Goal: Task Accomplishment & Management: Manage account settings

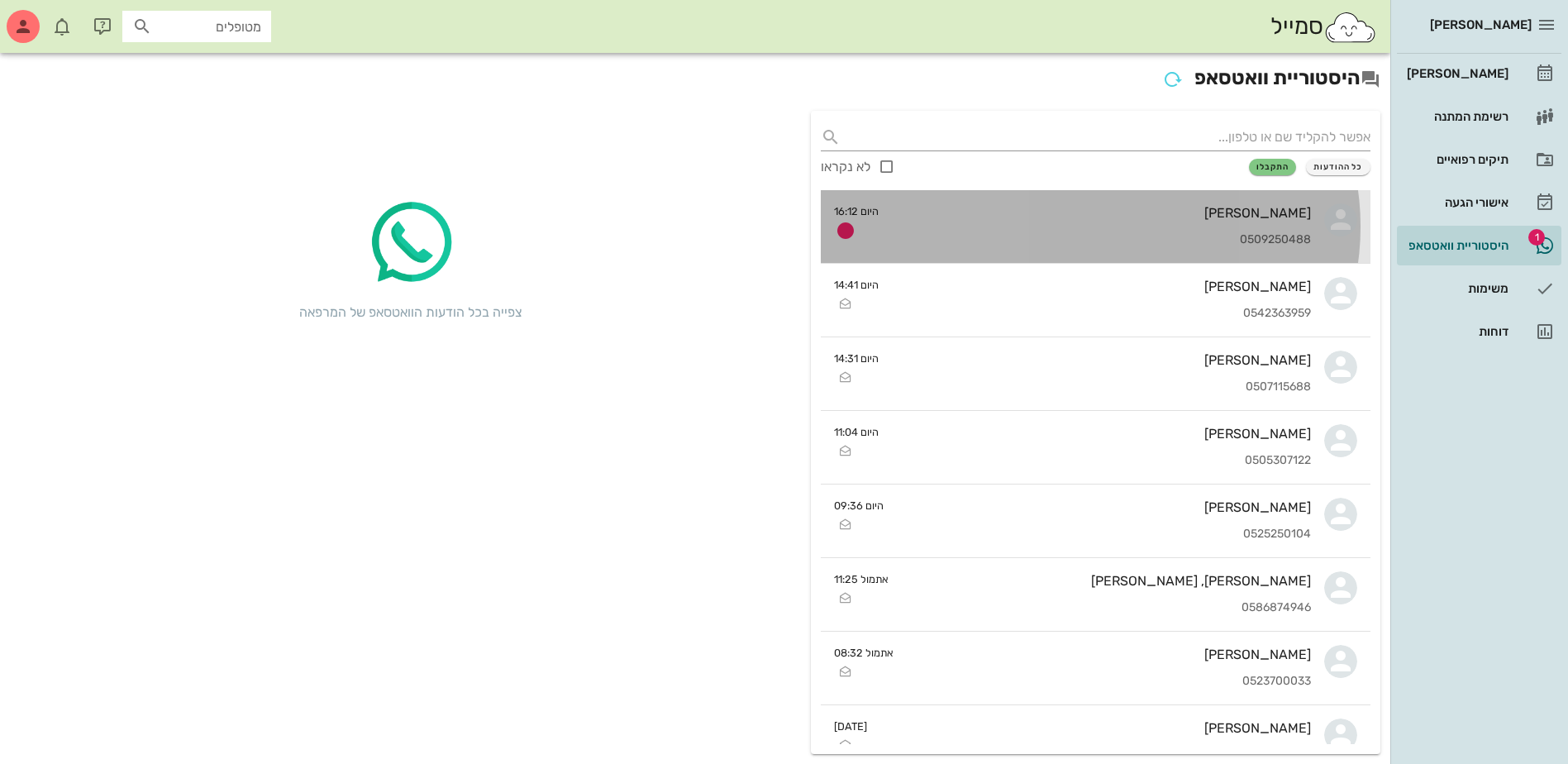
click at [1048, 219] on div "[PERSON_NAME]" at bounding box center [1102, 213] width 419 height 15
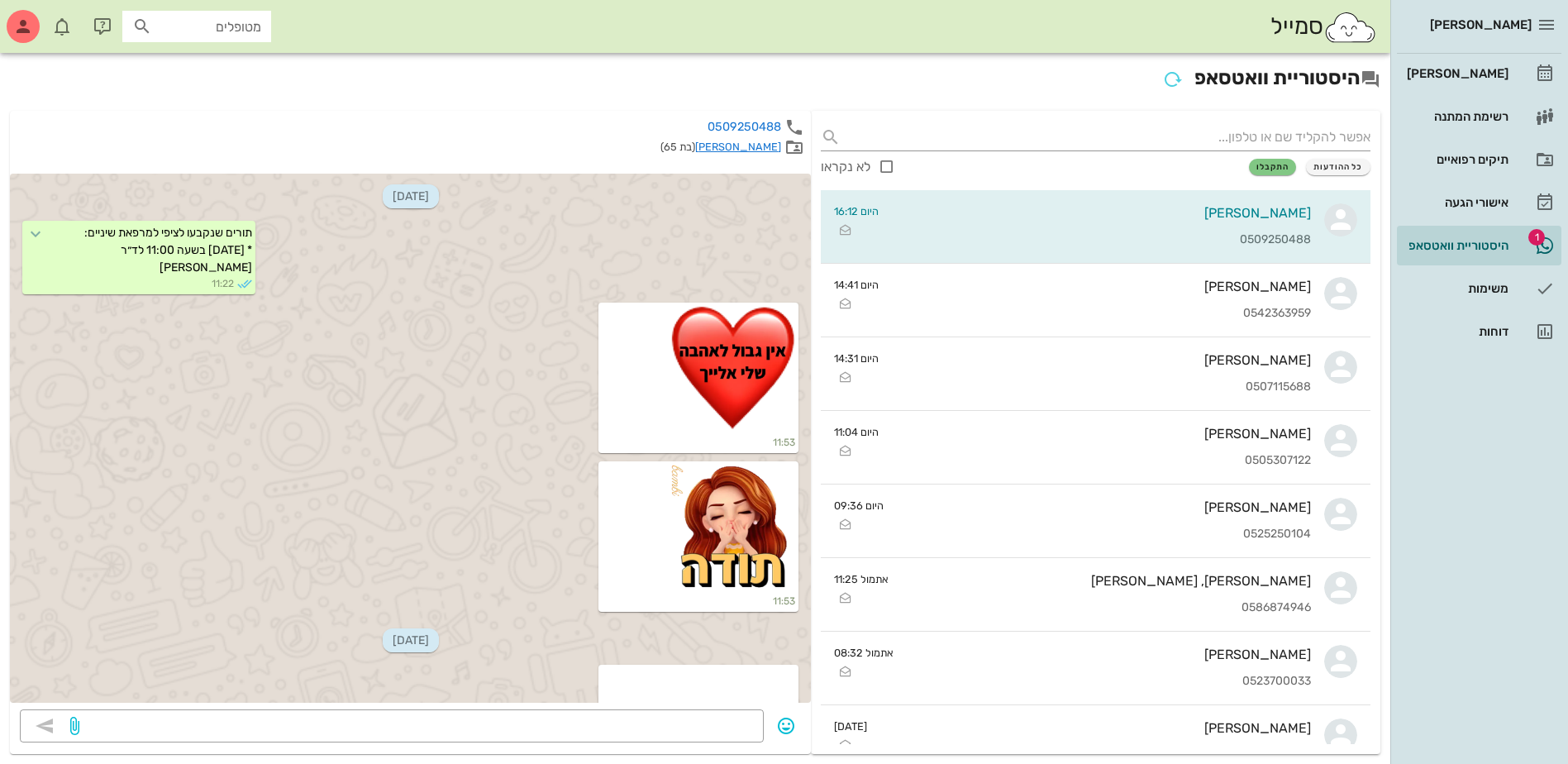
scroll to position [11780, 0]
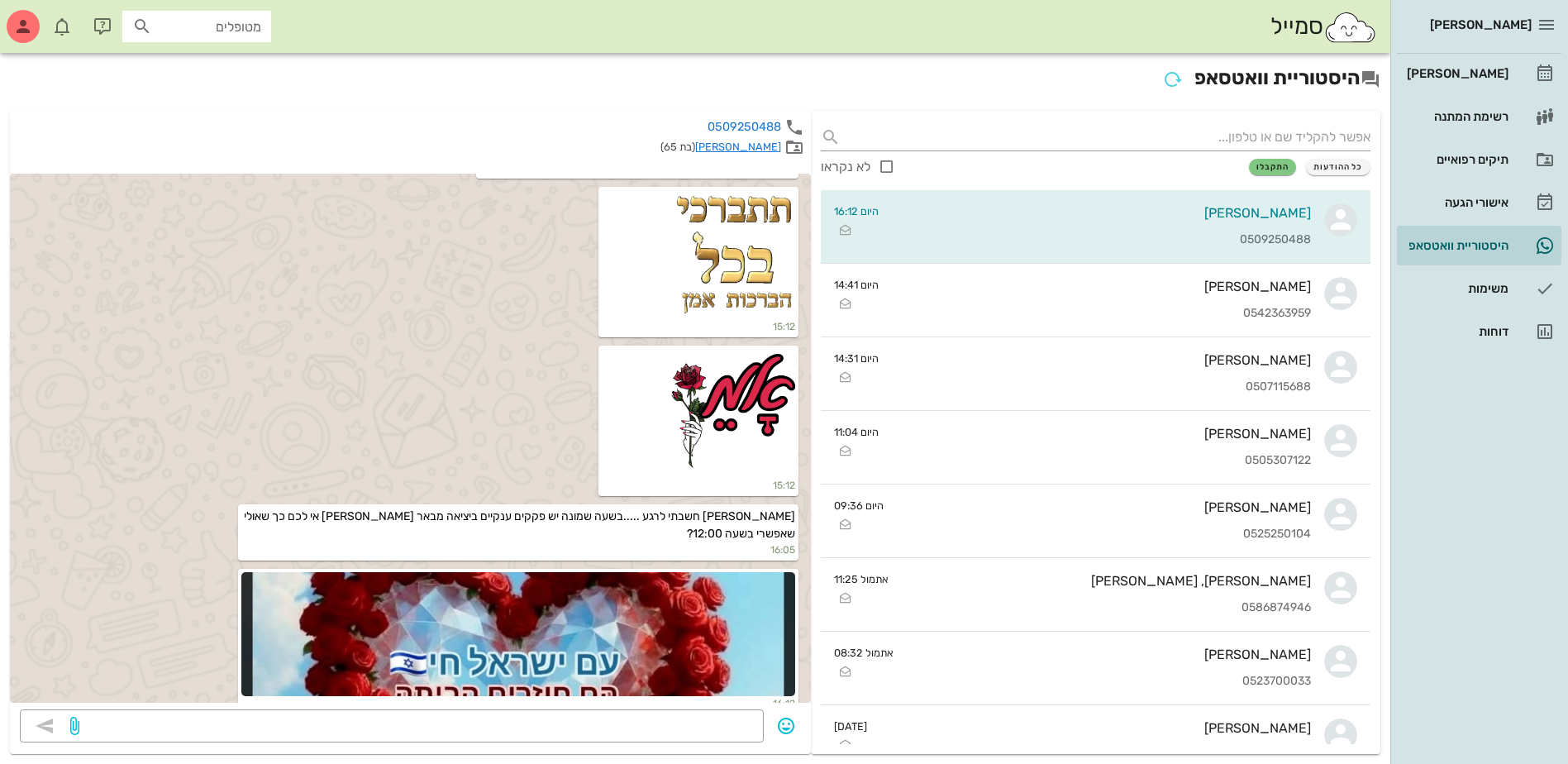
click at [1054, 91] on h2 "היסטוריית וואטסאפ" at bounding box center [695, 78] width 1371 height 31
click at [1465, 200] on div "אישורי הגעה" at bounding box center [1456, 202] width 105 height 13
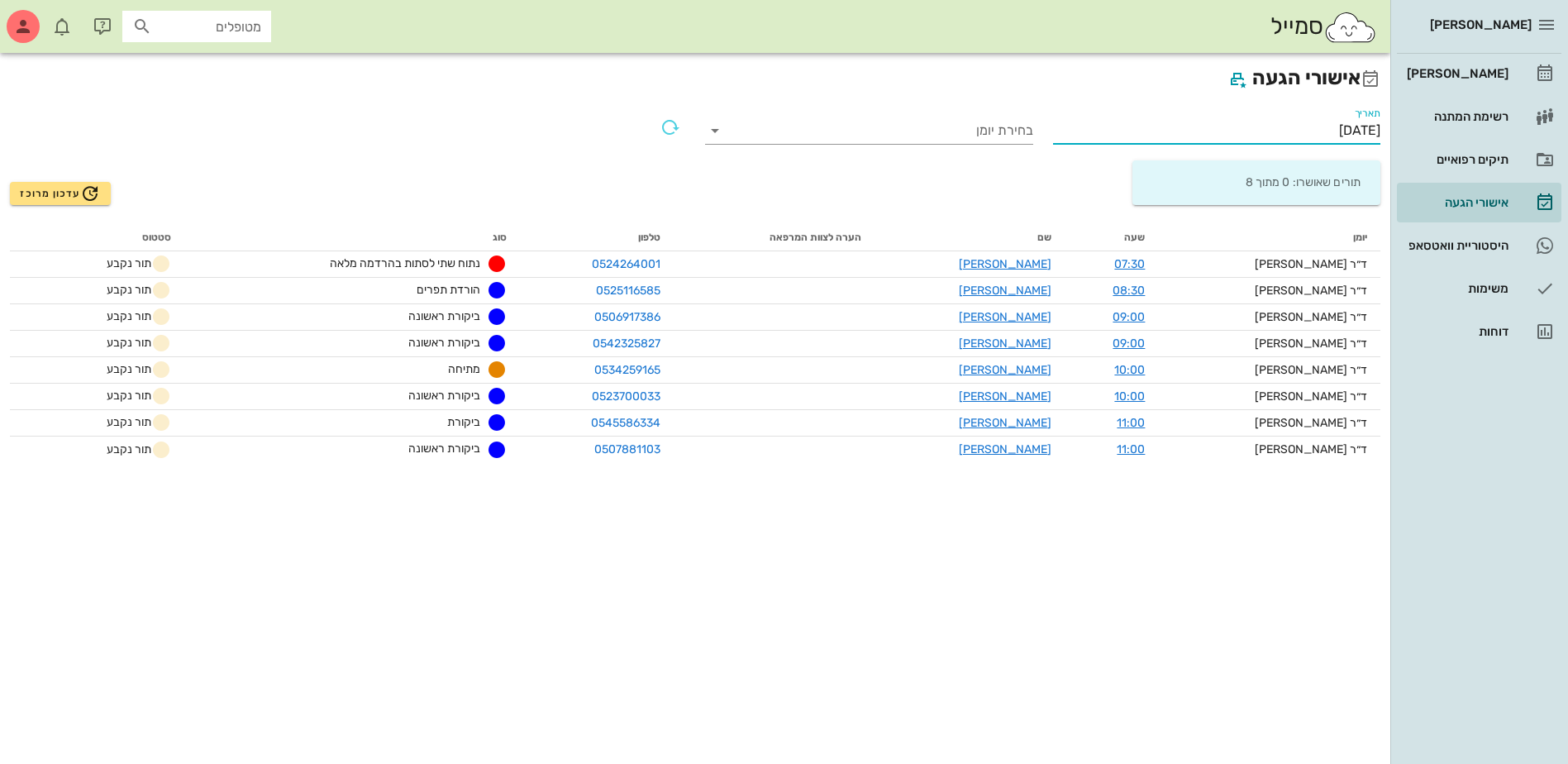
click at [1304, 132] on input "[DATE]" at bounding box center [1217, 131] width 328 height 27
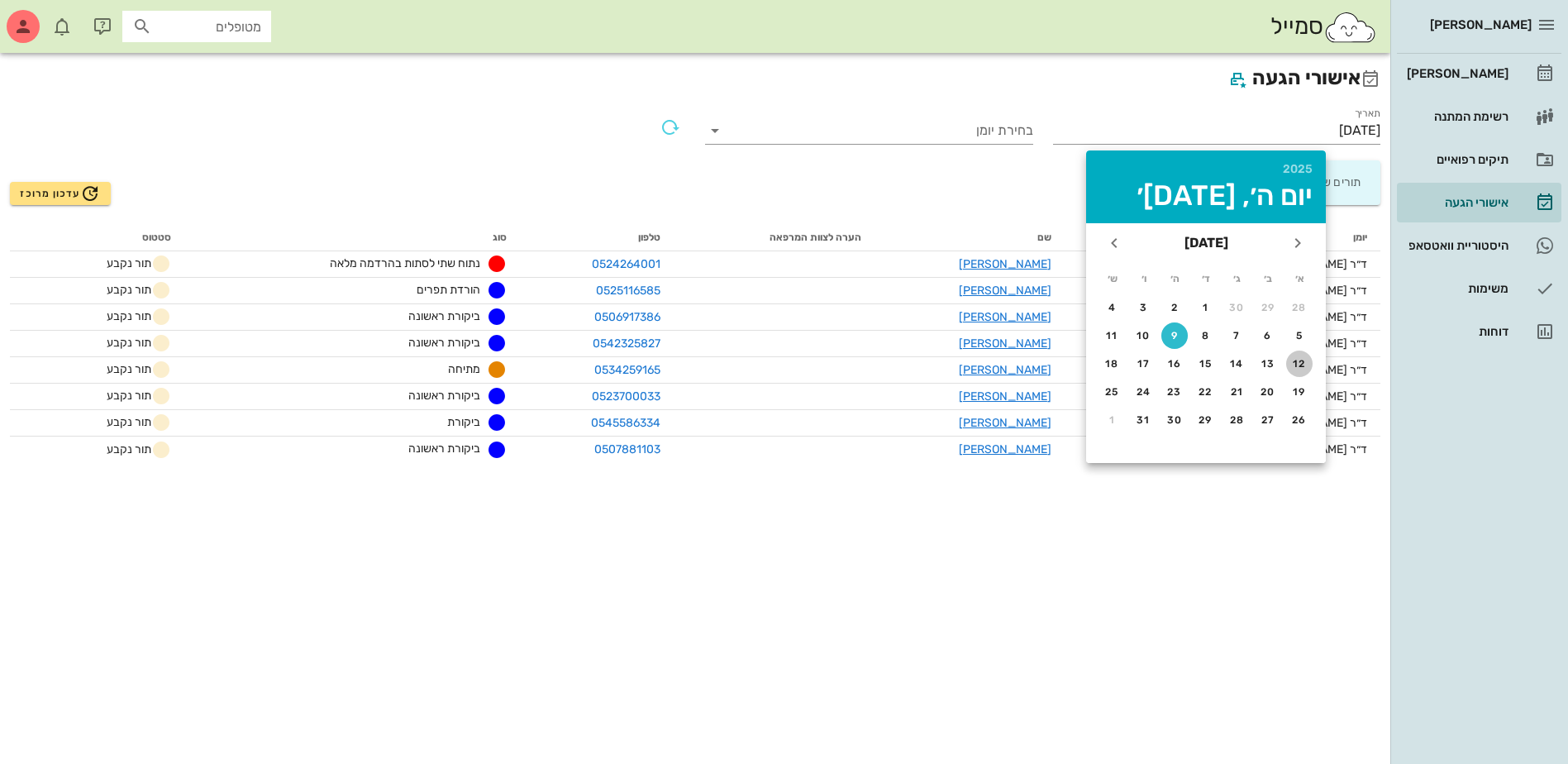
click at [1293, 361] on div "12" at bounding box center [1299, 363] width 27 height 11
type input "[DATE]"
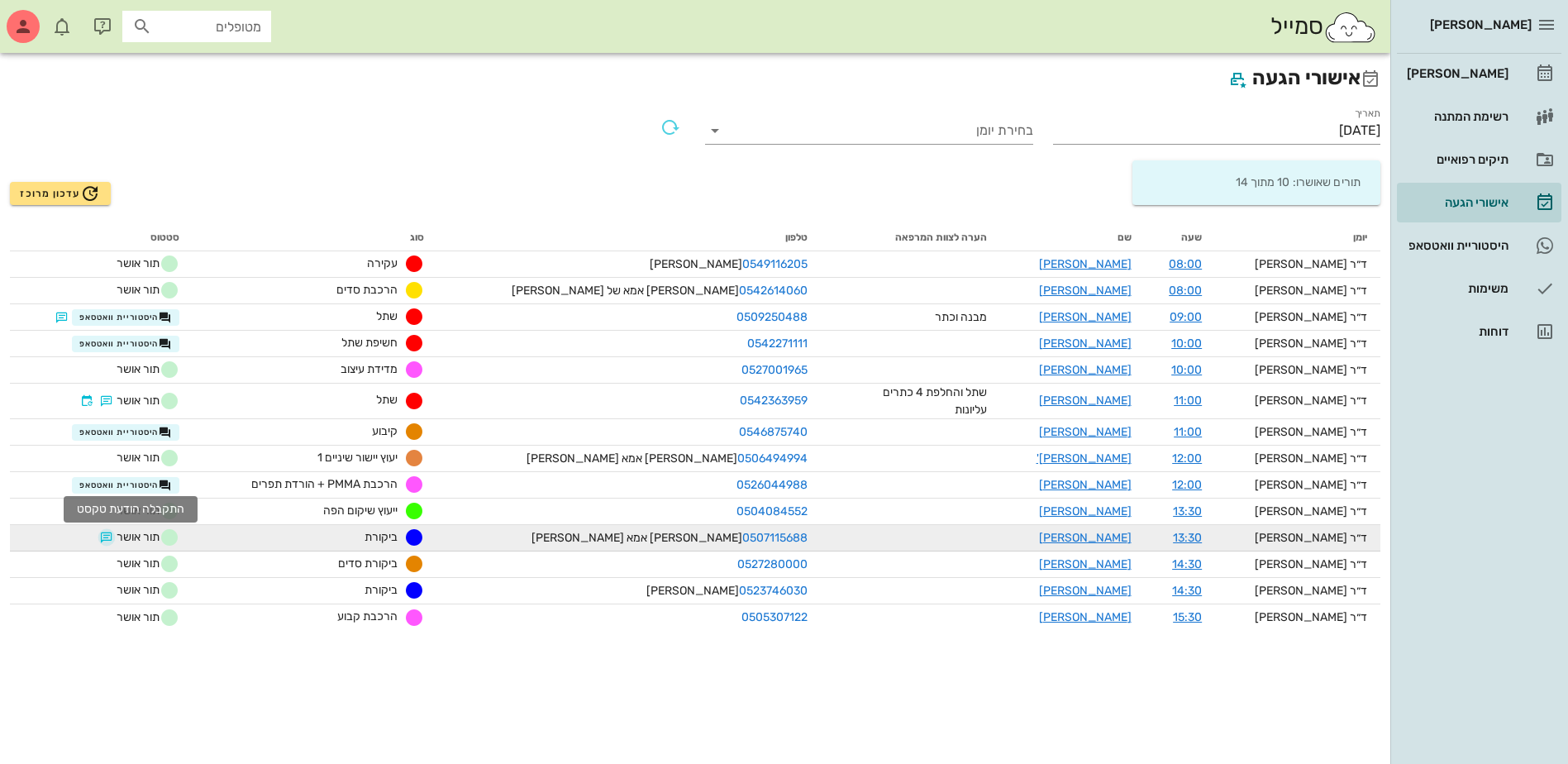
click at [113, 539] on button "button" at bounding box center [107, 538] width 13 height 13
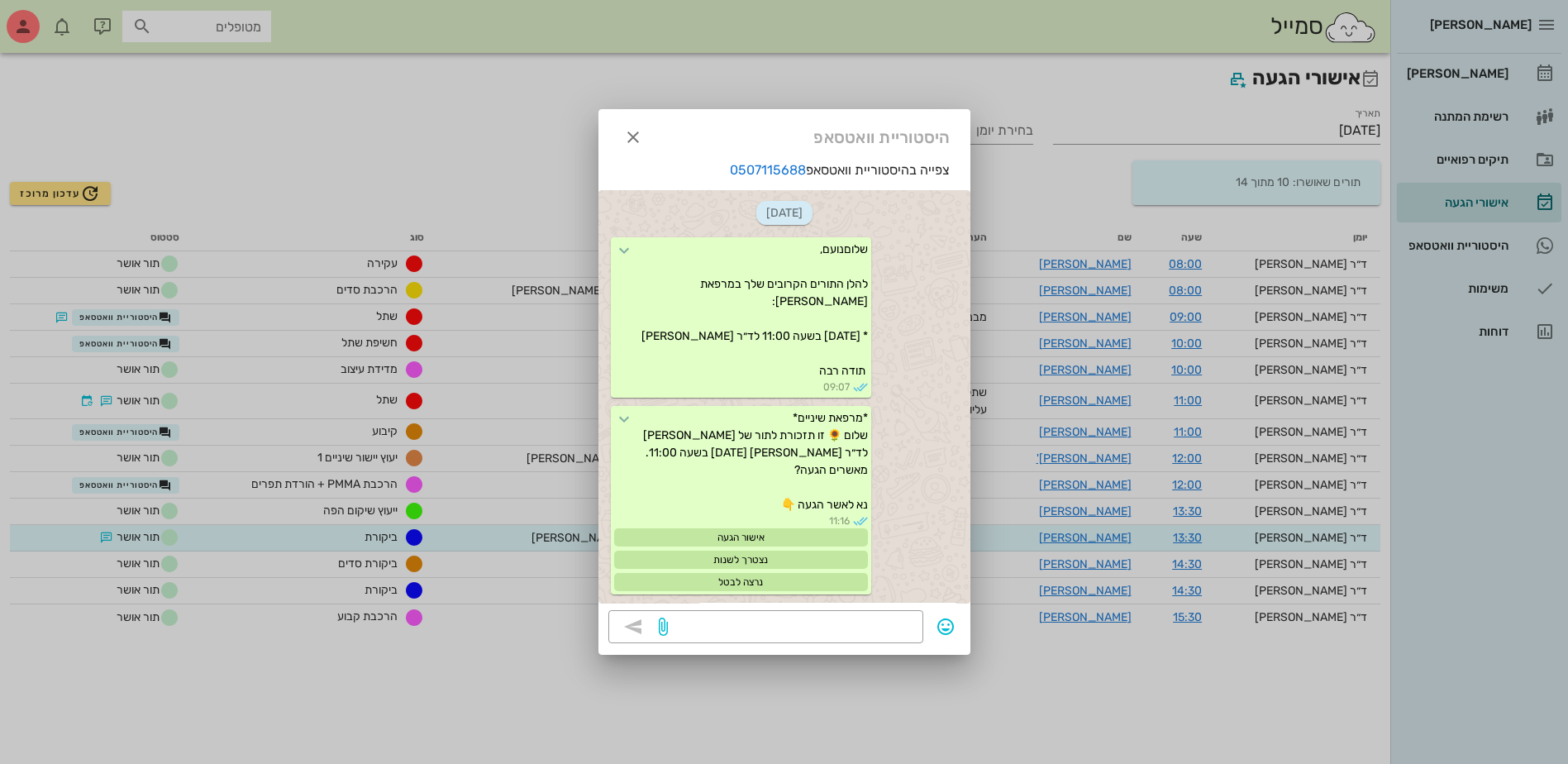
scroll to position [915, 0]
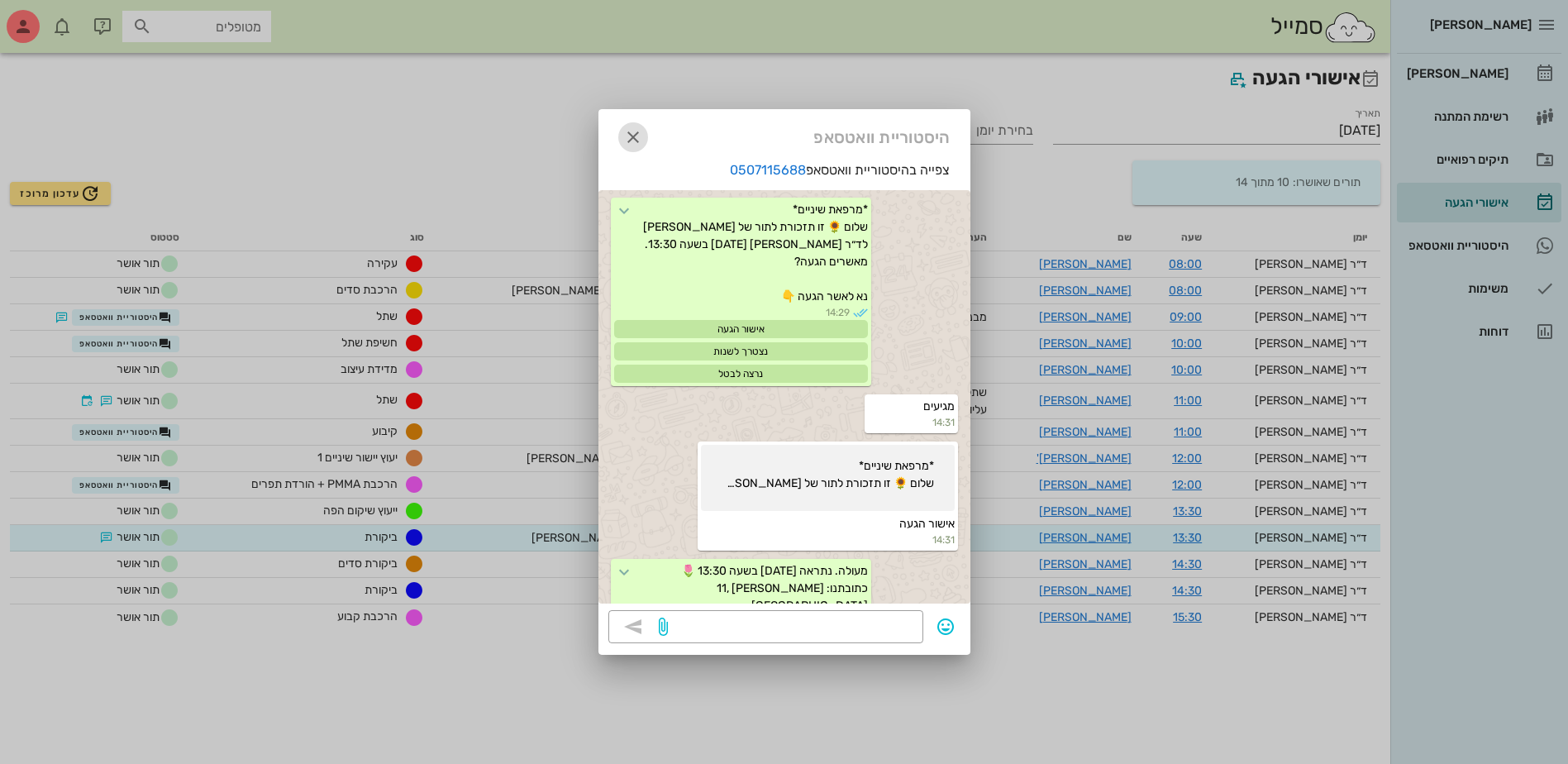
click at [631, 135] on icon "button" at bounding box center [633, 137] width 20 height 20
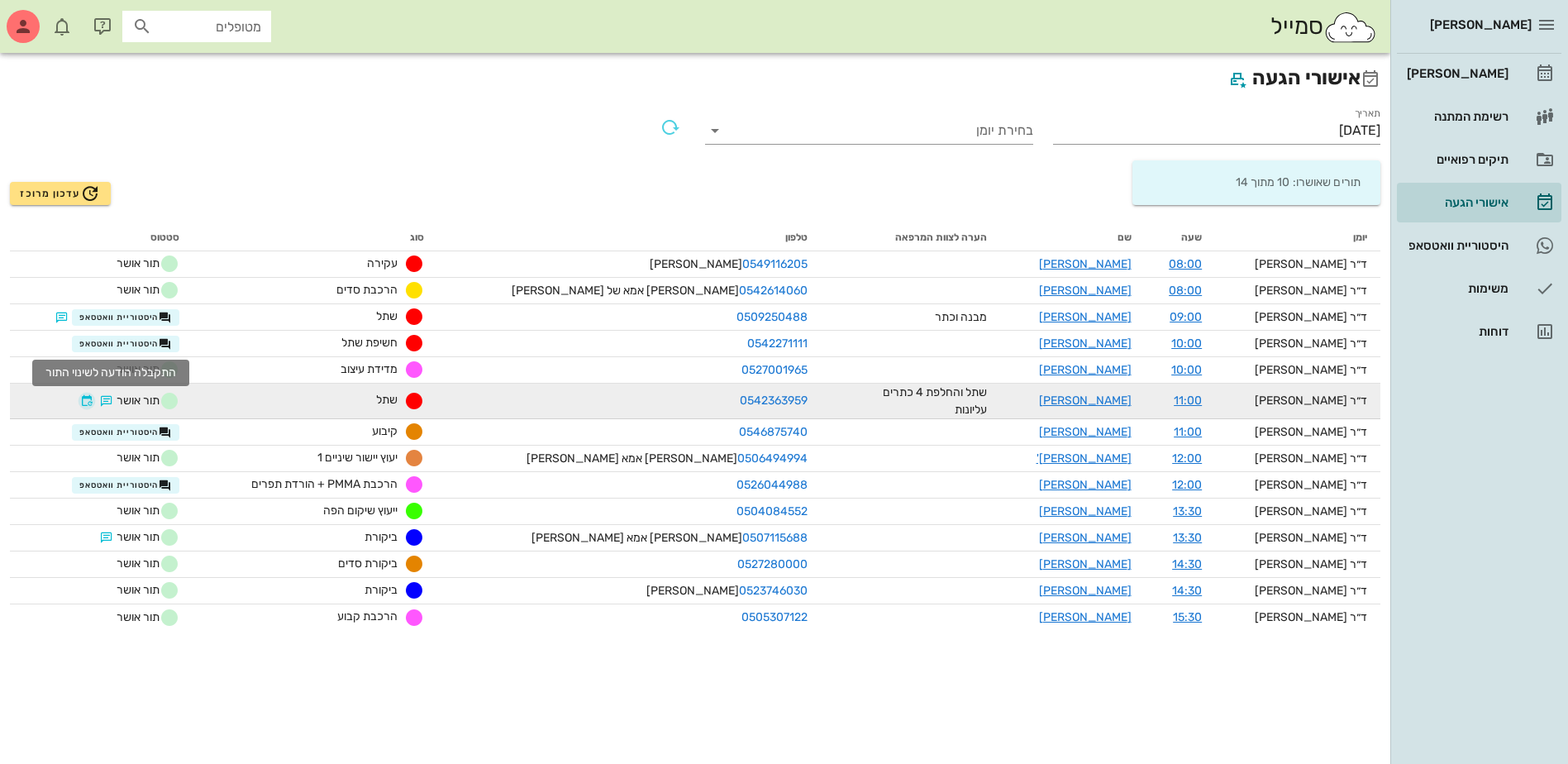
click at [93, 402] on button "button" at bounding box center [87, 402] width 13 height 13
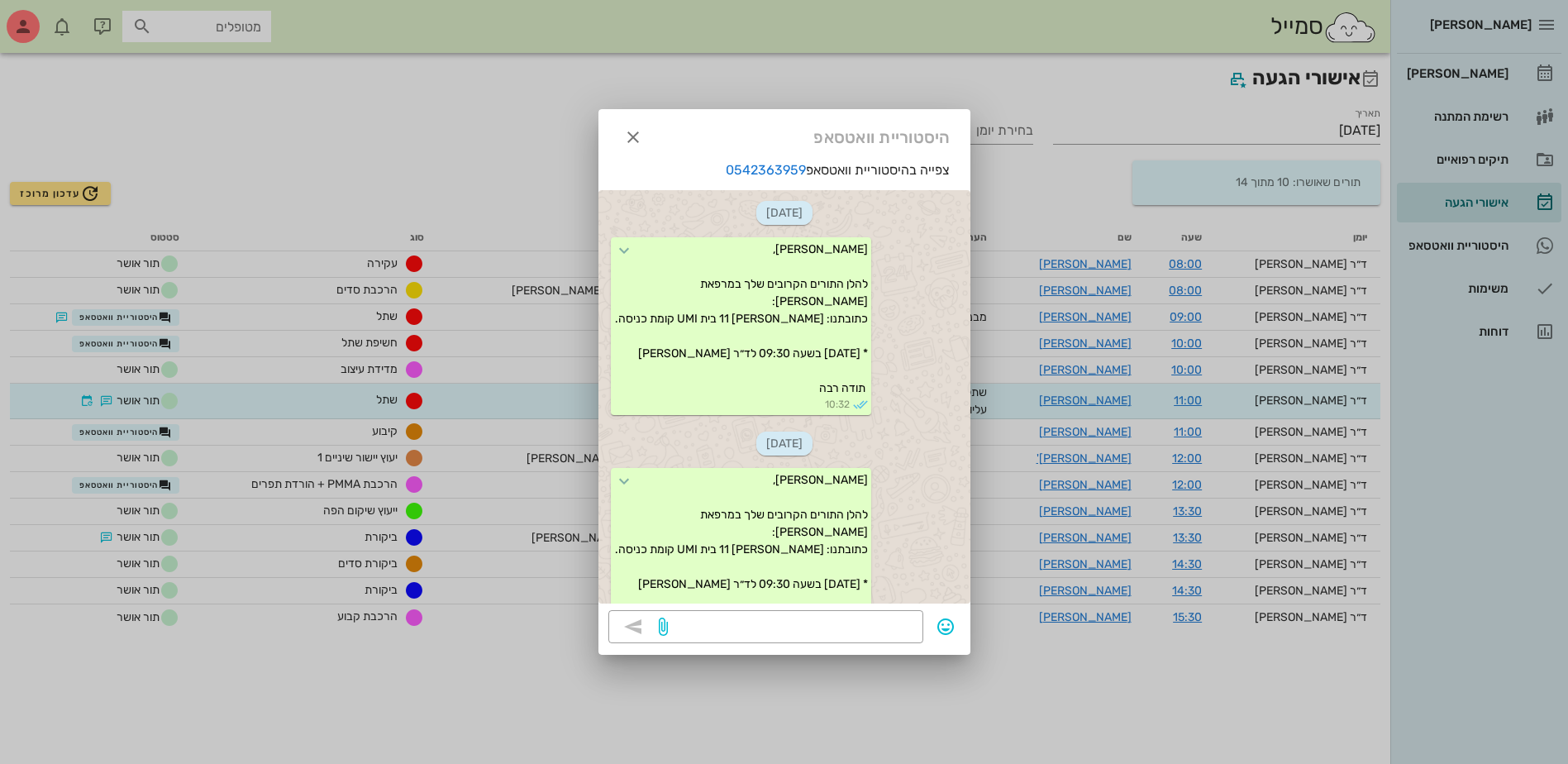
scroll to position [673, 0]
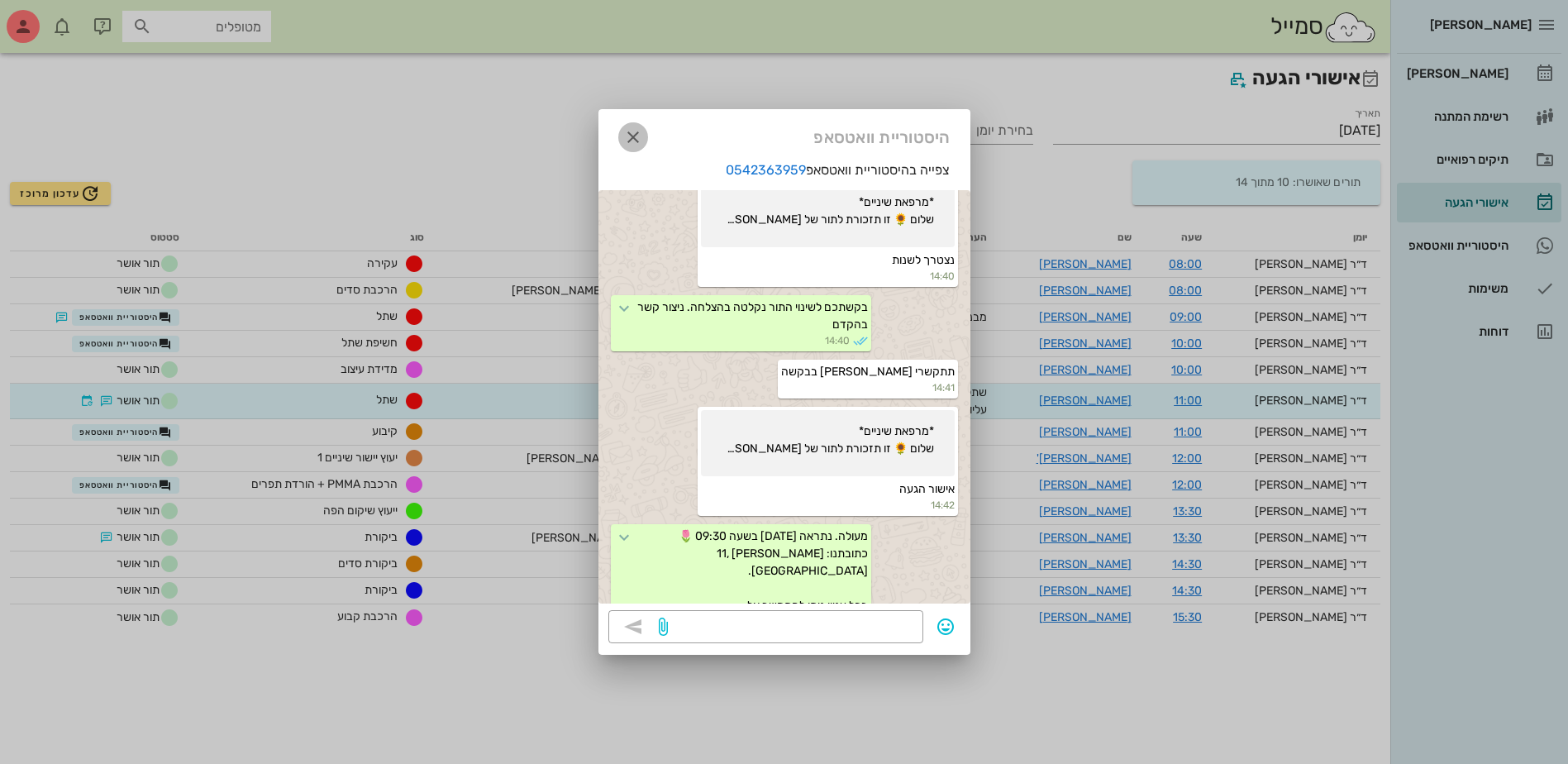
click at [636, 136] on icon "button" at bounding box center [633, 137] width 20 height 20
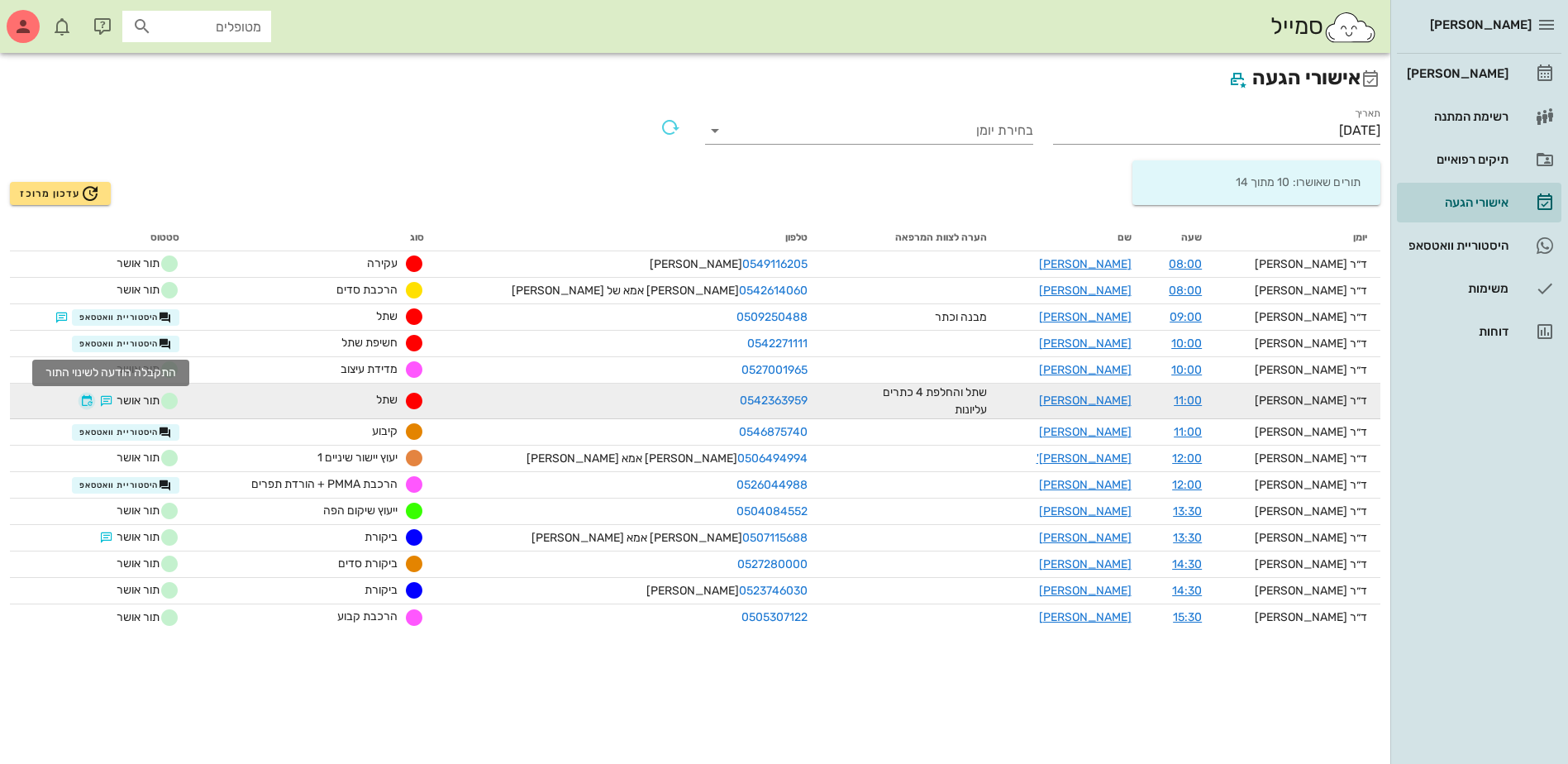
click at [93, 396] on button "button" at bounding box center [87, 402] width 13 height 13
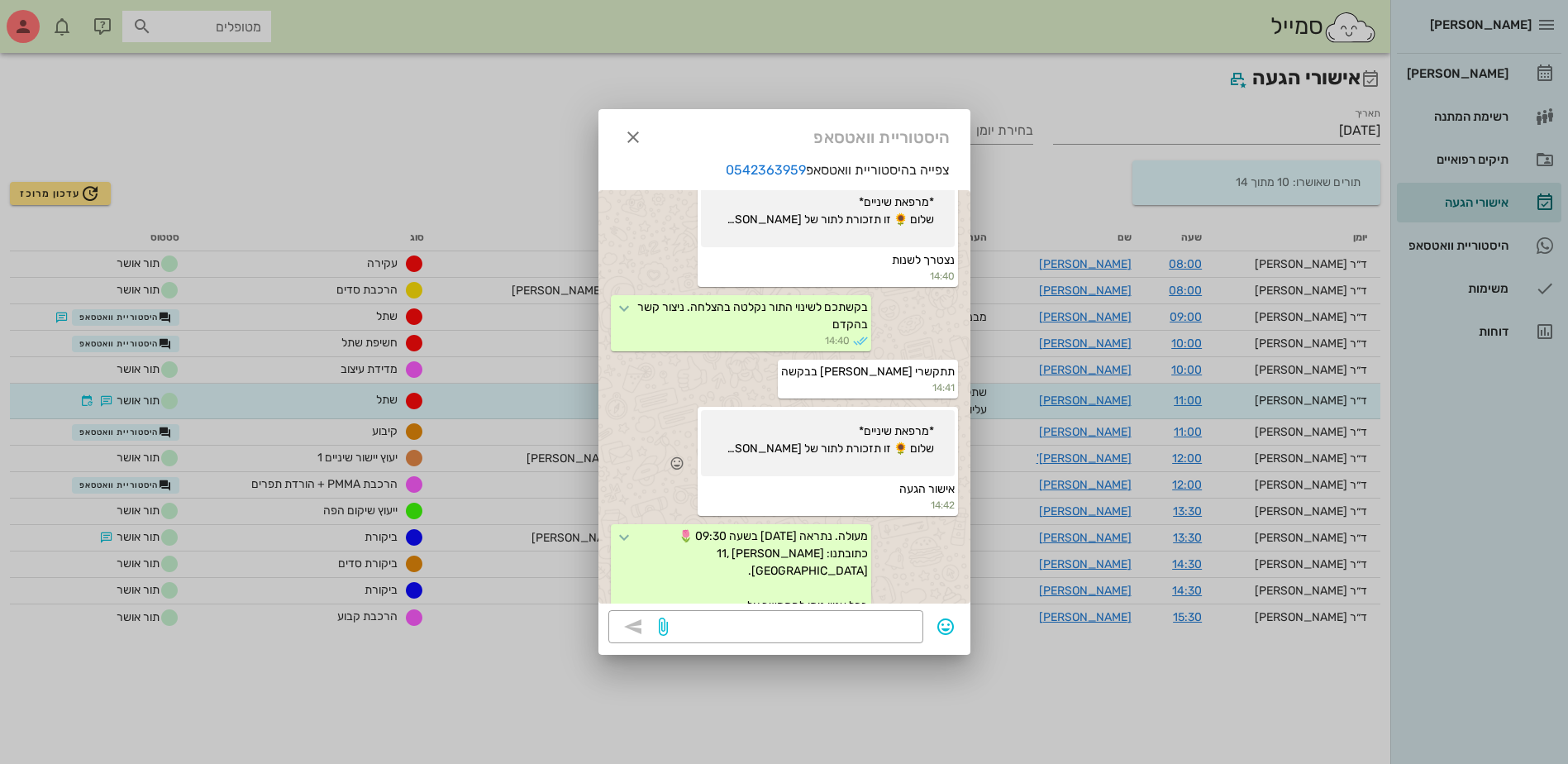
scroll to position [590, 0]
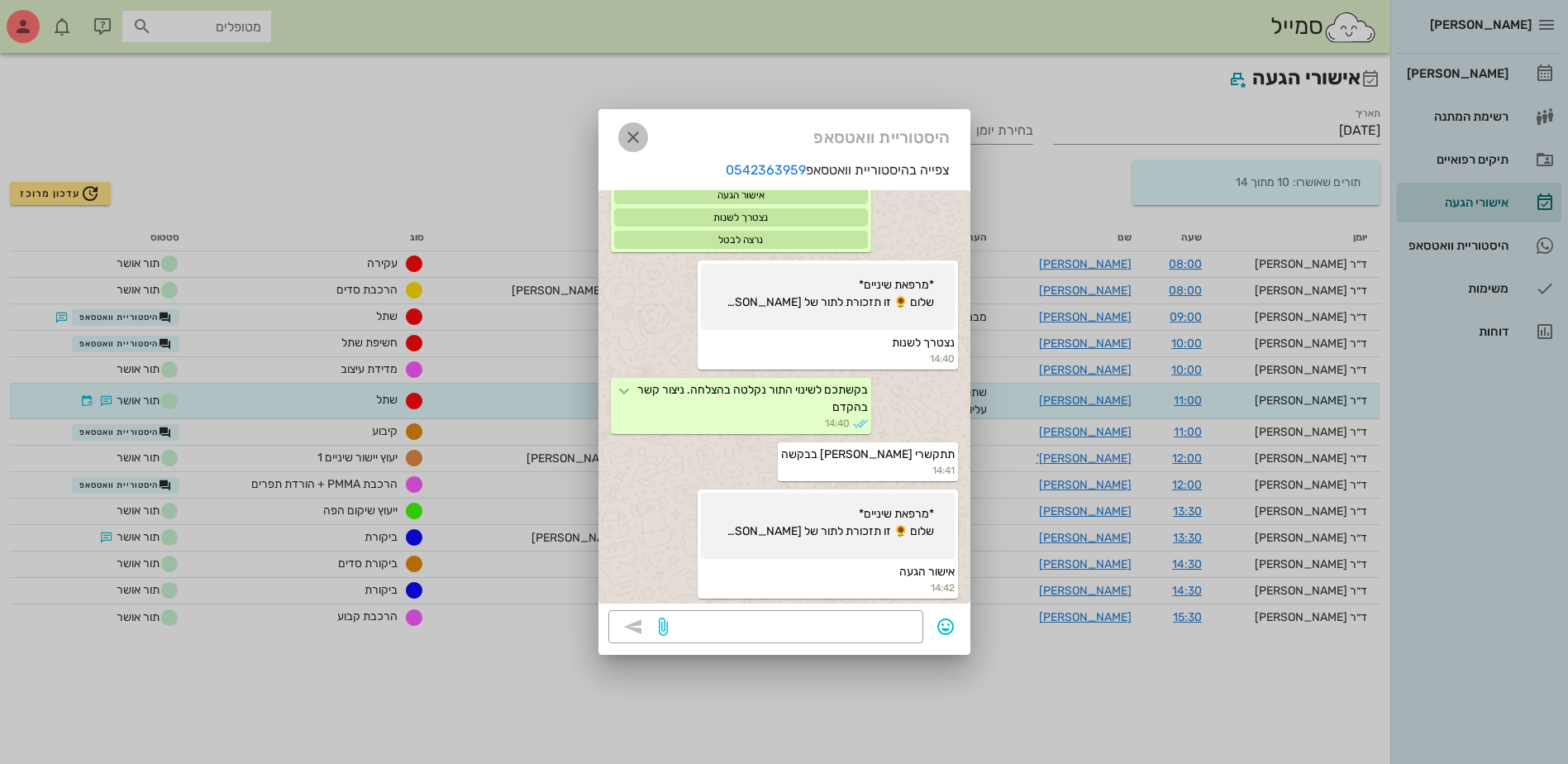
click at [625, 139] on icon "button" at bounding box center [633, 137] width 20 height 20
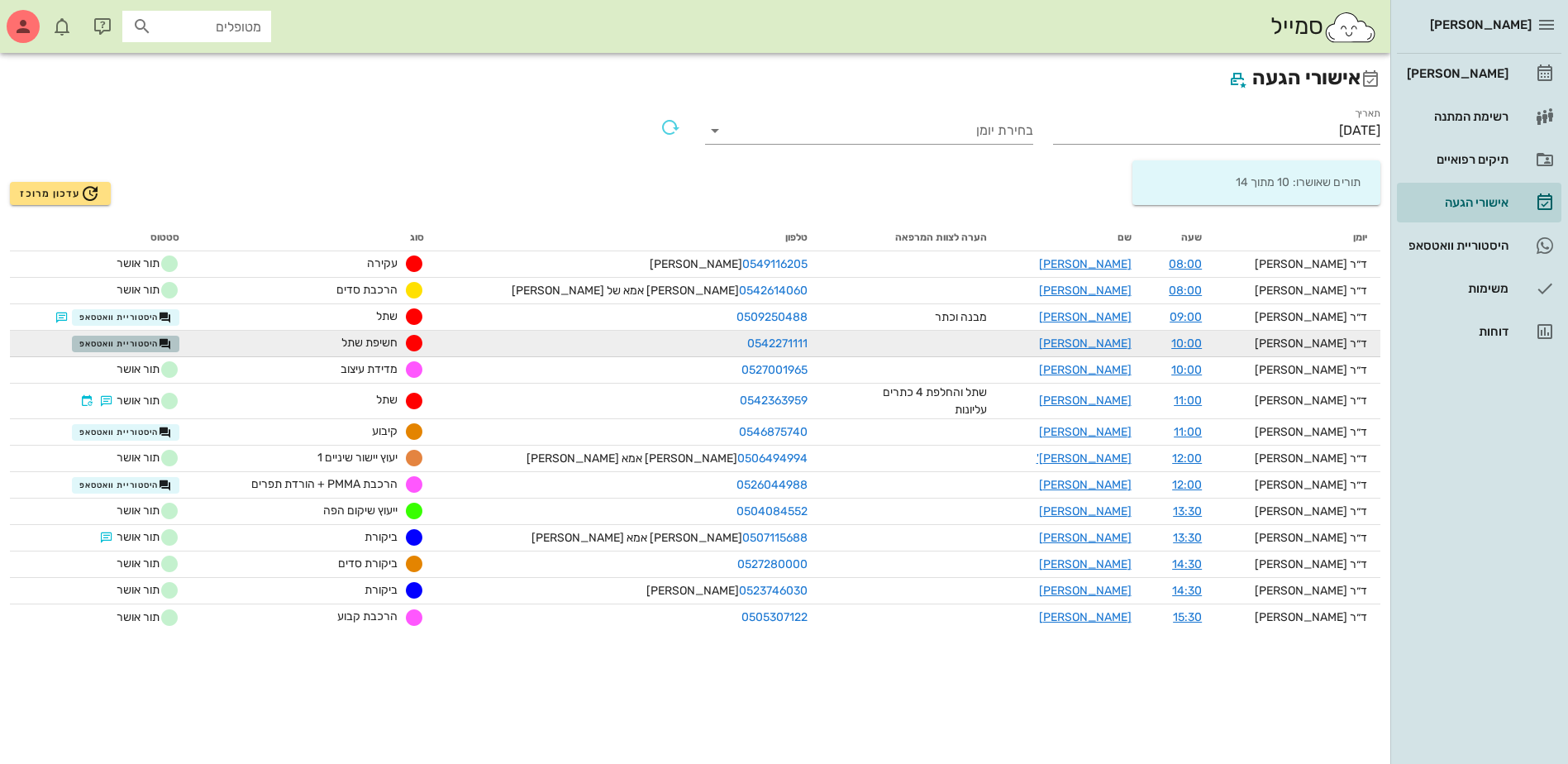
click at [146, 345] on span "היסטוריית וואטסאפ" at bounding box center [125, 344] width 92 height 13
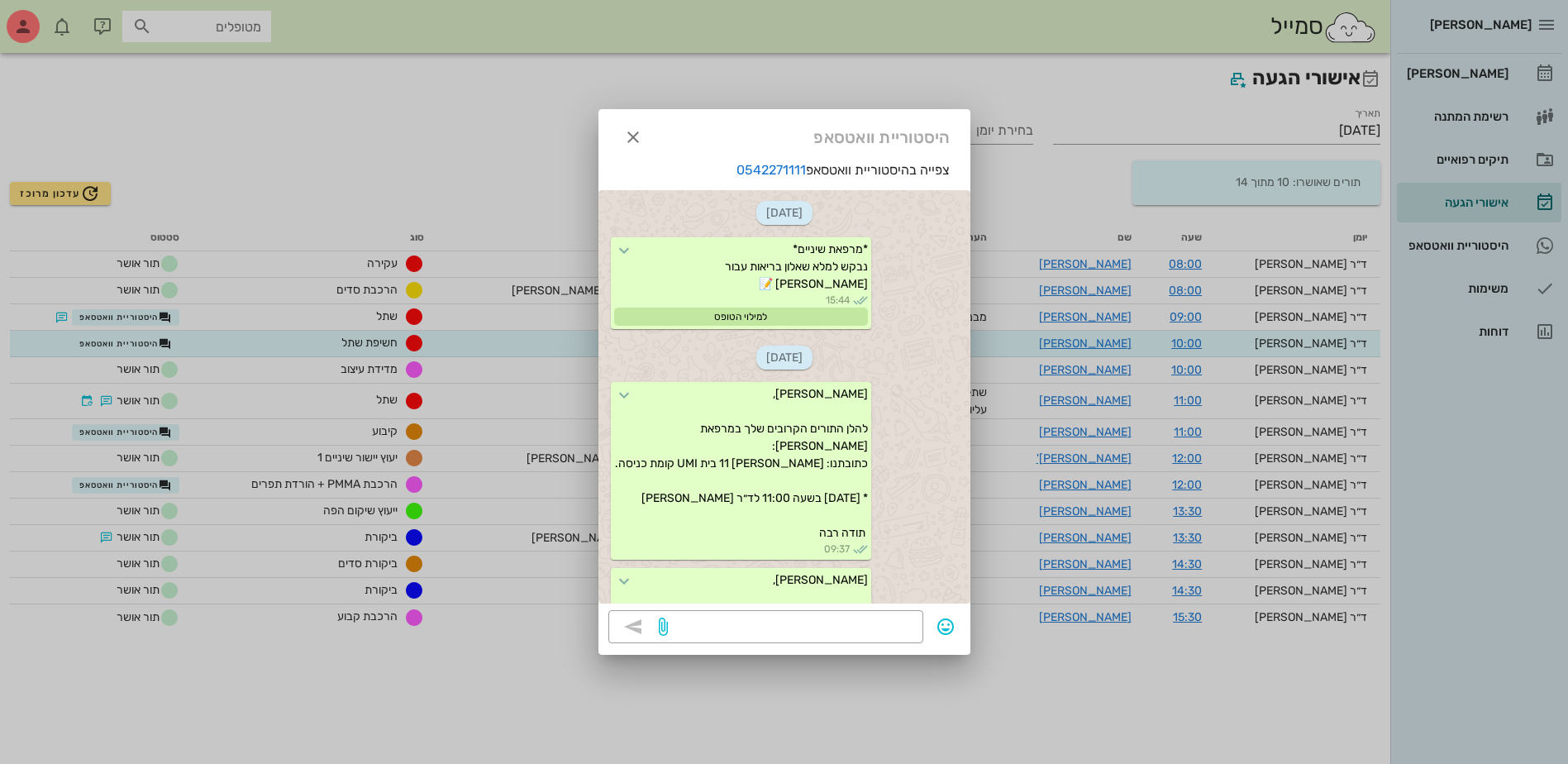
scroll to position [524, 0]
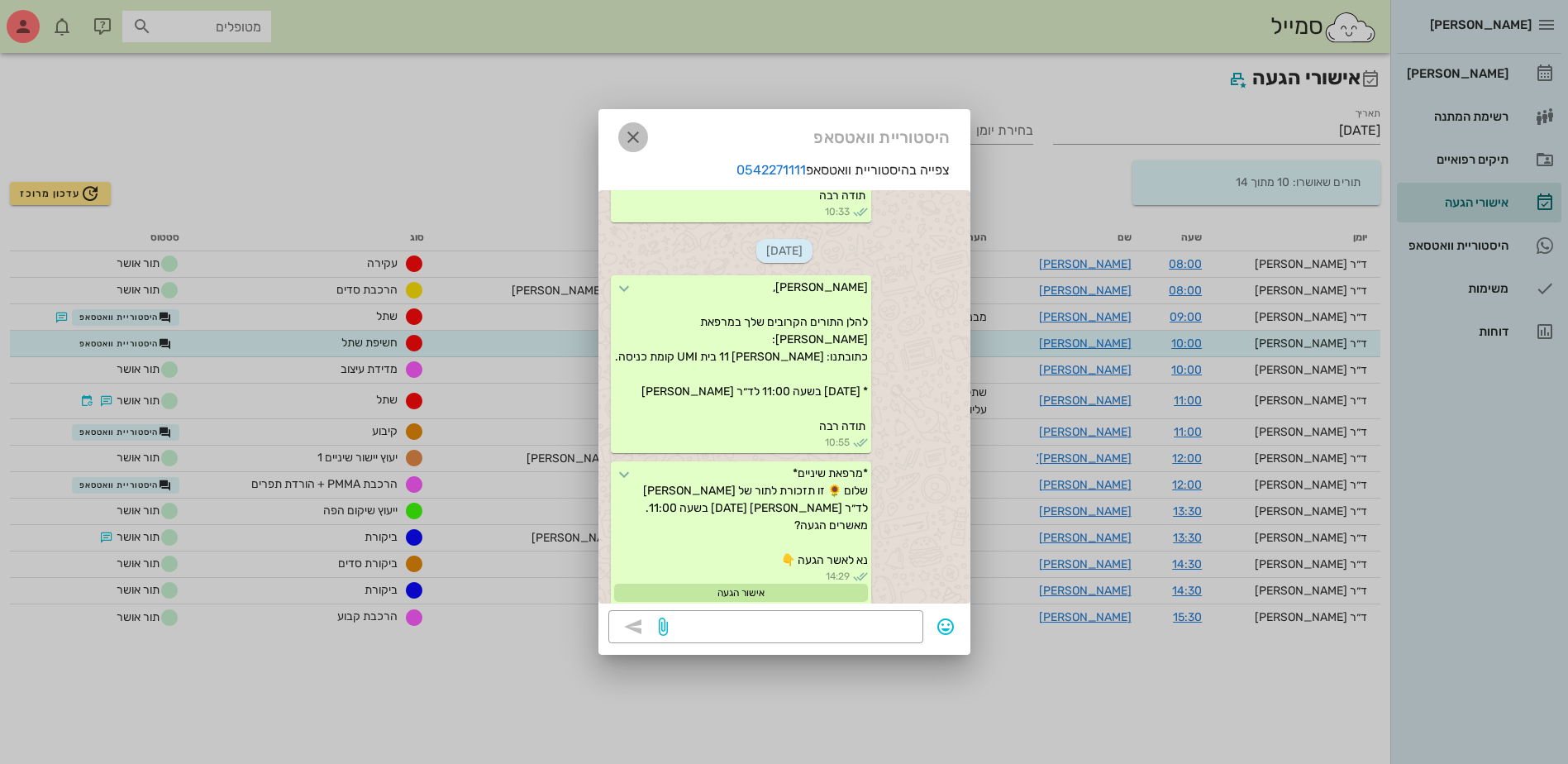
click at [638, 140] on icon "button" at bounding box center [633, 137] width 20 height 20
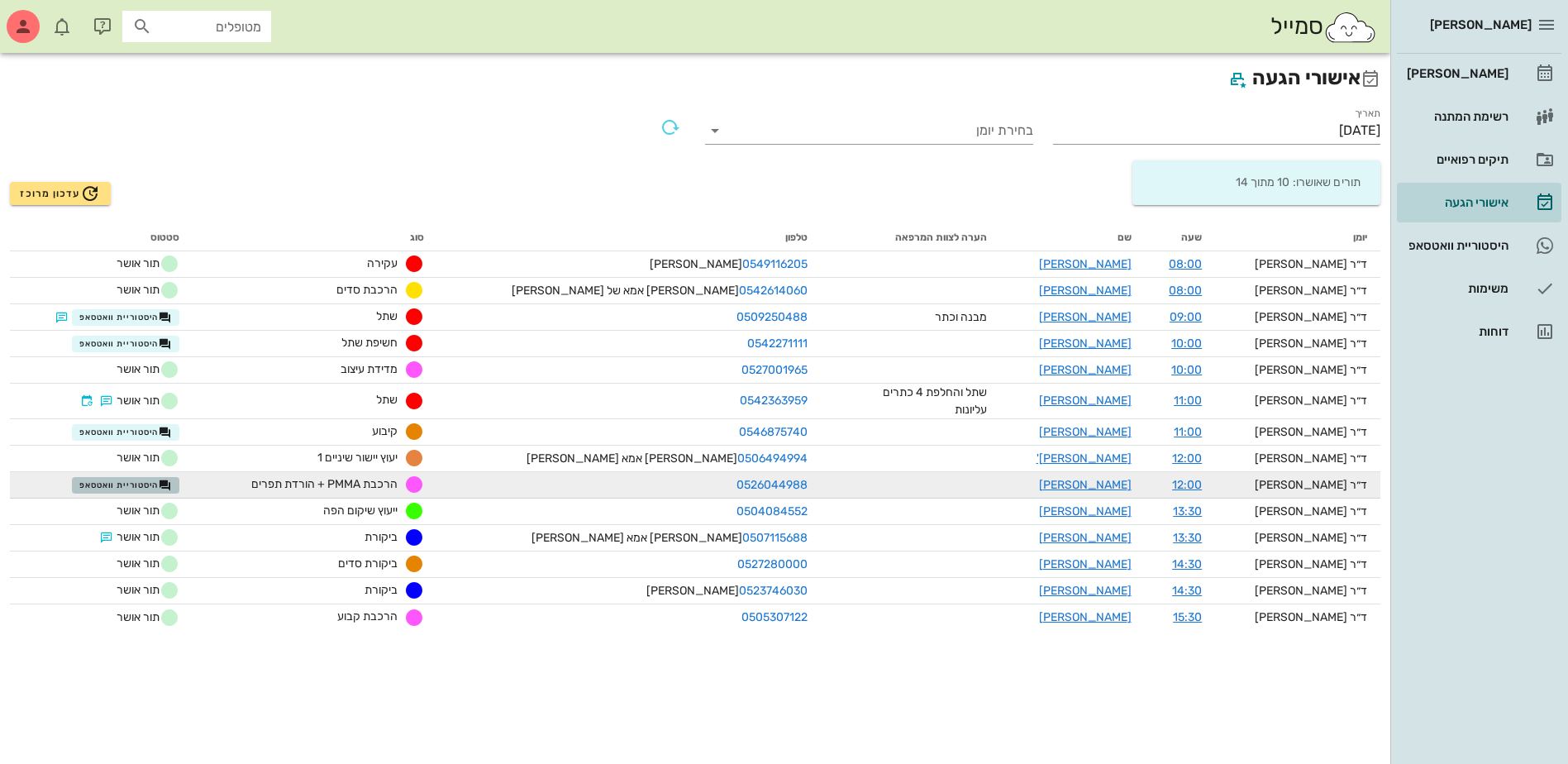
click at [114, 490] on span "היסטוריית וואטסאפ" at bounding box center [125, 485] width 92 height 13
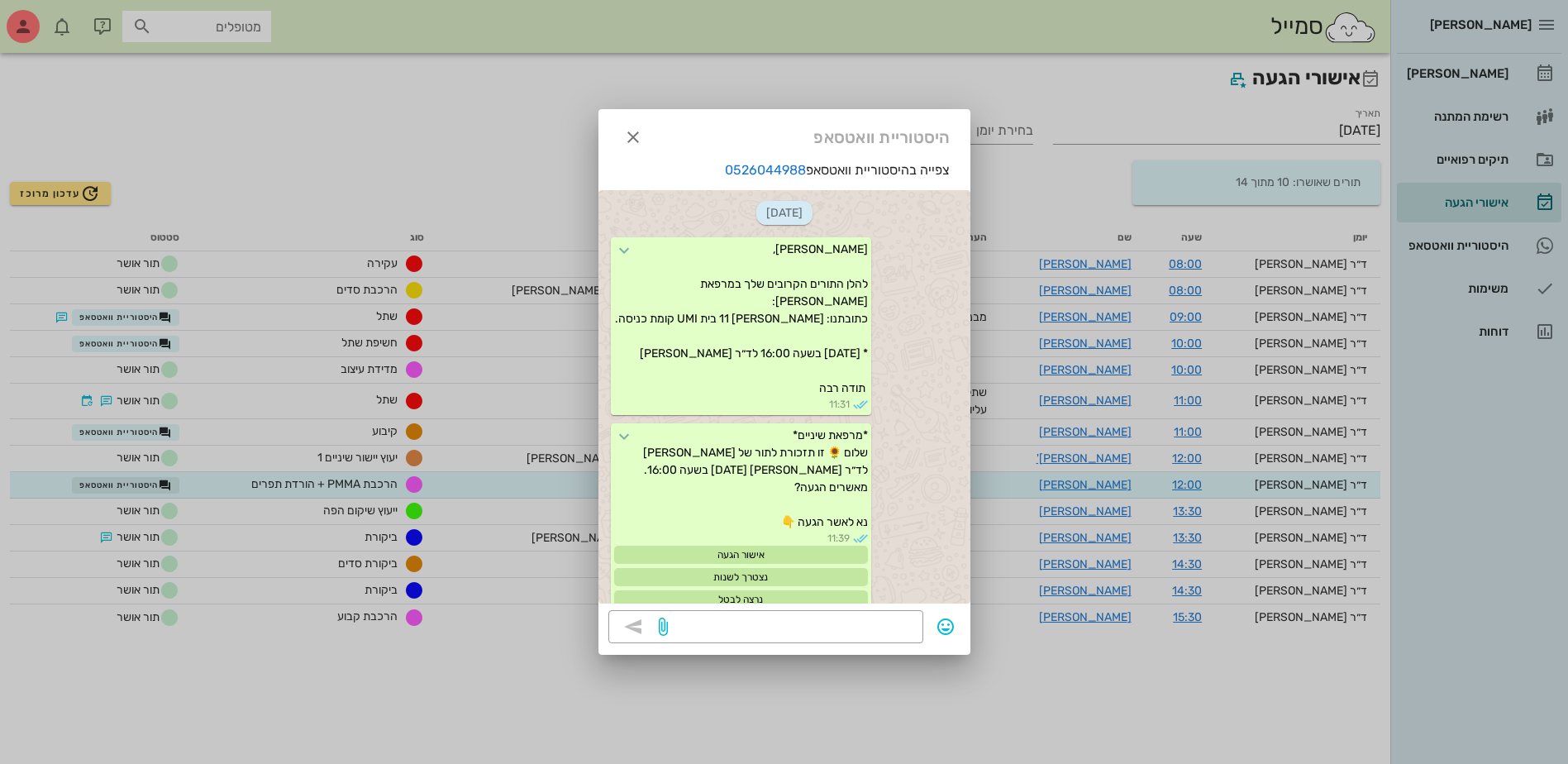
scroll to position [2026, 0]
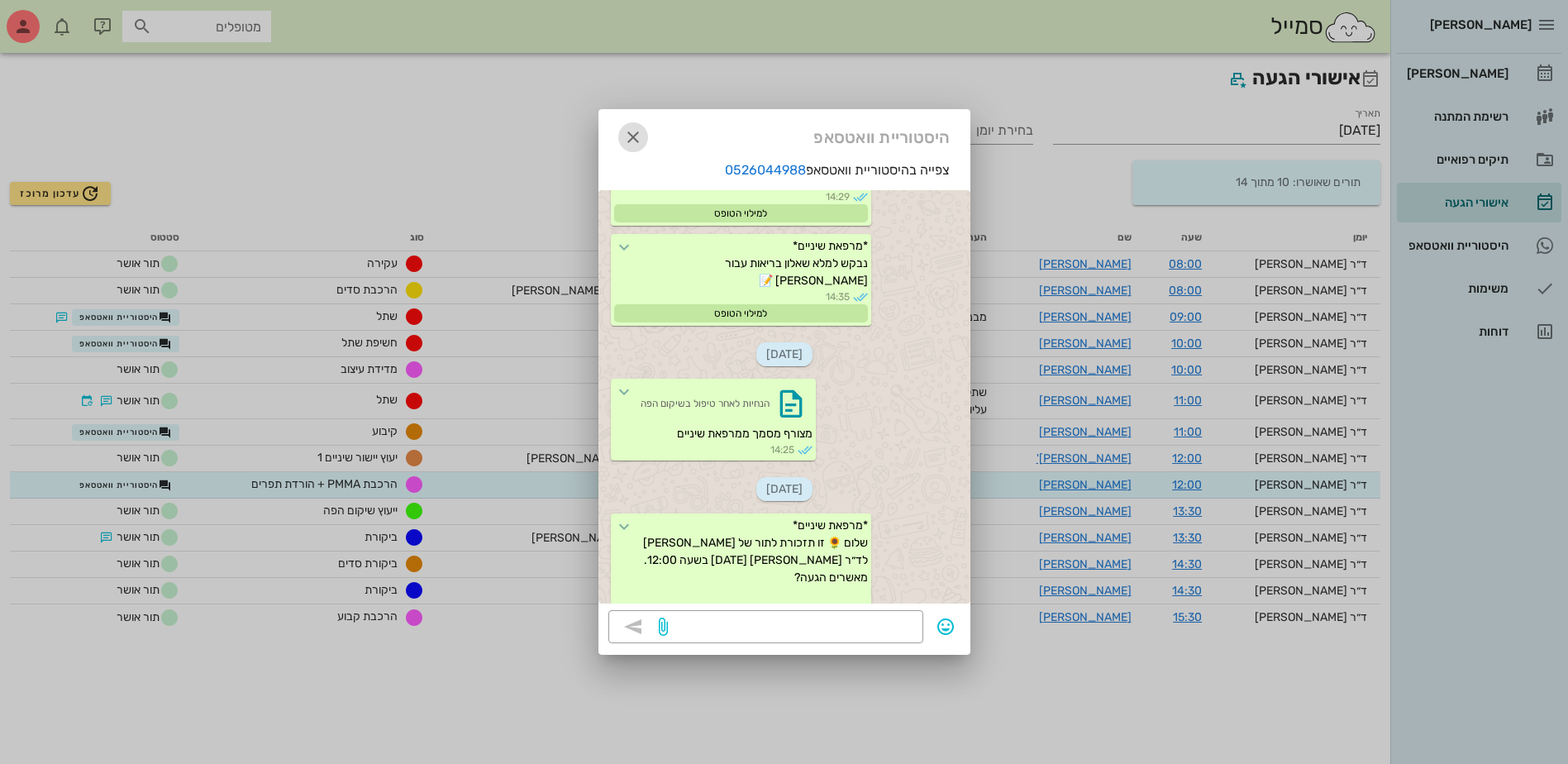
click at [635, 134] on icon "button" at bounding box center [633, 137] width 20 height 20
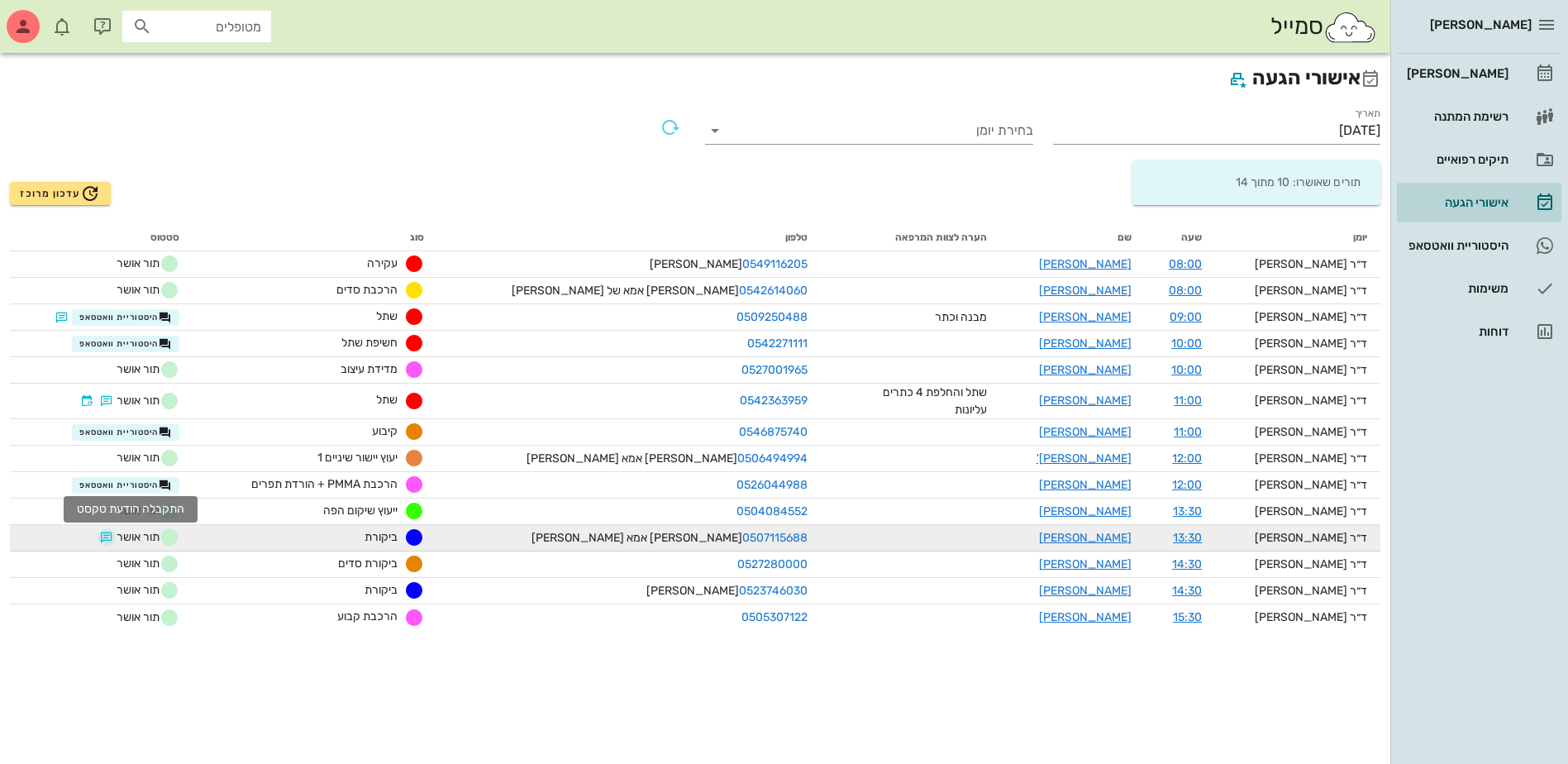
click at [113, 533] on button "button" at bounding box center [107, 538] width 13 height 13
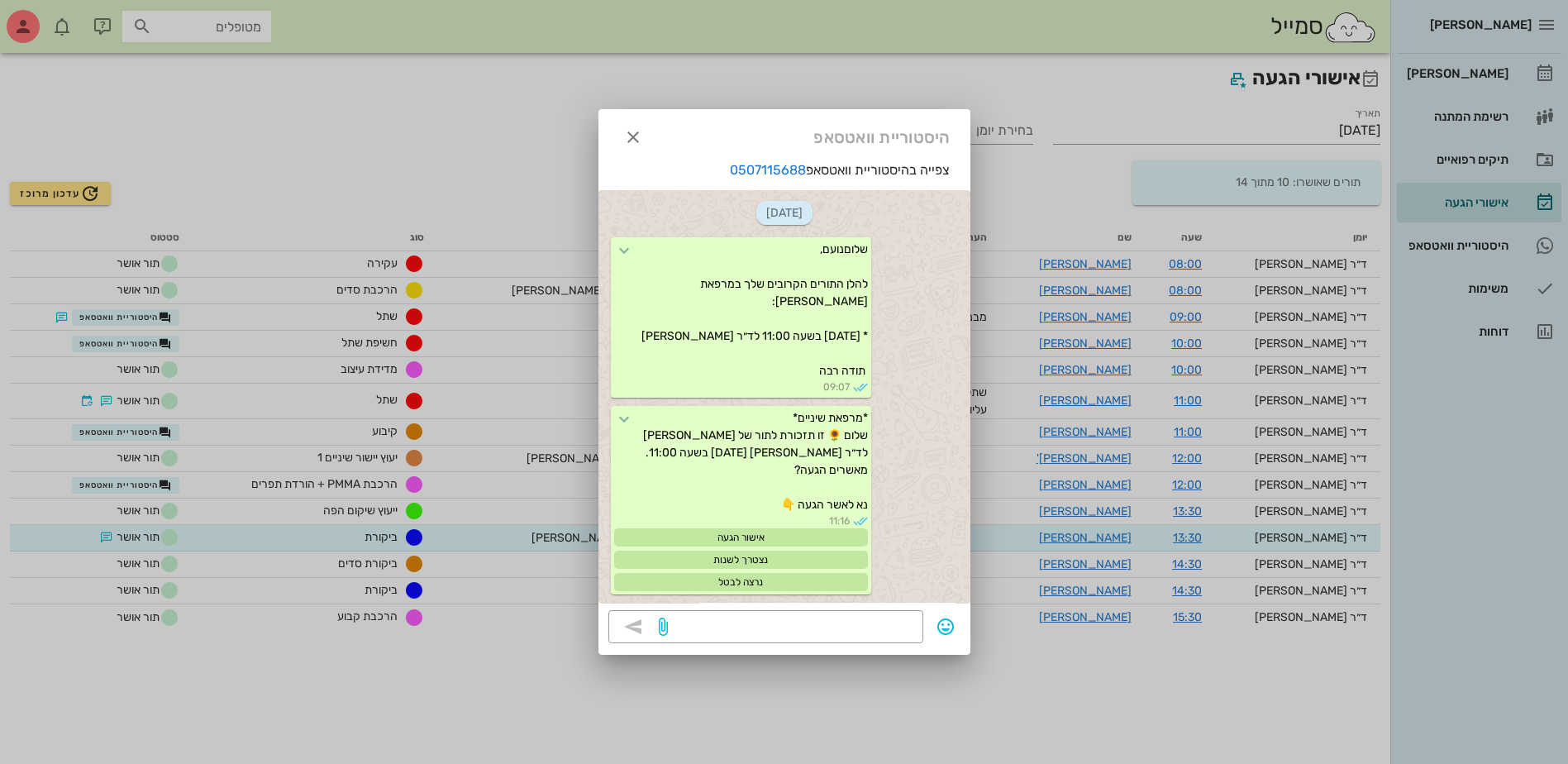
scroll to position [915, 0]
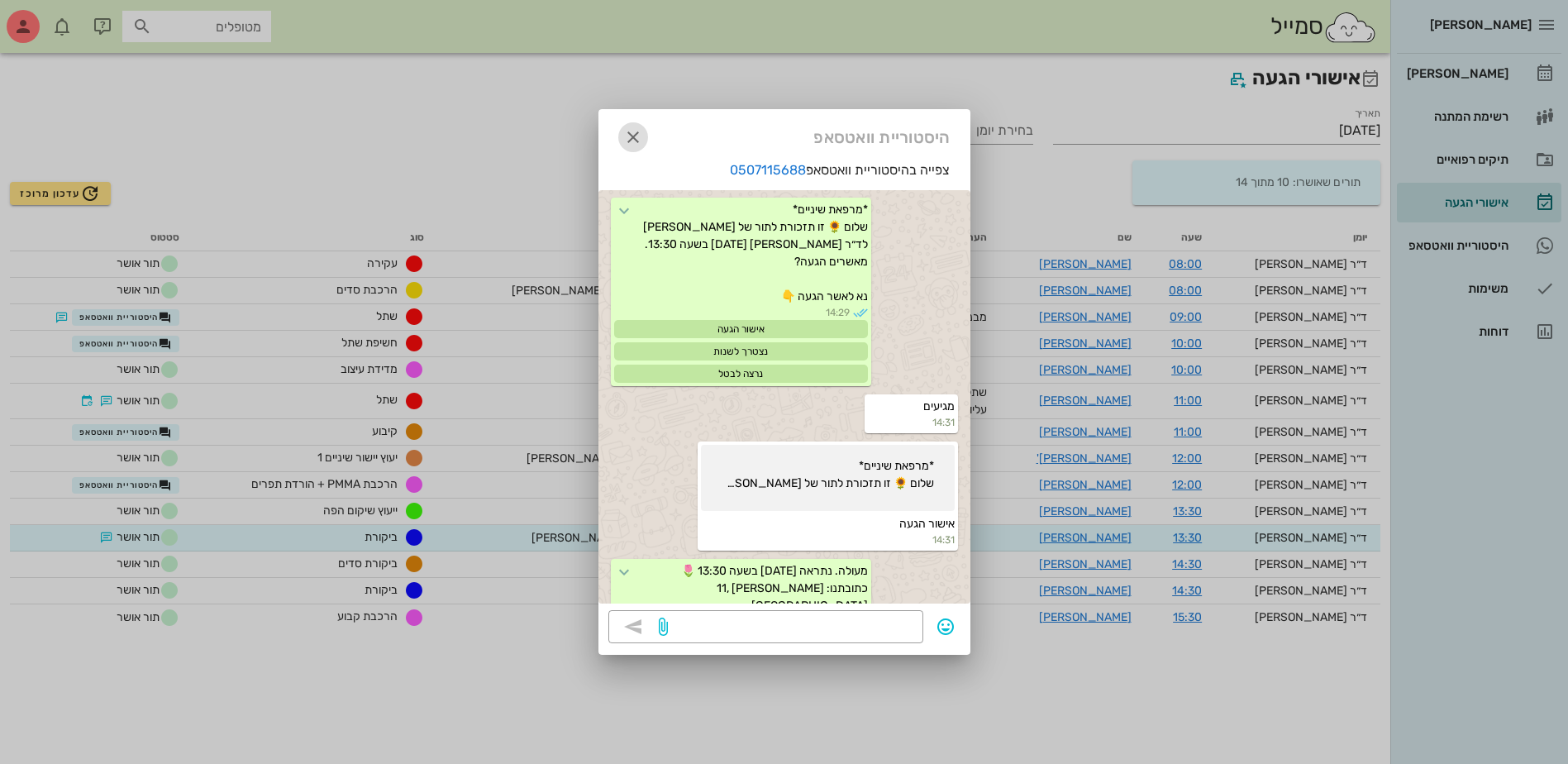
click at [640, 139] on icon "button" at bounding box center [633, 137] width 20 height 20
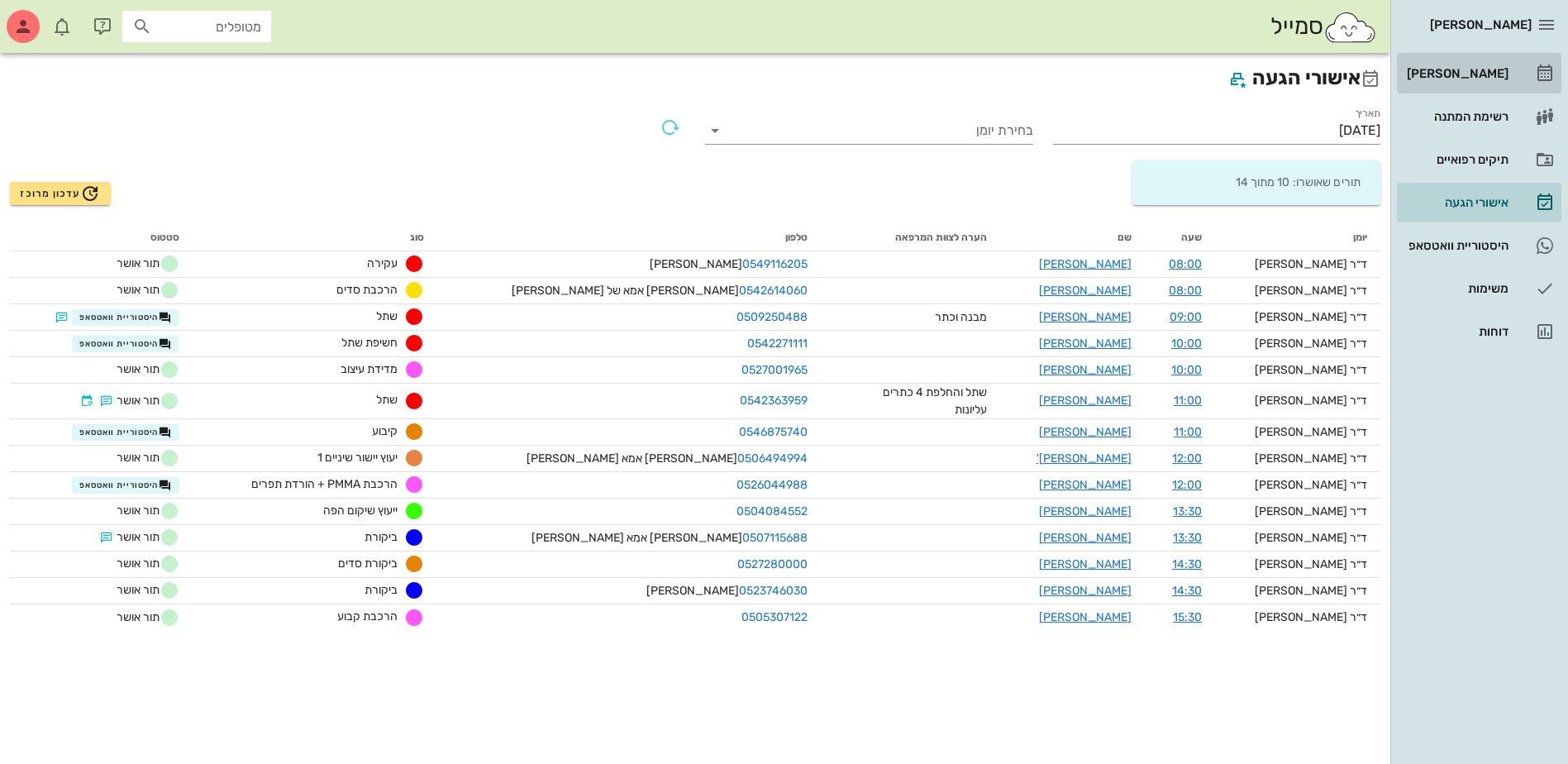
click at [1462, 69] on div "[PERSON_NAME]" at bounding box center [1456, 73] width 105 height 13
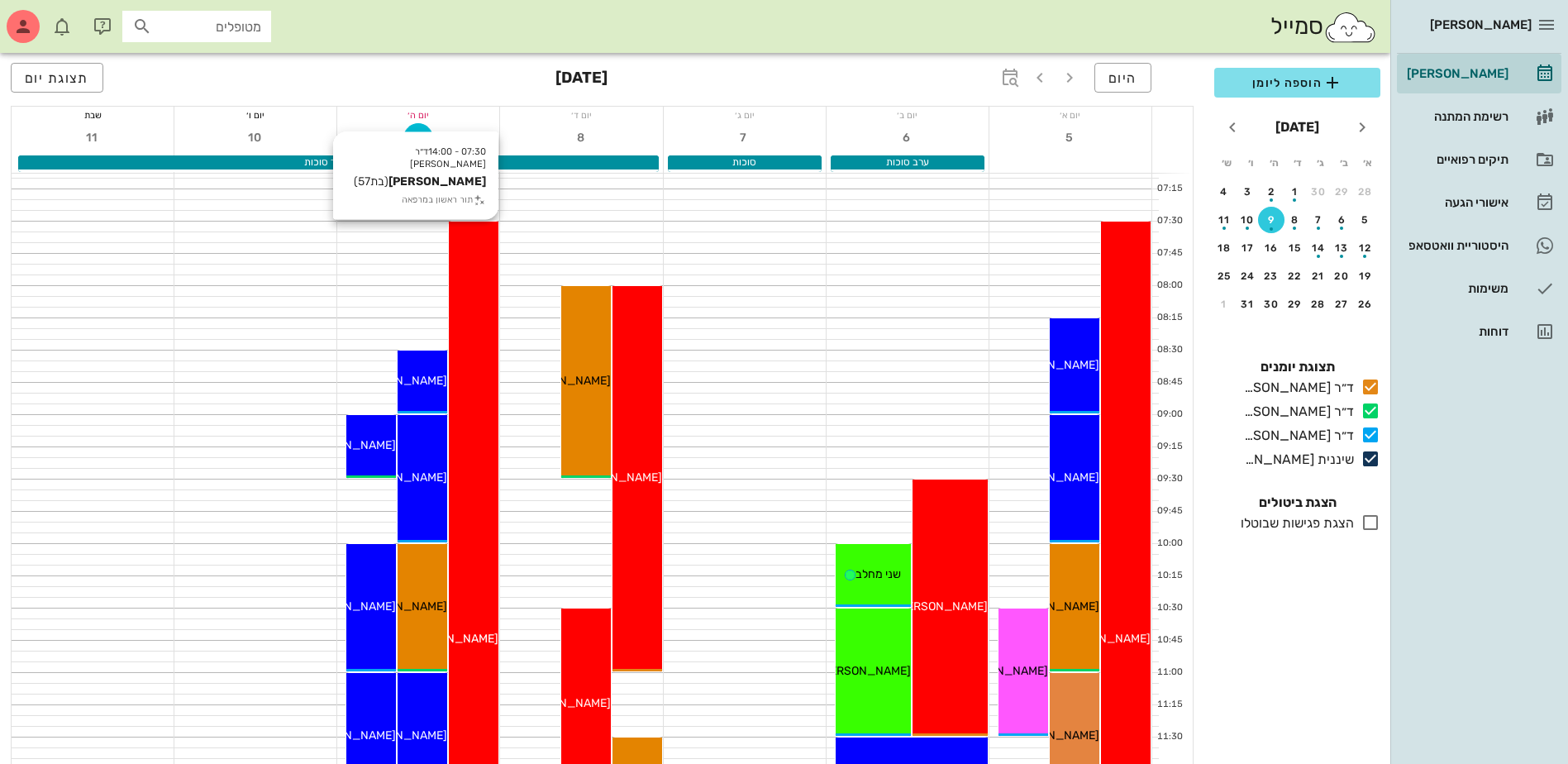
click at [488, 527] on div "07:30 - 14:00 ד״ר [PERSON_NAME] (בת 57 ) תור ראשון במרפאה [PERSON_NAME]" at bounding box center [474, 639] width 50 height 836
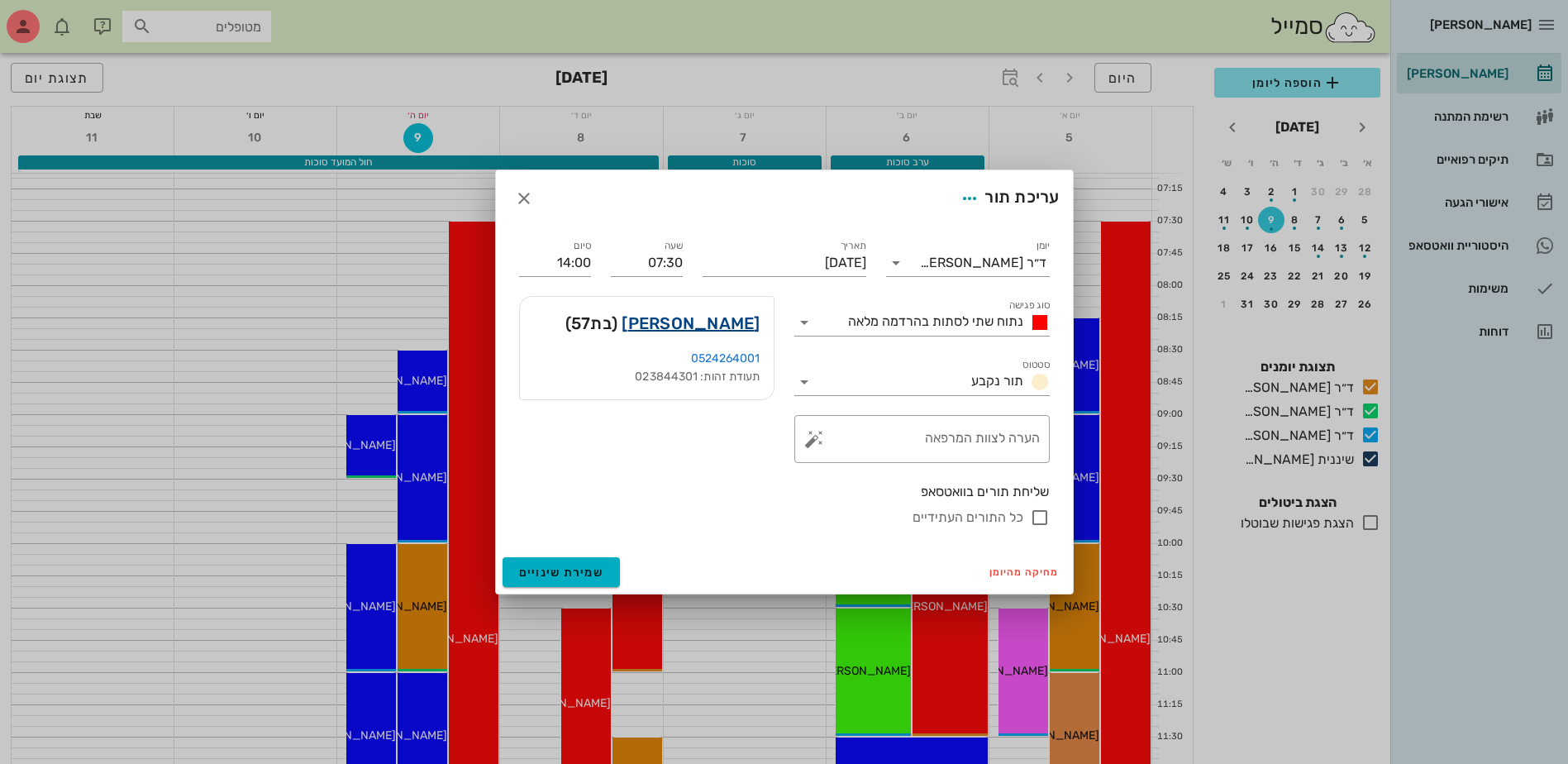
click at [723, 326] on link "[PERSON_NAME]" at bounding box center [690, 323] width 138 height 27
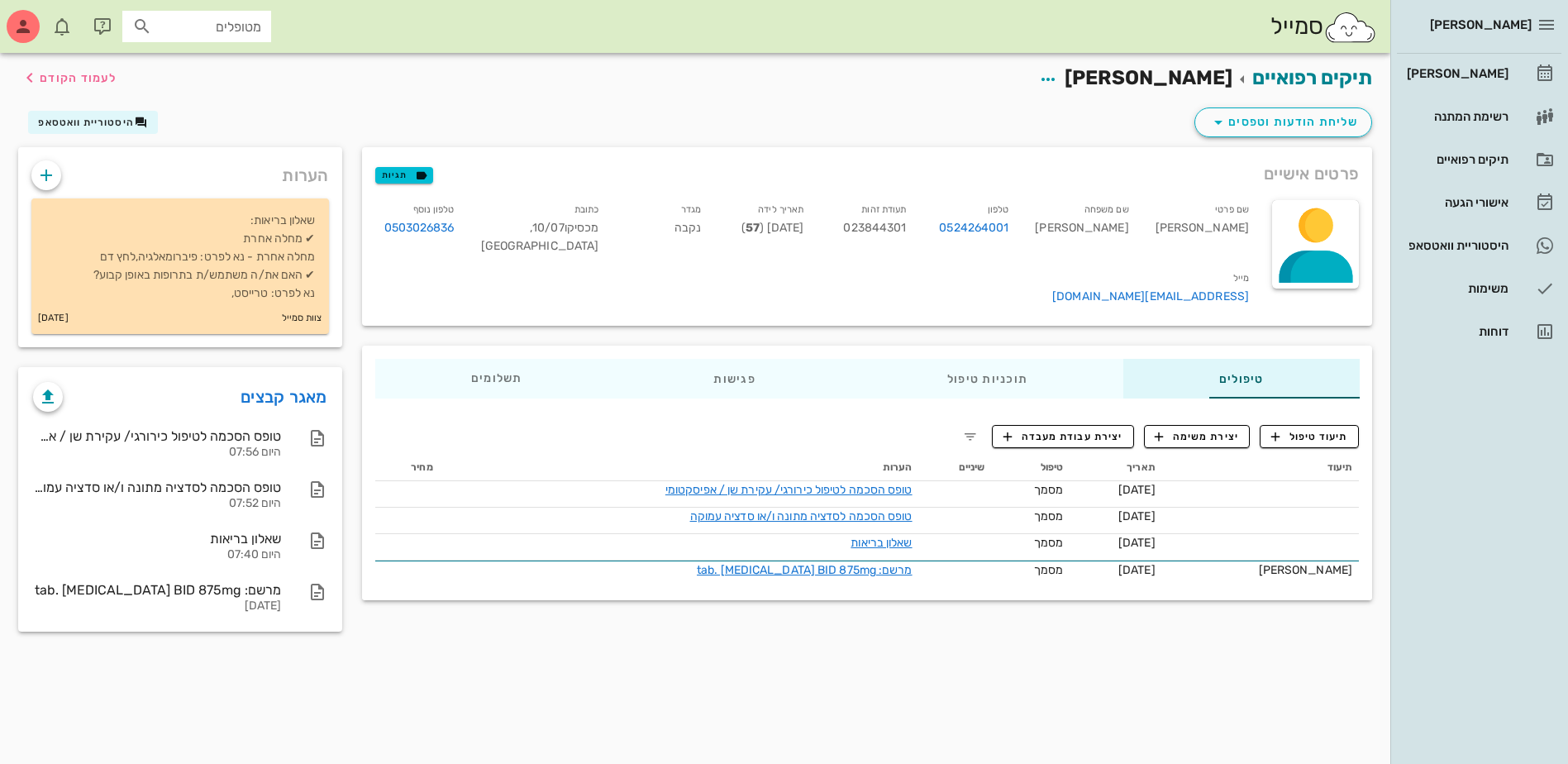
click at [700, 694] on div "תיקים רפואיים [PERSON_NAME] לעמוד הקודם שליחת הודעות וטפסים היסטוריית וואטסאפ פ…" at bounding box center [695, 408] width 1390 height 712
click at [1090, 634] on div "פרטים אישיים תגיות שם פרטי [PERSON_NAME] שם משפחה [PERSON_NAME] טלפון 052426400…" at bounding box center [866, 394] width 1030 height 495
click at [1226, 116] on icon "button" at bounding box center [1218, 122] width 20 height 20
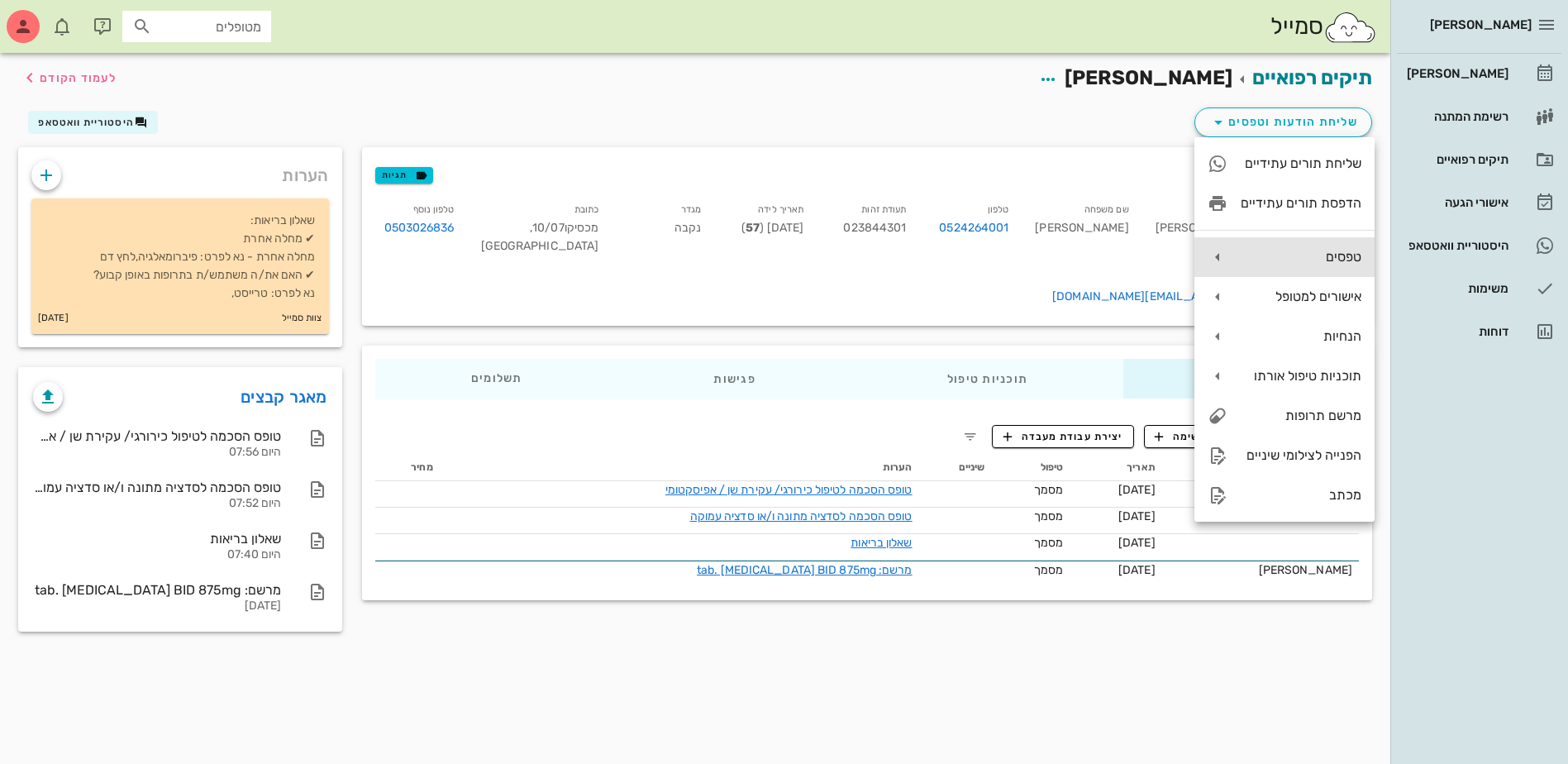
click at [1252, 261] on div "טפסים" at bounding box center [1300, 257] width 121 height 15
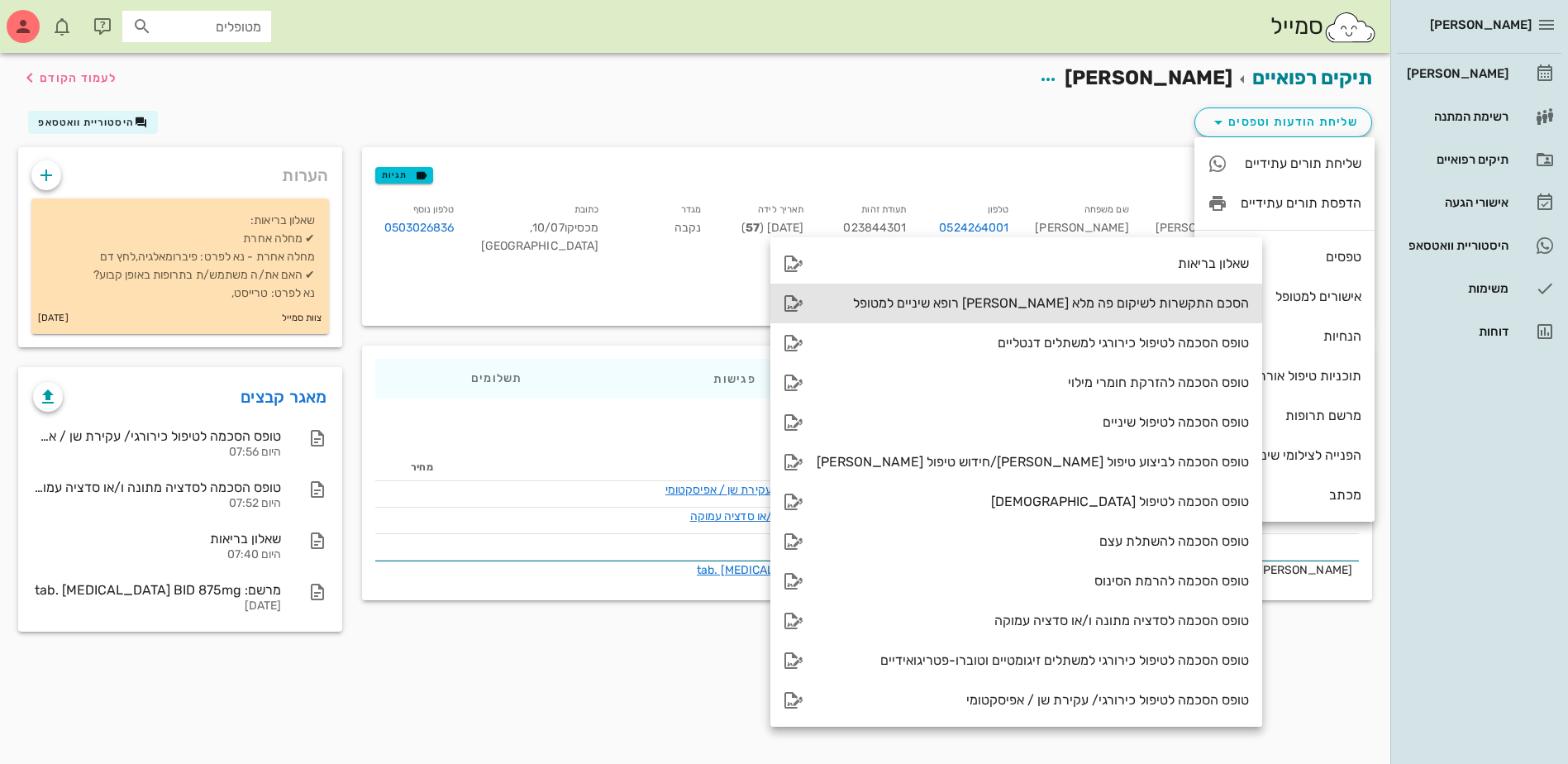
click at [1120, 306] on div "הסכם התקשרות לשיקום פה מלא [PERSON_NAME] רופא שיניים למטופל" at bounding box center [1032, 303] width 432 height 15
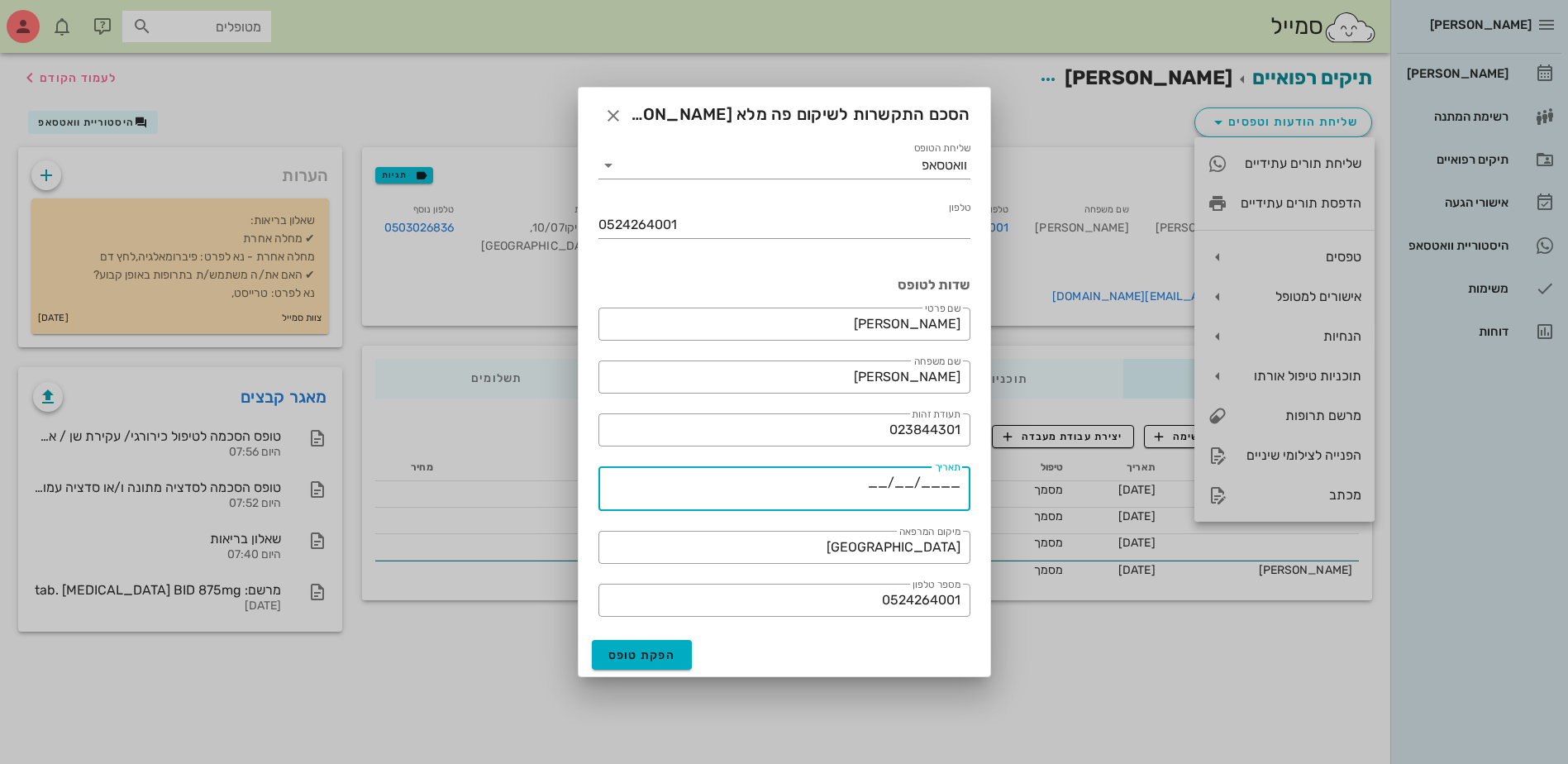
click at [880, 485] on textarea "____/__/__" at bounding box center [780, 491] width 362 height 40
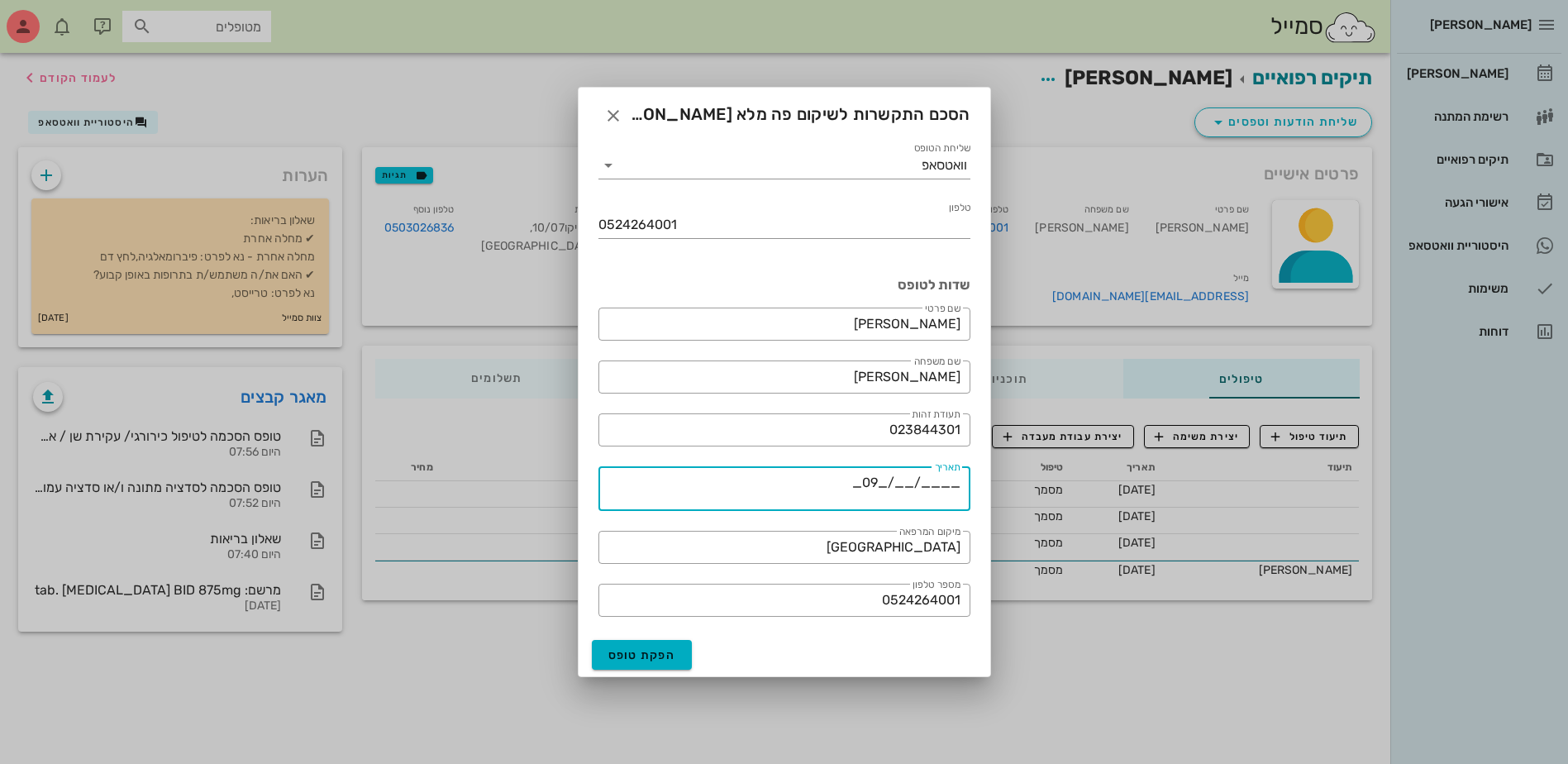
click at [905, 486] on textarea "____/__/_09_" at bounding box center [780, 491] width 362 height 40
click at [952, 484] on textarea "____/_10_/_09_" at bounding box center [780, 491] width 362 height 40
type textarea "_2025___/_10_/_09_"
click at [625, 658] on span "הפקת טופס" at bounding box center [641, 655] width 68 height 14
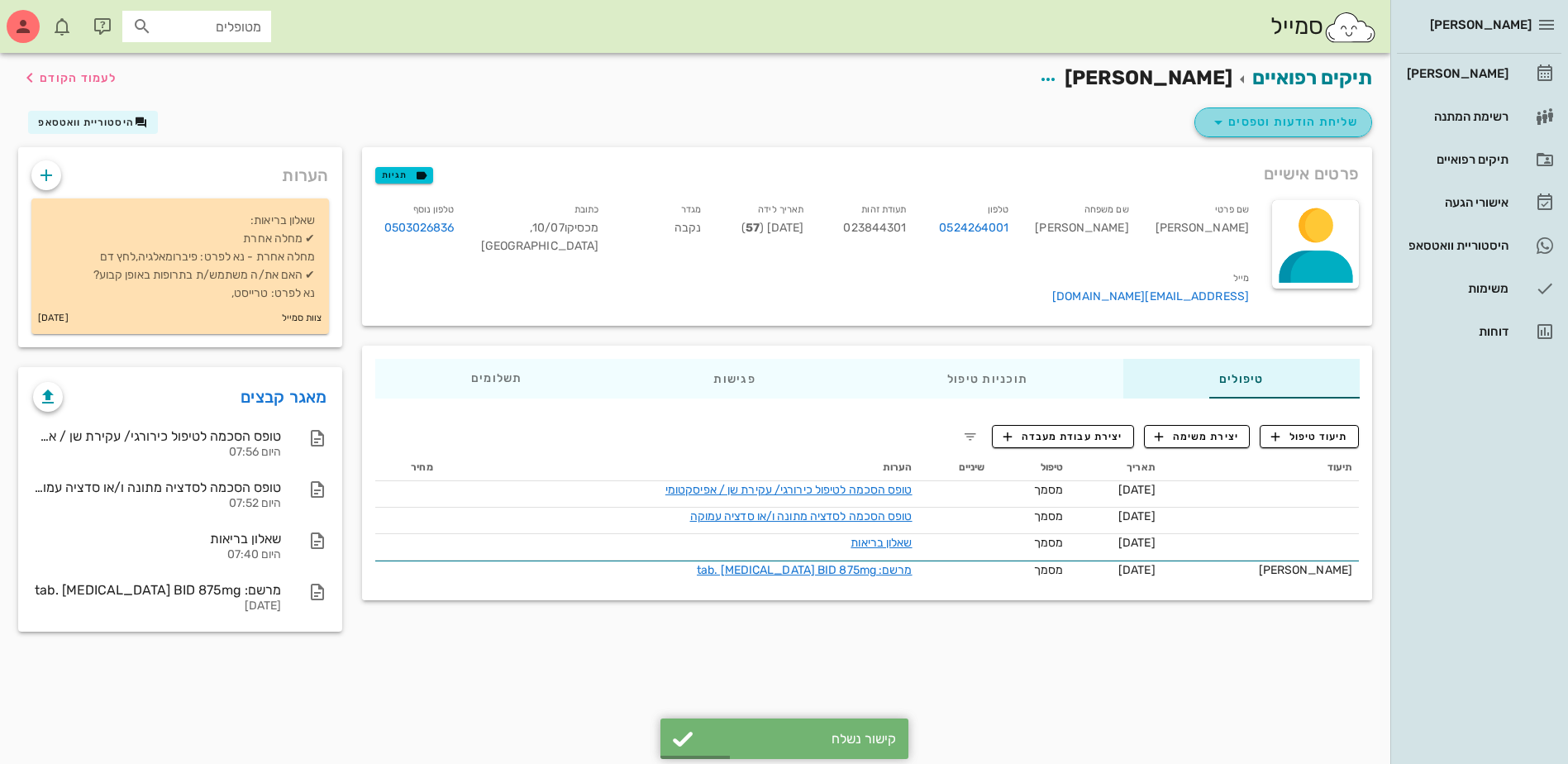
click at [1304, 124] on span "שליחת הודעות וטפסים" at bounding box center [1283, 122] width 150 height 20
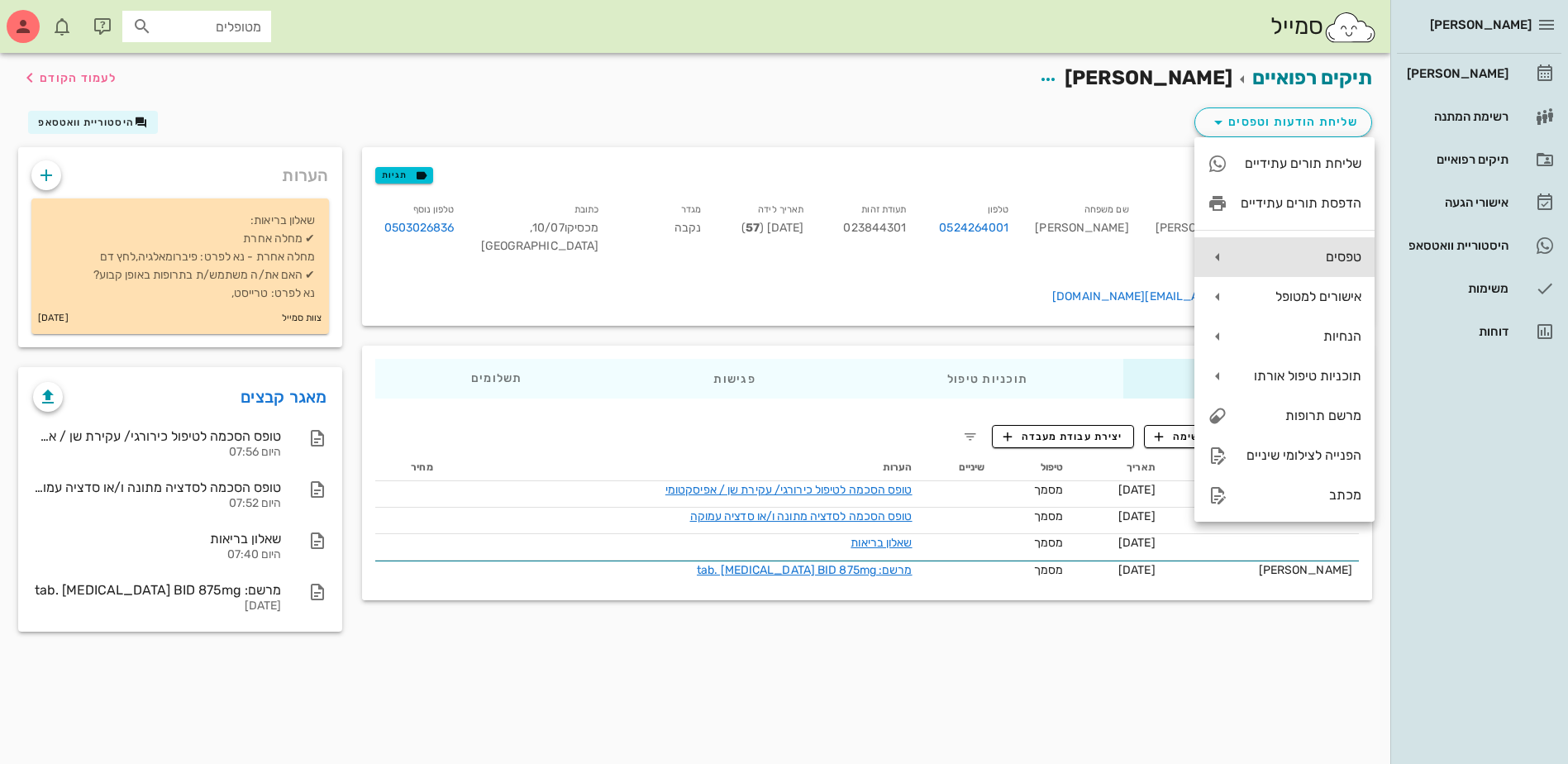
click at [1266, 260] on div "טפסים" at bounding box center [1300, 257] width 121 height 15
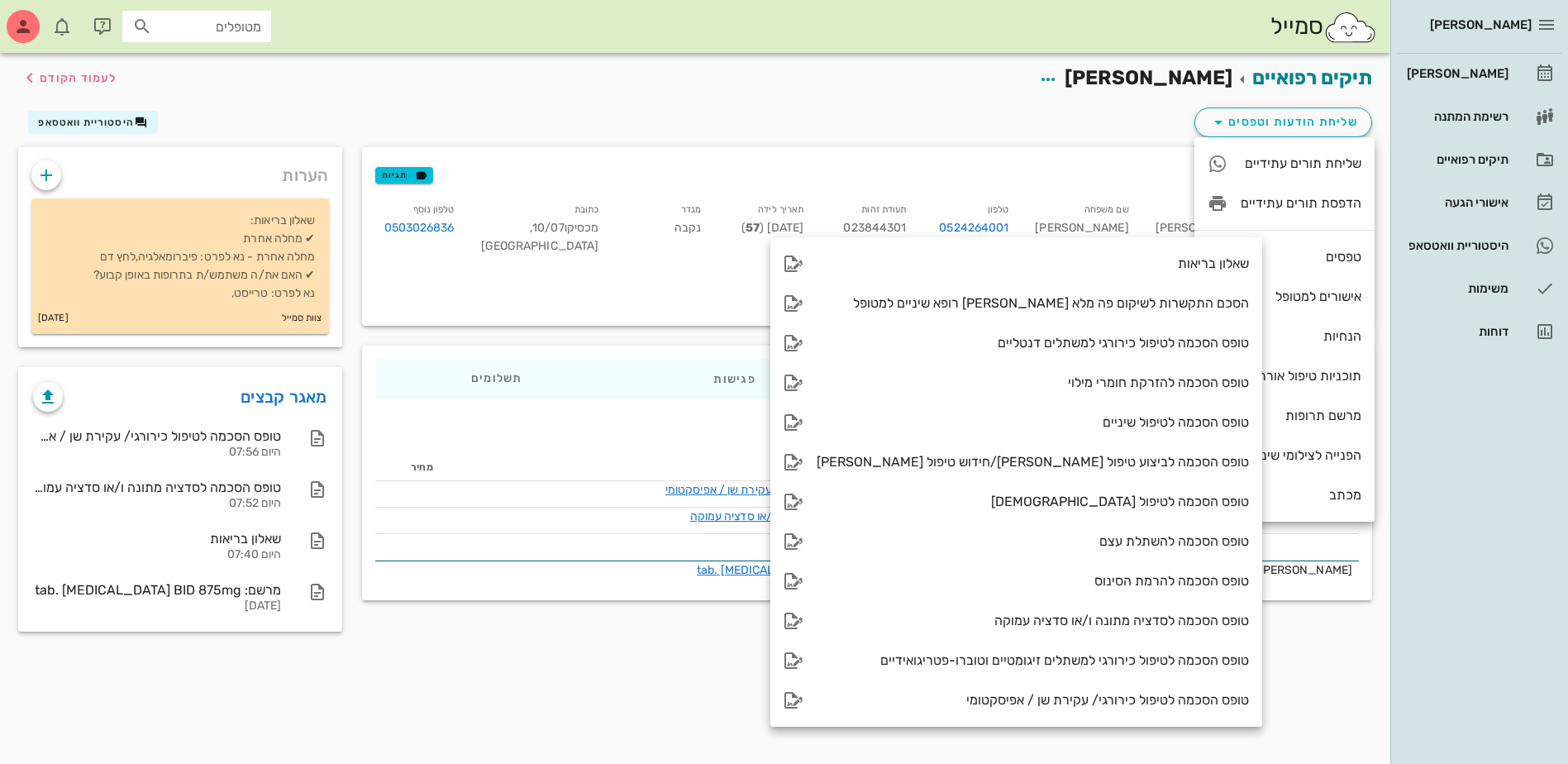
click at [948, 108] on div "שליחת הודעות וטפסים היסטוריית וואטסאפ" at bounding box center [695, 125] width 1374 height 43
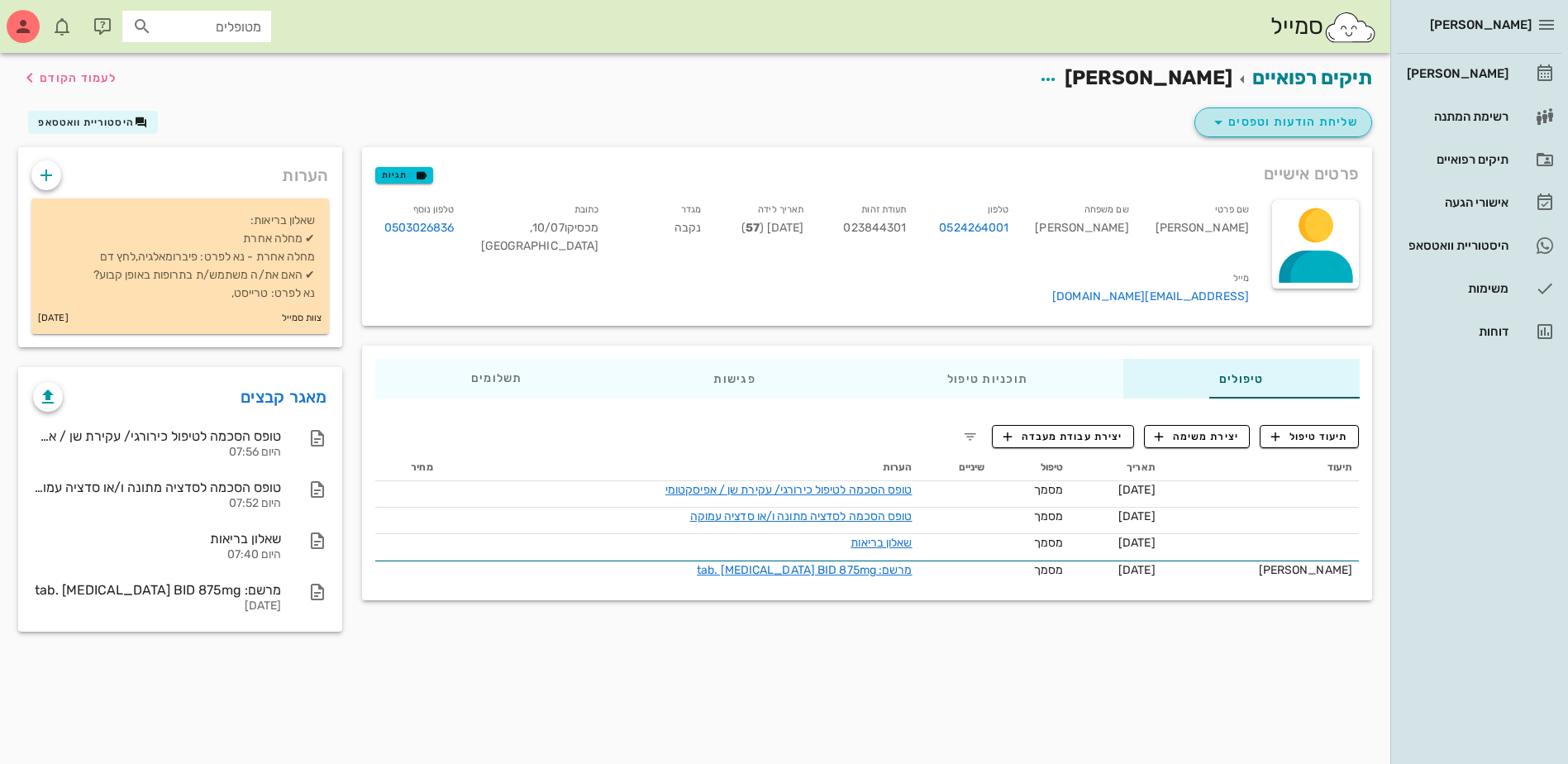
click at [1259, 134] on button "שליחת הודעות וטפסים" at bounding box center [1283, 122] width 177 height 30
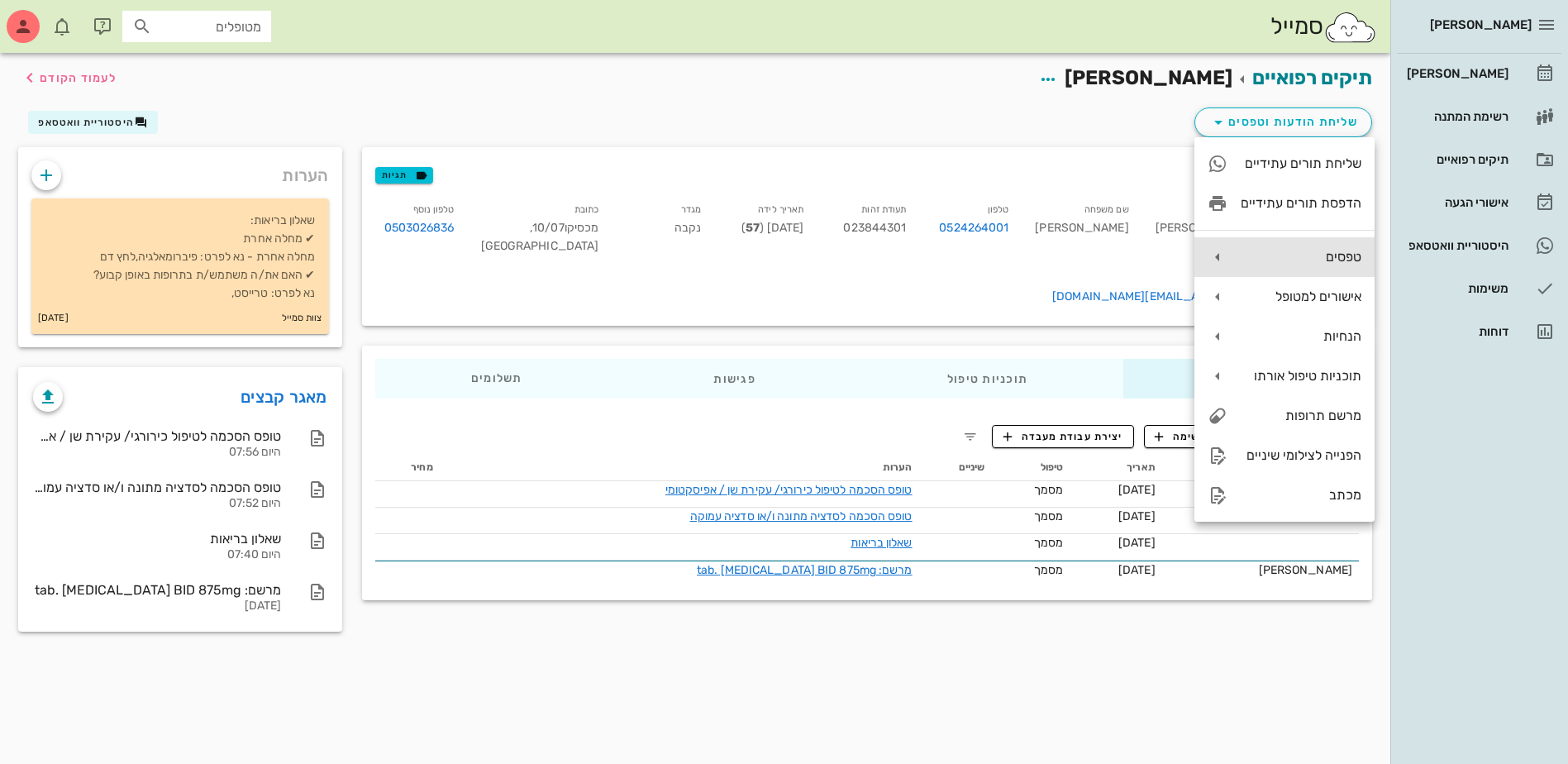
click at [1296, 246] on div "טפסים" at bounding box center [1284, 258] width 180 height 40
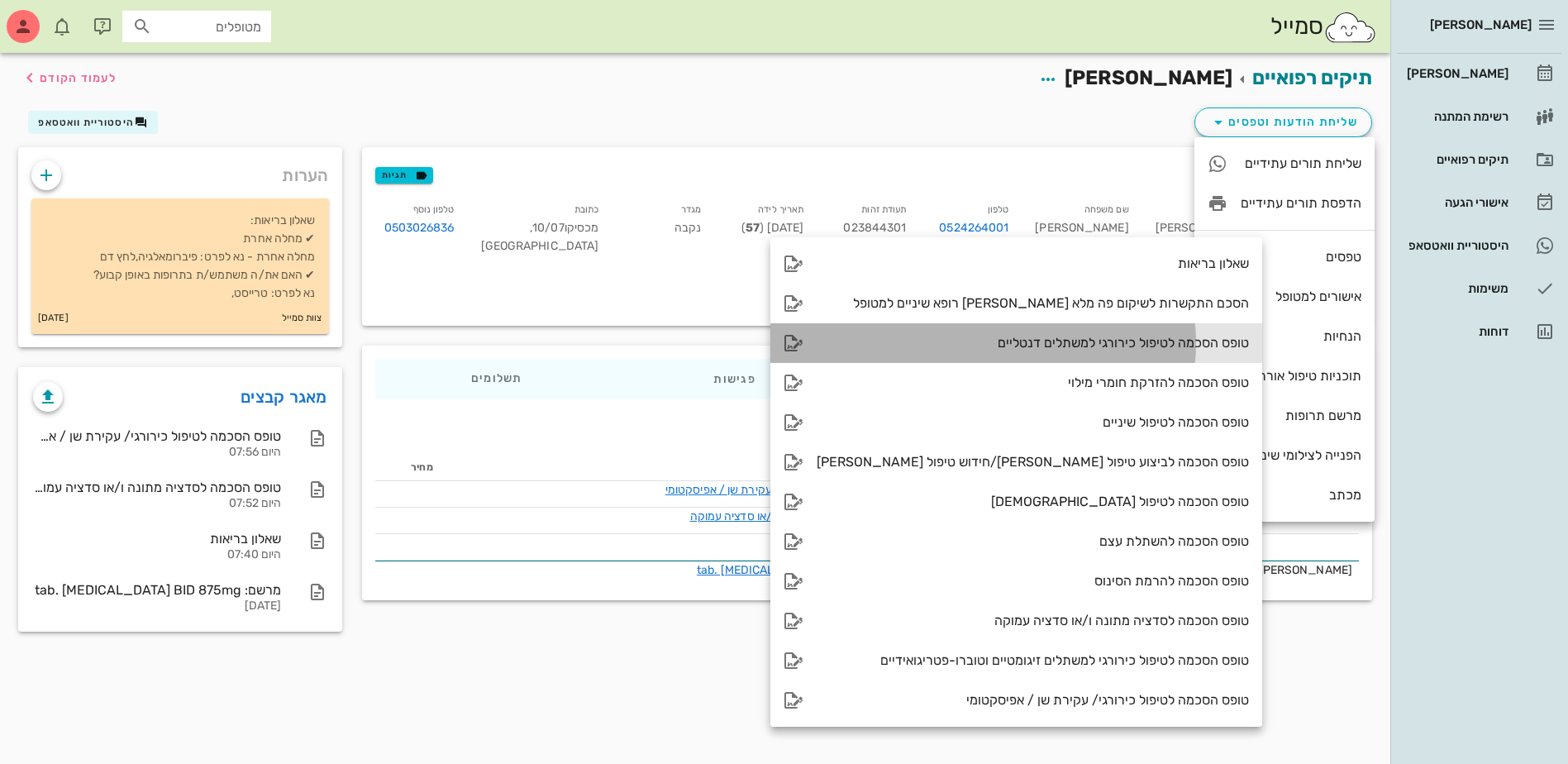
click at [1050, 333] on div "טופס הסכמה לטיפול כירורגי למשתלים דנטליים" at bounding box center [1016, 343] width 492 height 40
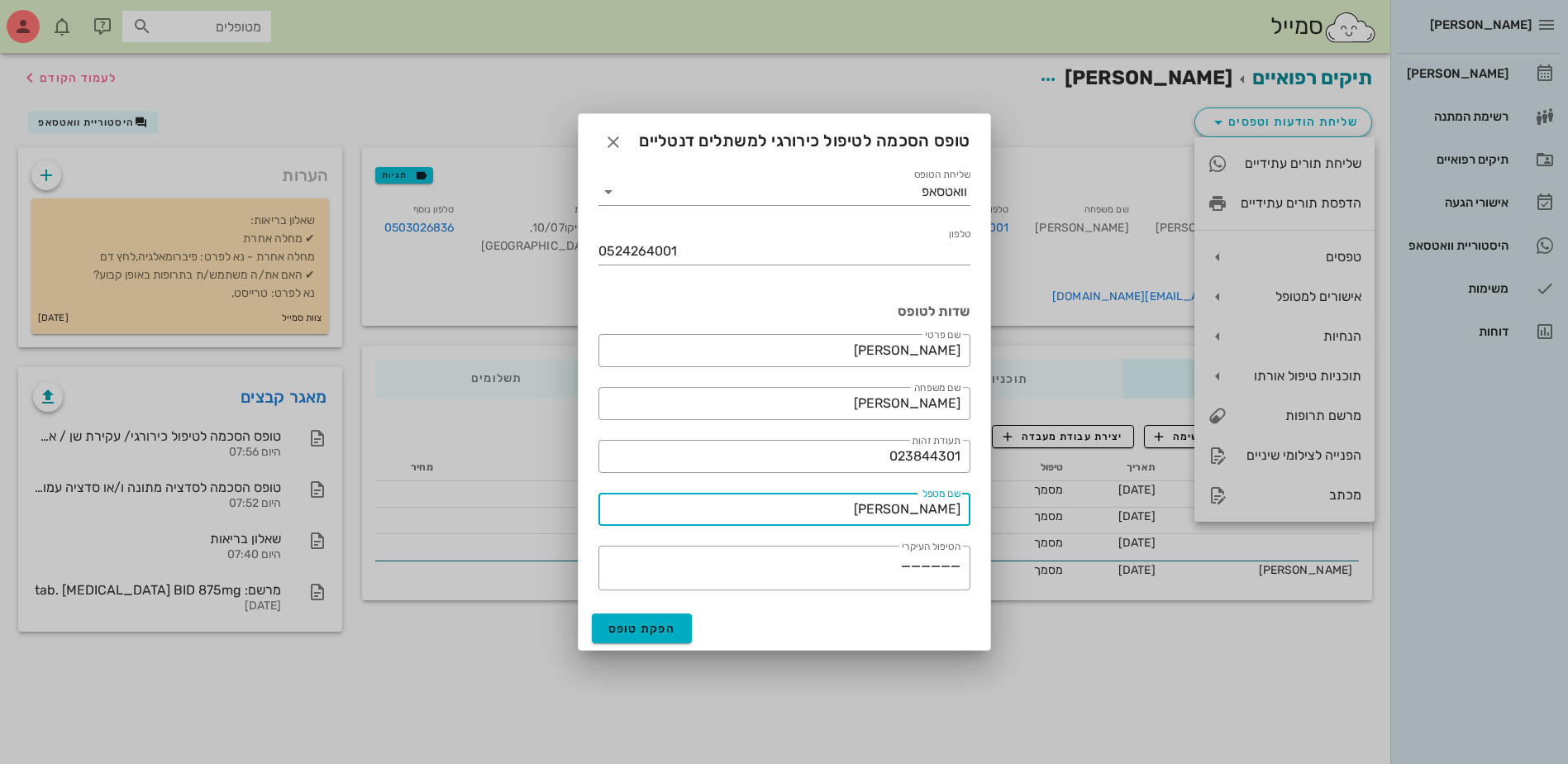
drag, startPoint x: 887, startPoint y: 503, endPoint x: 1135, endPoint y: 523, distance: 248.8
click at [1134, 515] on div "[PERSON_NAME] רשימת המתנה תיקים רפואיים אישורי הגעה היסטוריית וואטסאפ משימות דו…" at bounding box center [784, 382] width 1568 height 764
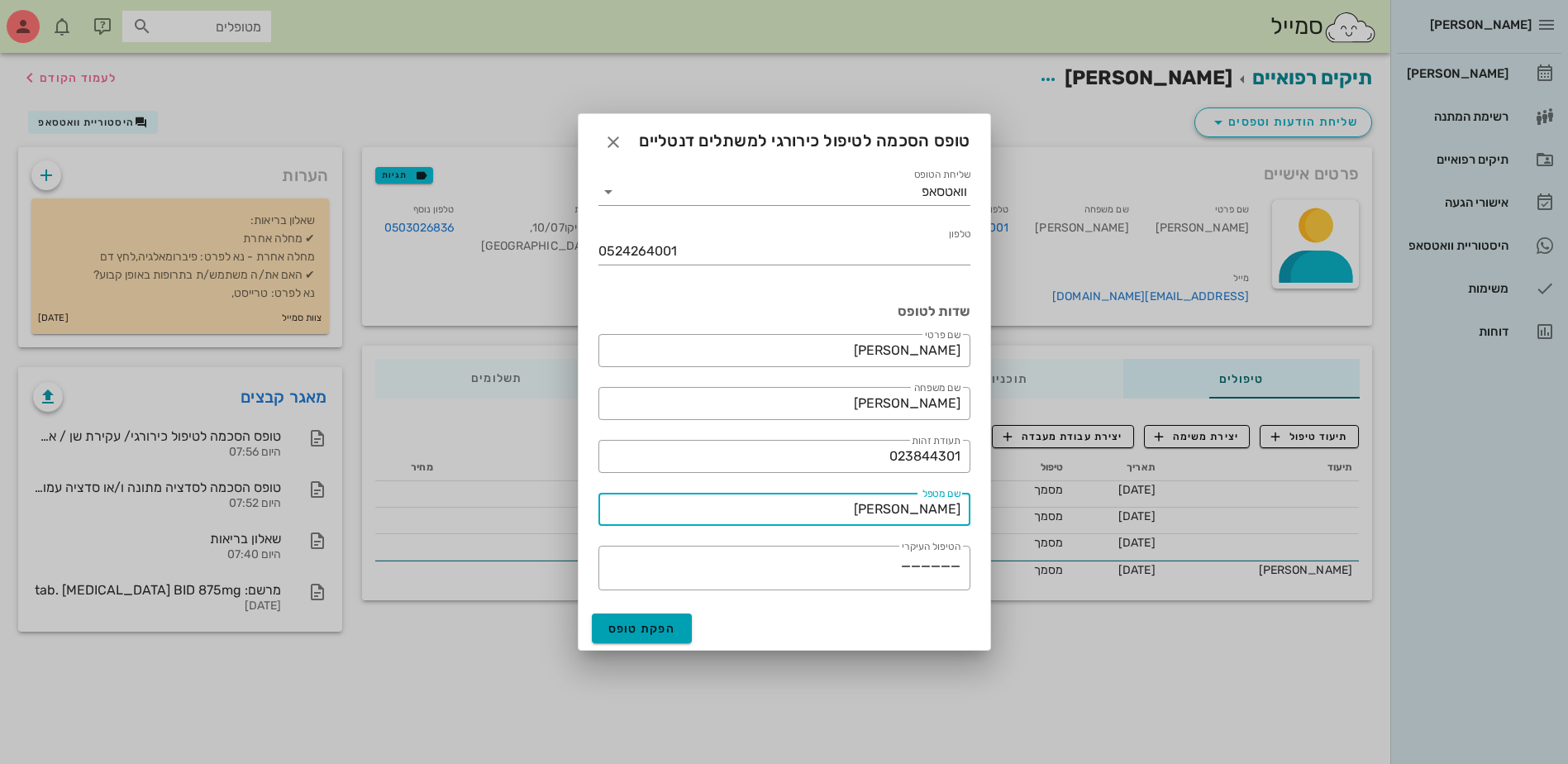
type input "[PERSON_NAME]"
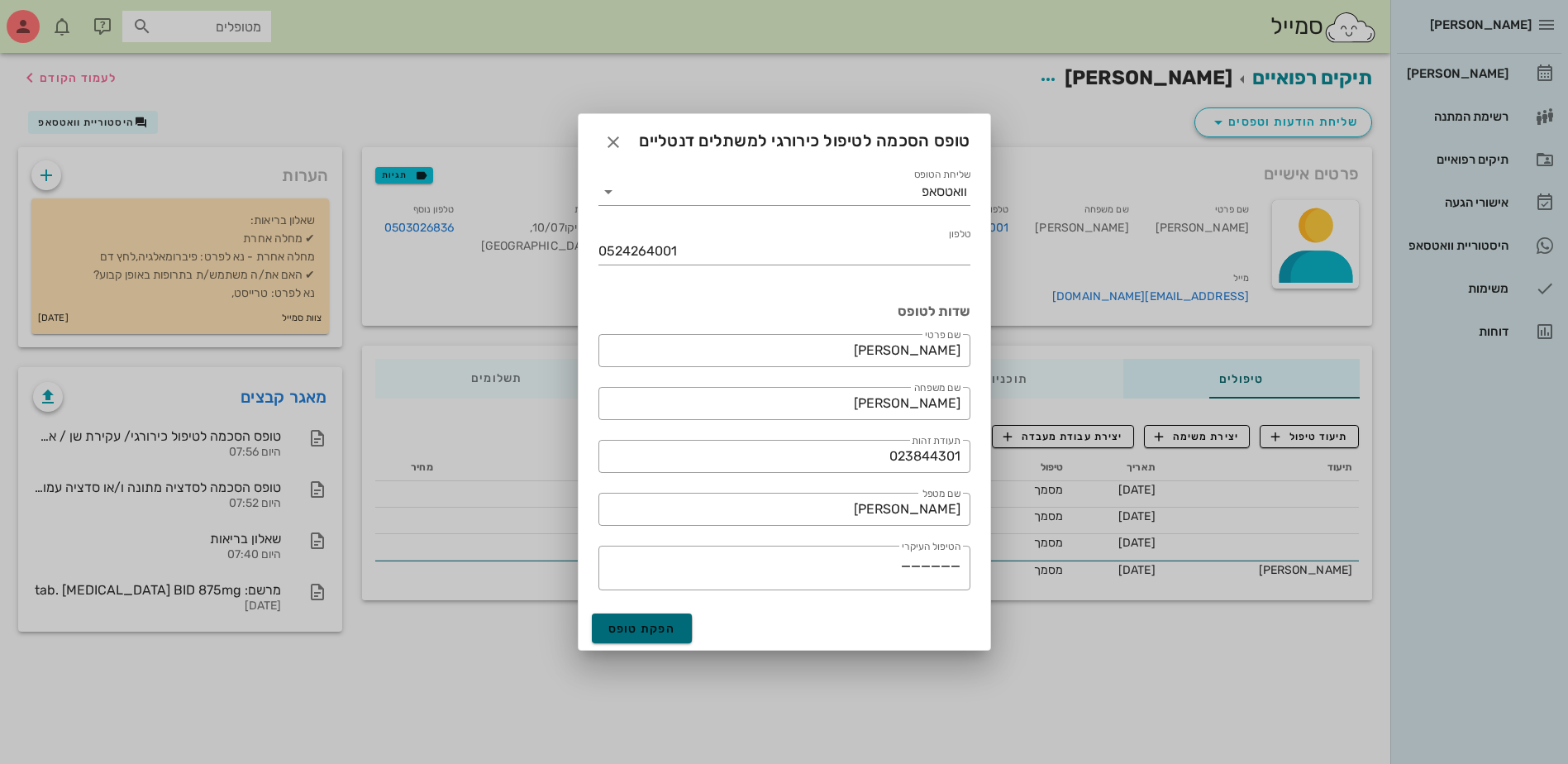
click at [631, 631] on span "הפקת טופס" at bounding box center [641, 629] width 68 height 14
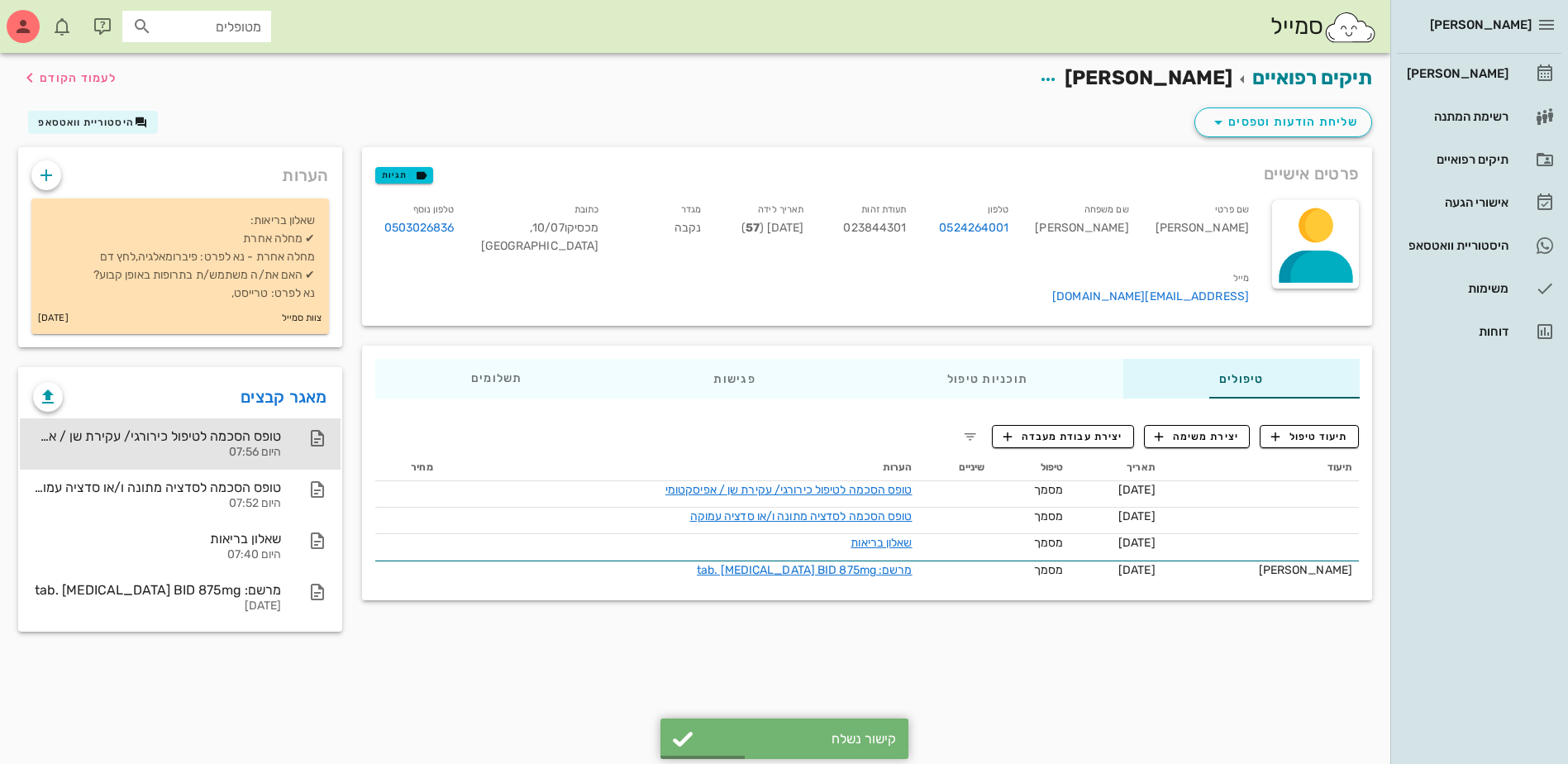
click at [126, 444] on div "טופס הסכמה לטיפול כירורגי/ עקירת שן / אפיסקטומי" at bounding box center [157, 436] width 248 height 15
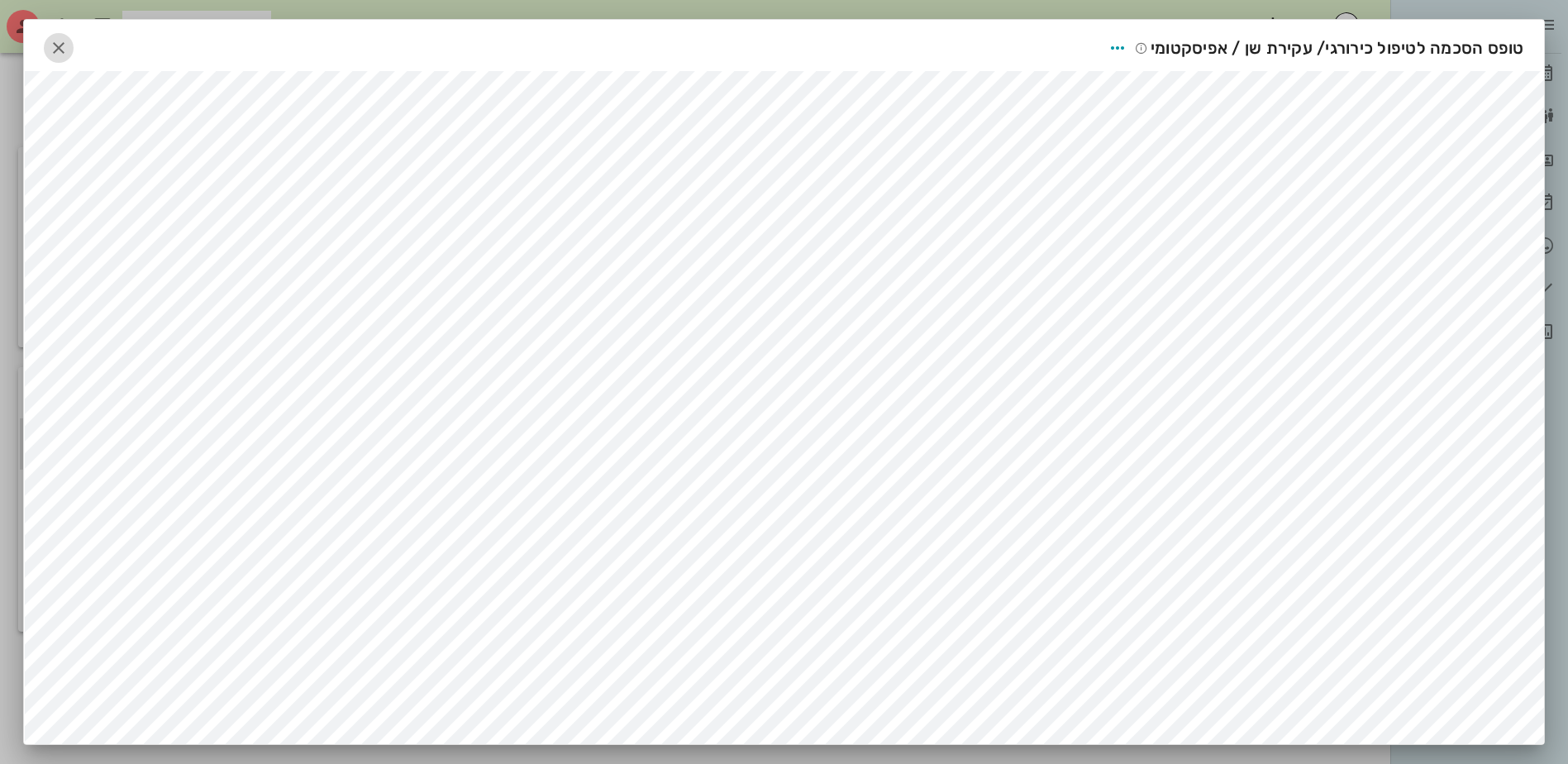
click at [60, 52] on icon "button" at bounding box center [58, 48] width 20 height 20
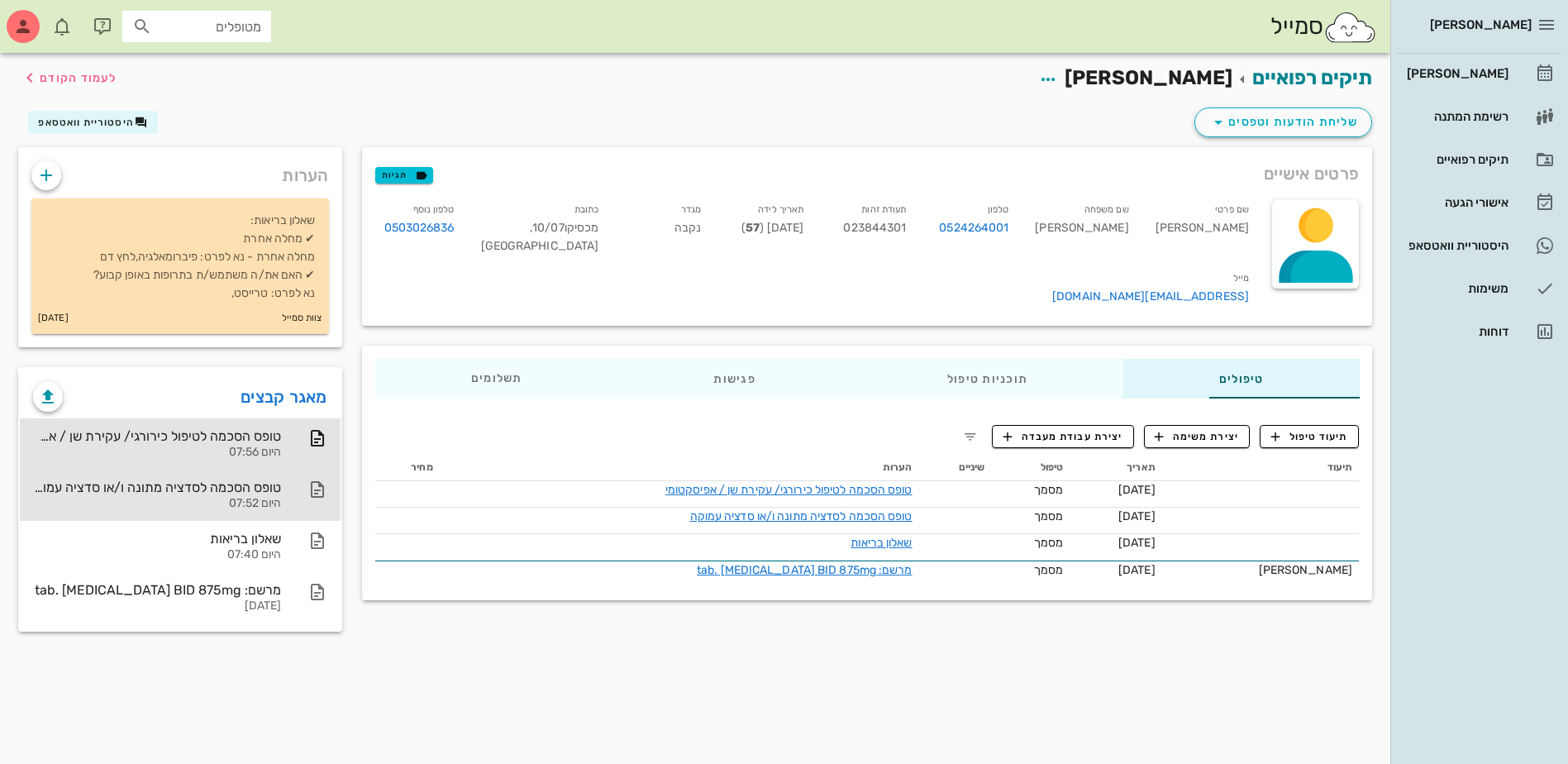
click at [112, 495] on div "טופס הסכמה לסדציה מתונה ו/או סדציה עמוקה" at bounding box center [157, 487] width 248 height 15
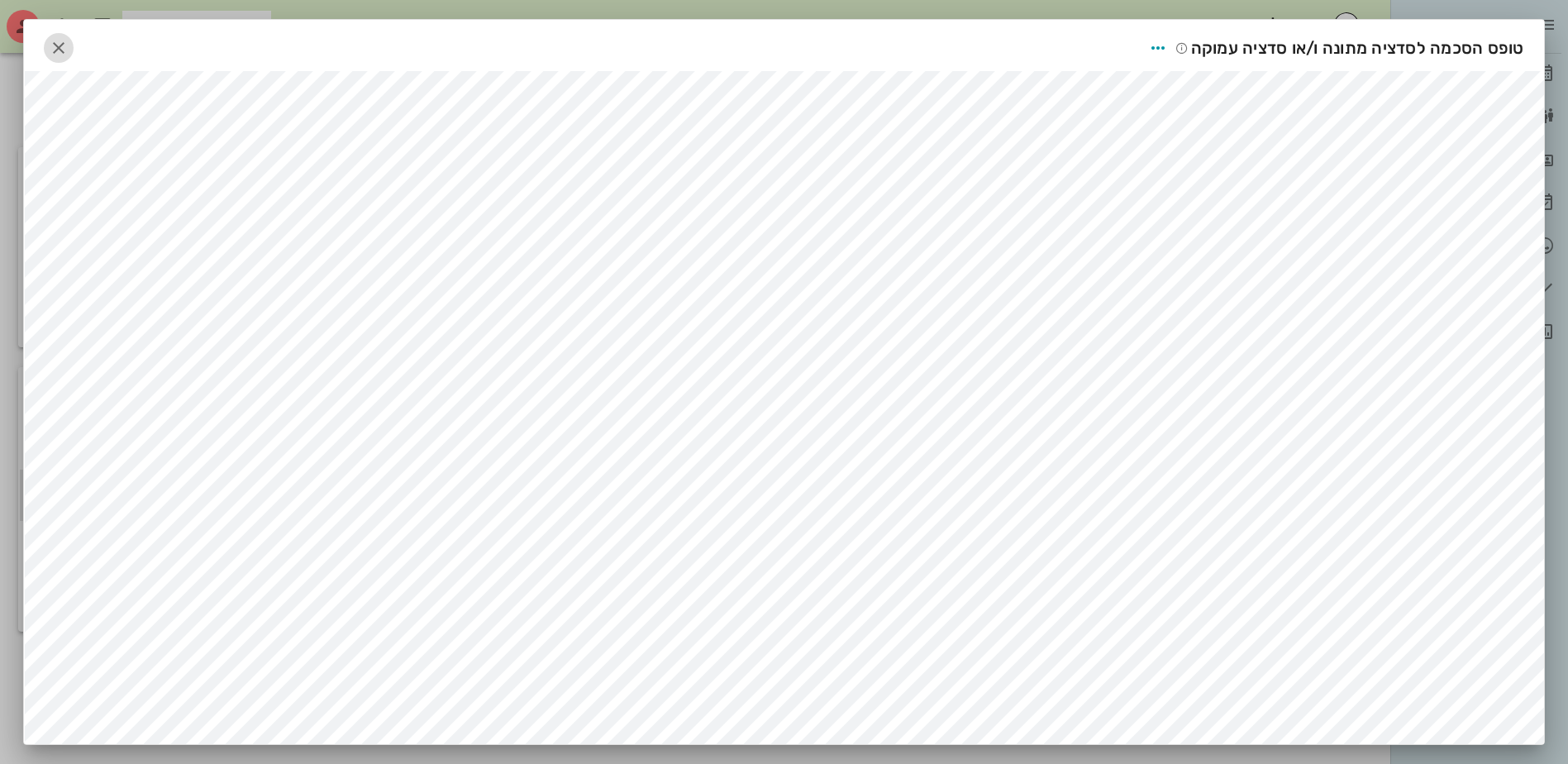
click at [65, 45] on icon "button" at bounding box center [58, 48] width 20 height 20
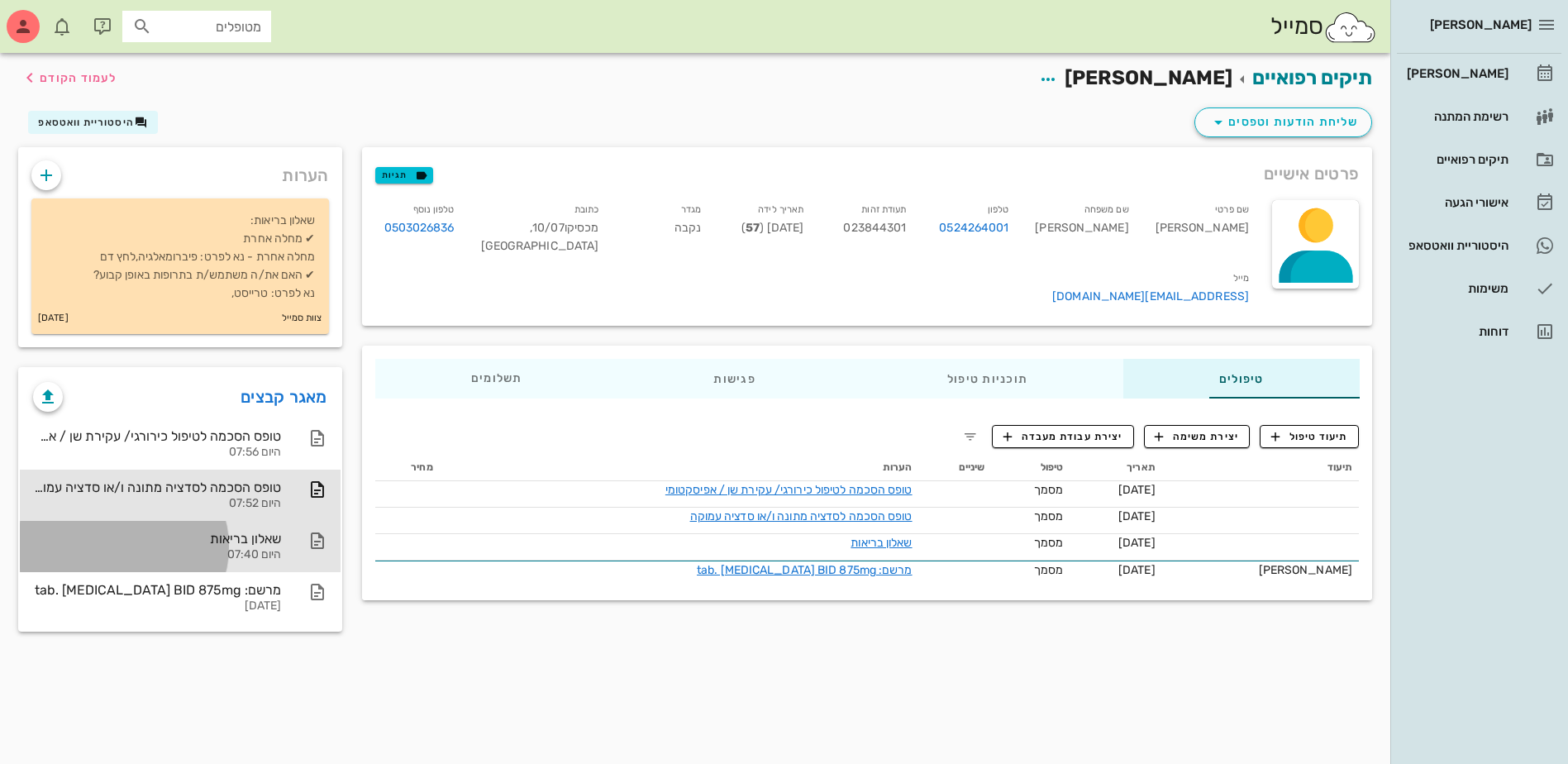
click at [116, 547] on div "שאלון בריאות" at bounding box center [157, 539] width 248 height 15
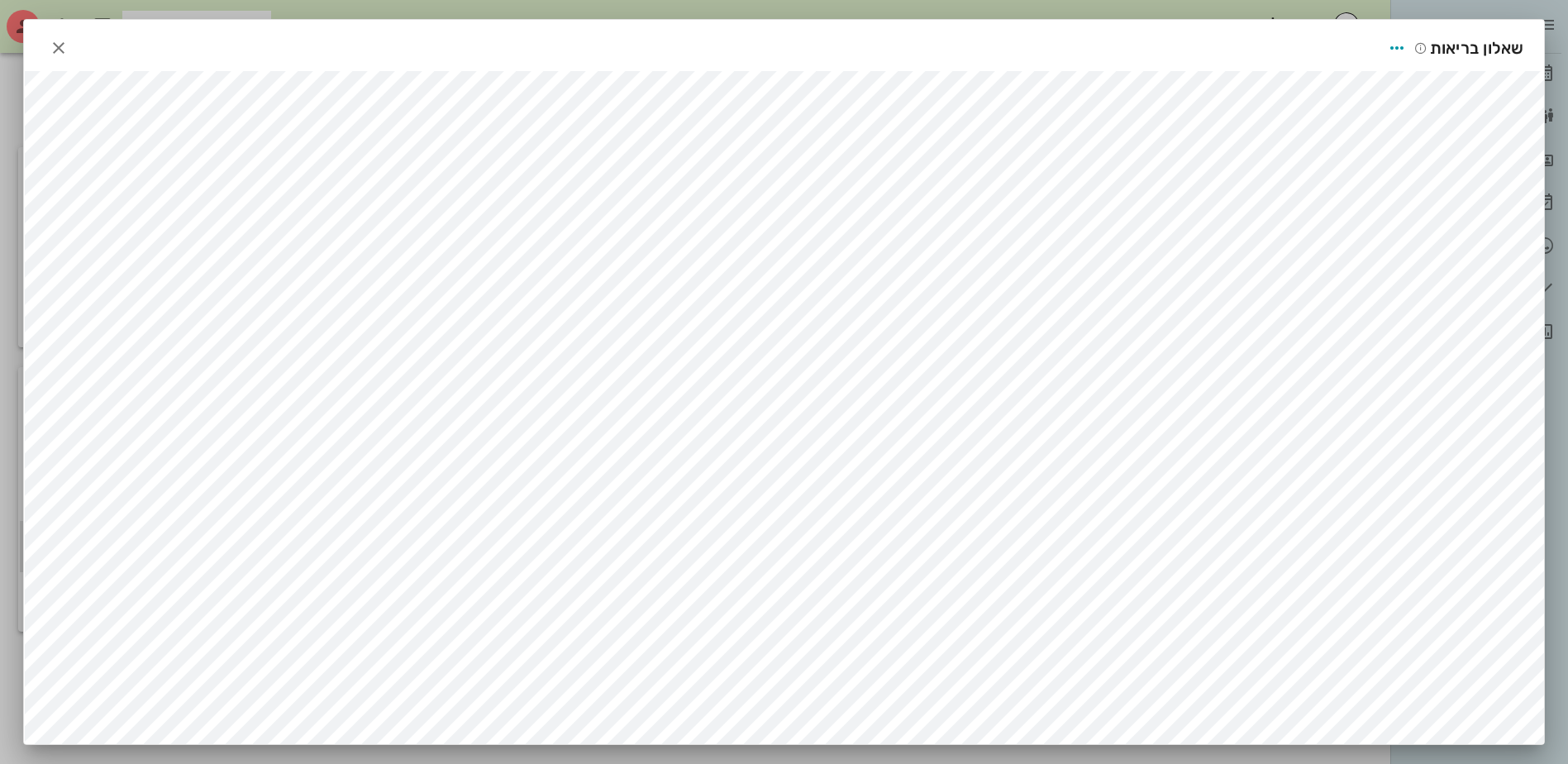
scroll to position [9, 0]
click at [66, 39] on icon "button" at bounding box center [58, 48] width 20 height 20
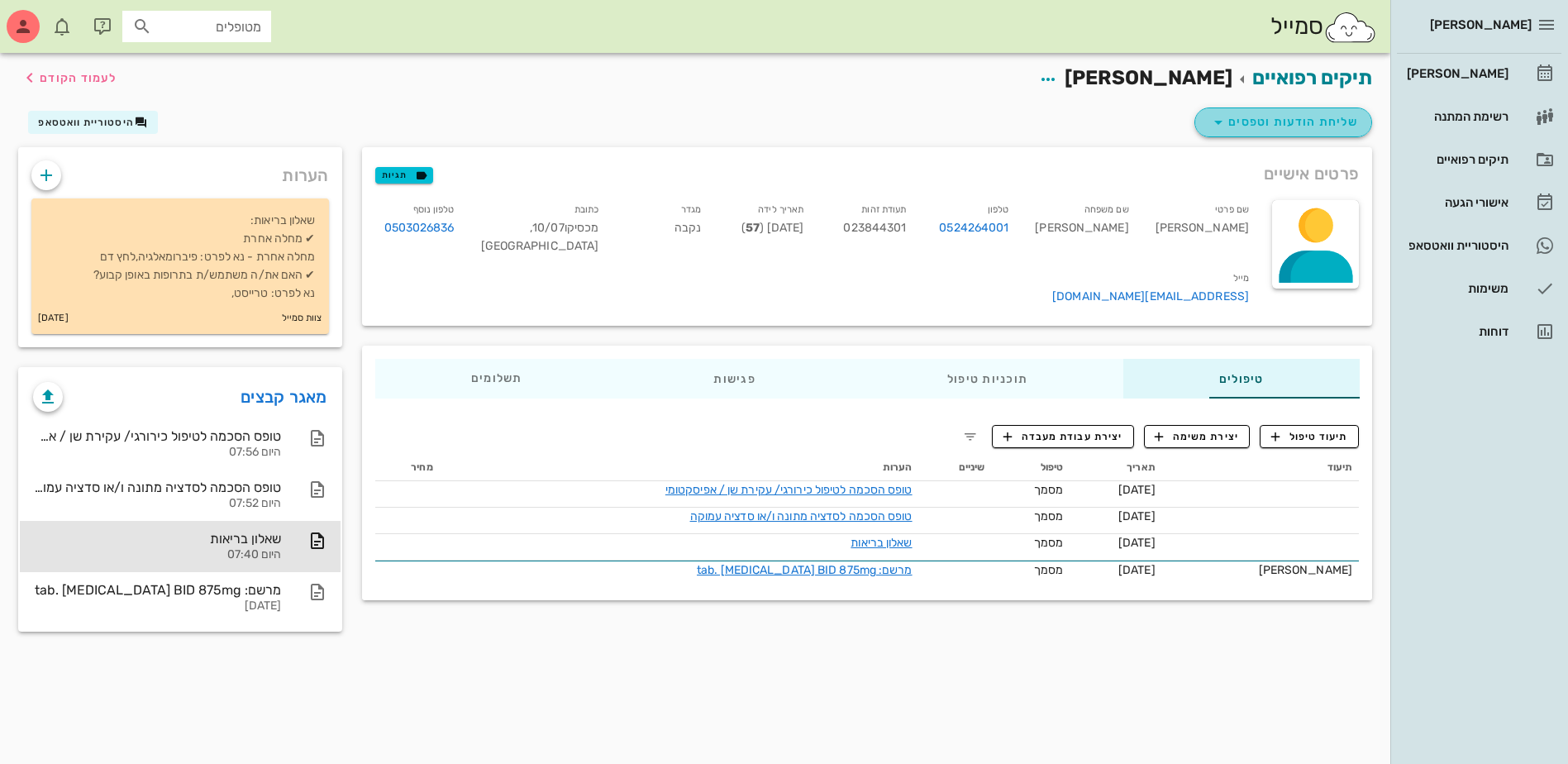
click at [1261, 121] on span "שליחת הודעות וטפסים" at bounding box center [1283, 122] width 150 height 20
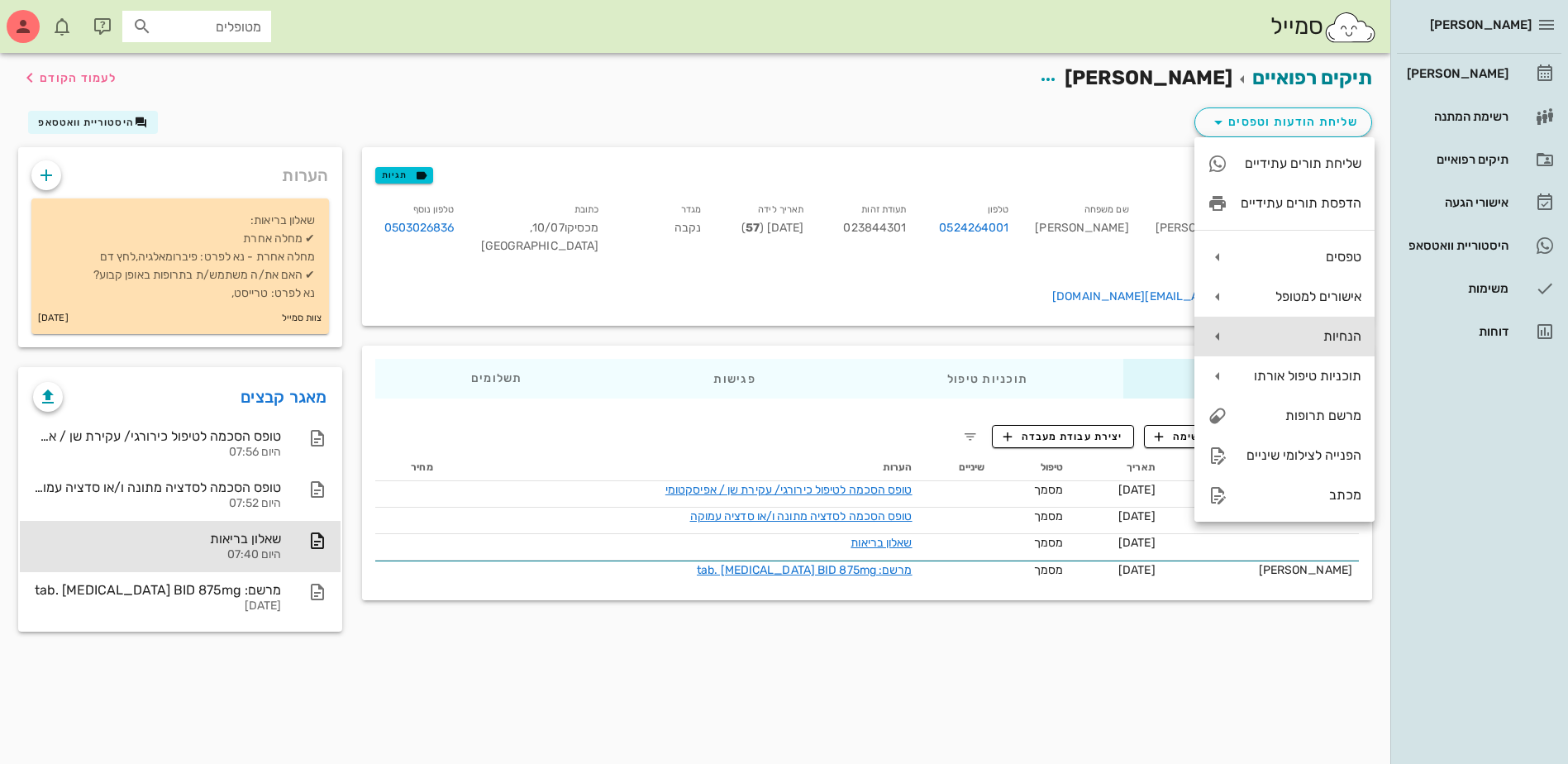
click at [1268, 334] on div "הנחיות" at bounding box center [1300, 336] width 121 height 15
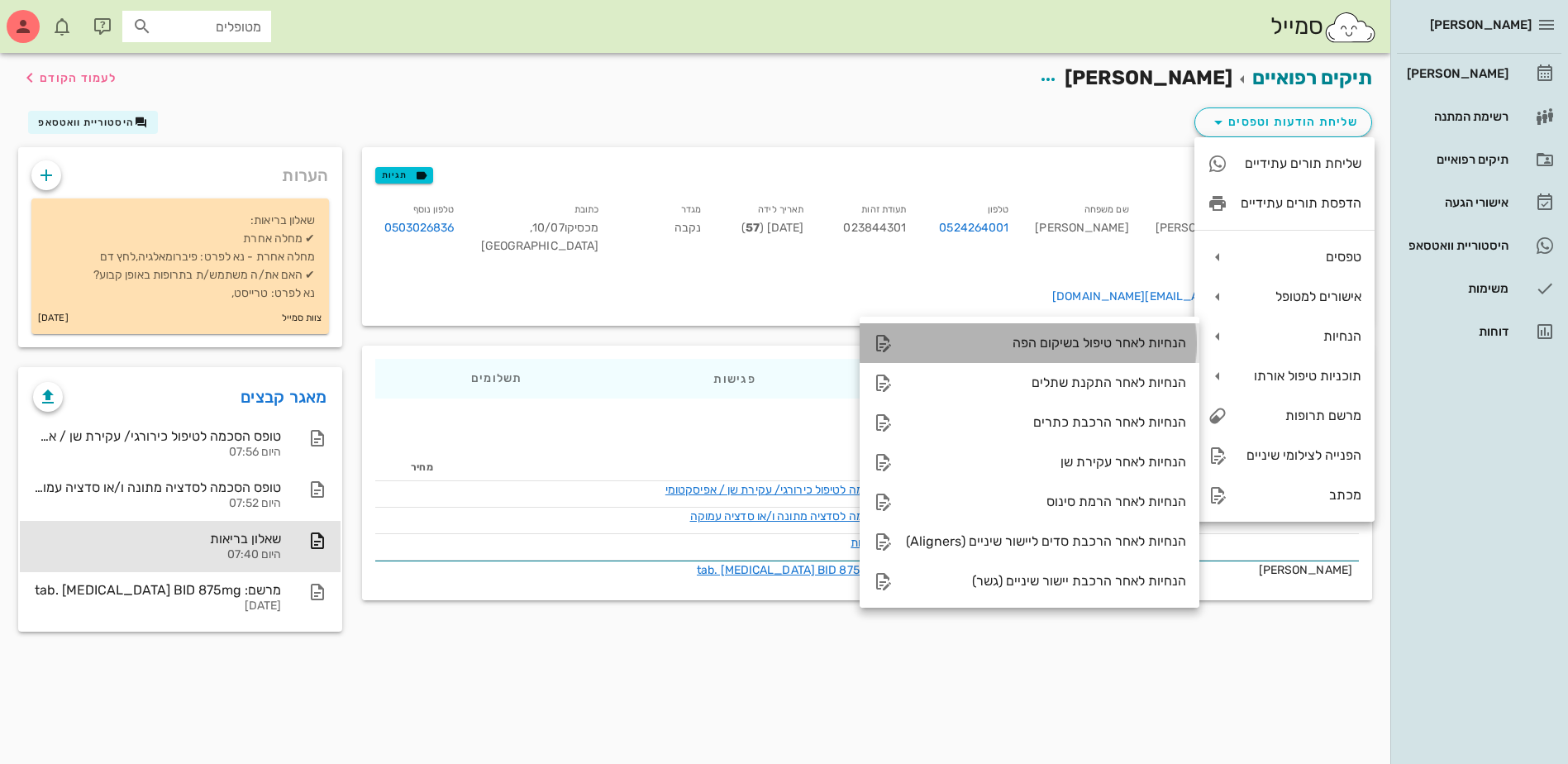
click at [1053, 339] on div "הנחיות לאחר טיפול בשיקום הפה" at bounding box center [1046, 342] width 280 height 15
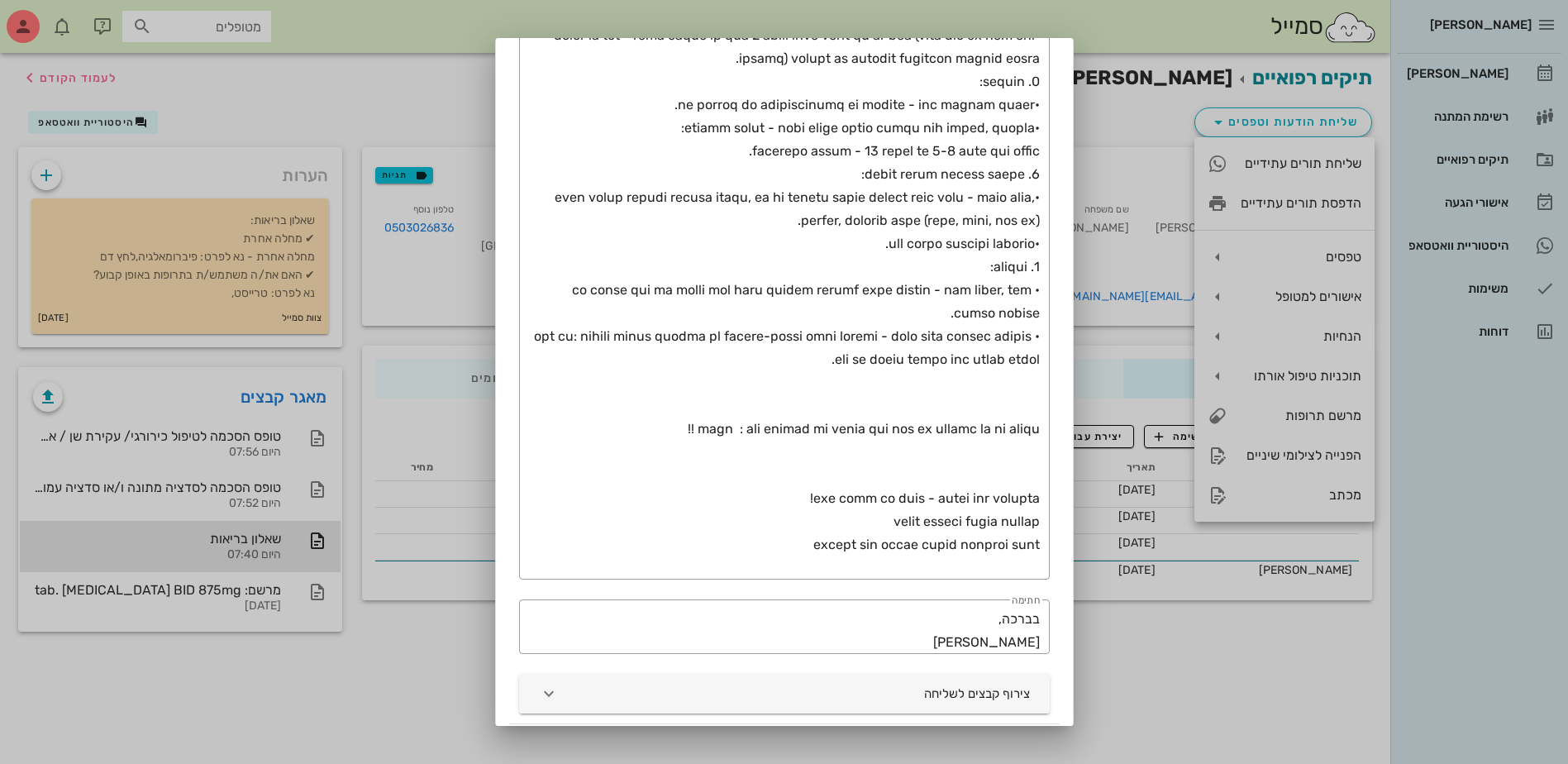
scroll to position [643, 0]
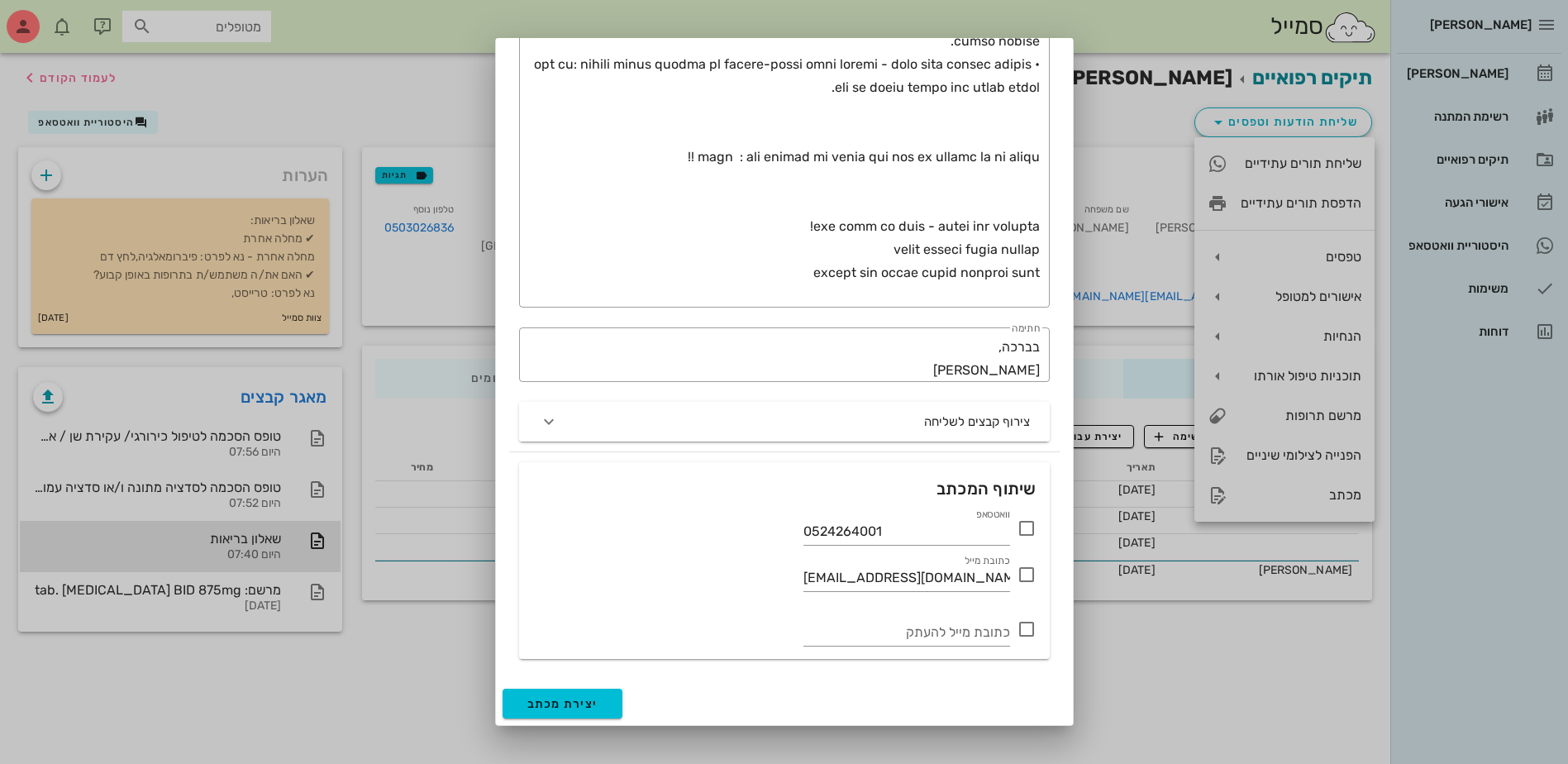
click at [1028, 528] on icon at bounding box center [1026, 528] width 20 height 20
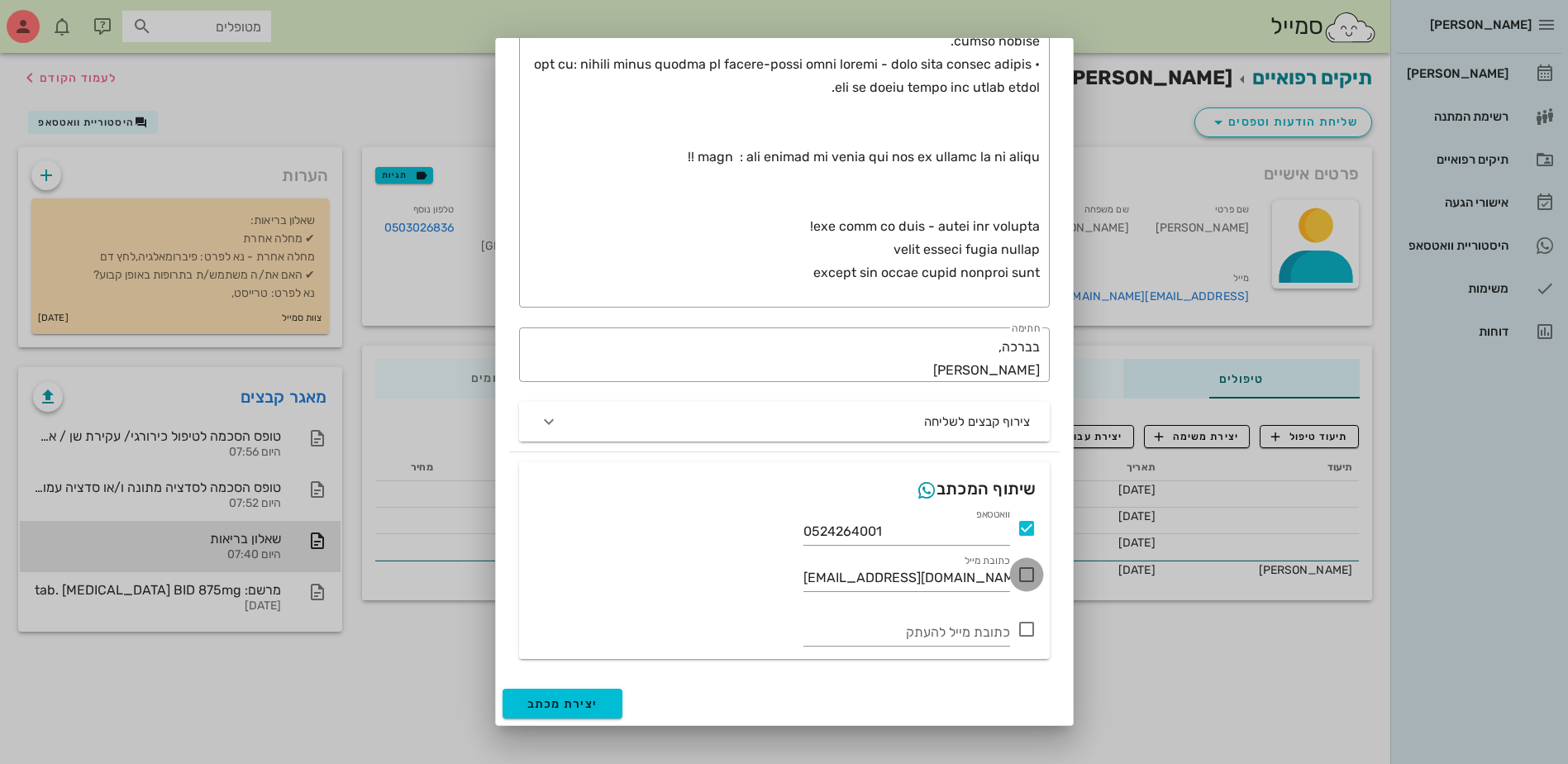
click at [1024, 576] on div at bounding box center [1026, 574] width 28 height 28
checkbox input "true"
click at [557, 707] on span "יצירת מכתב" at bounding box center [562, 704] width 71 height 14
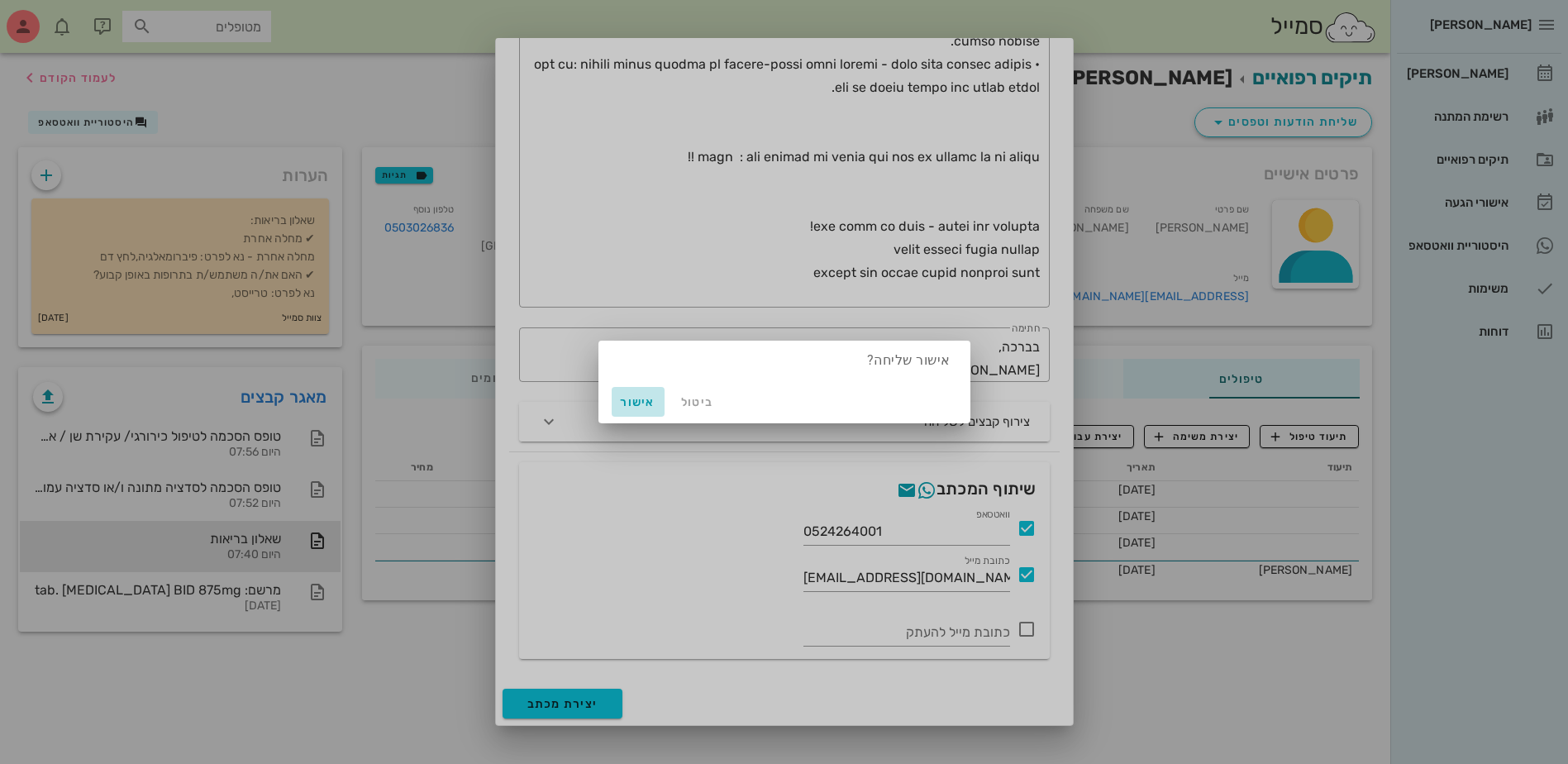
click at [631, 403] on span "אישור" at bounding box center [639, 402] width 40 height 14
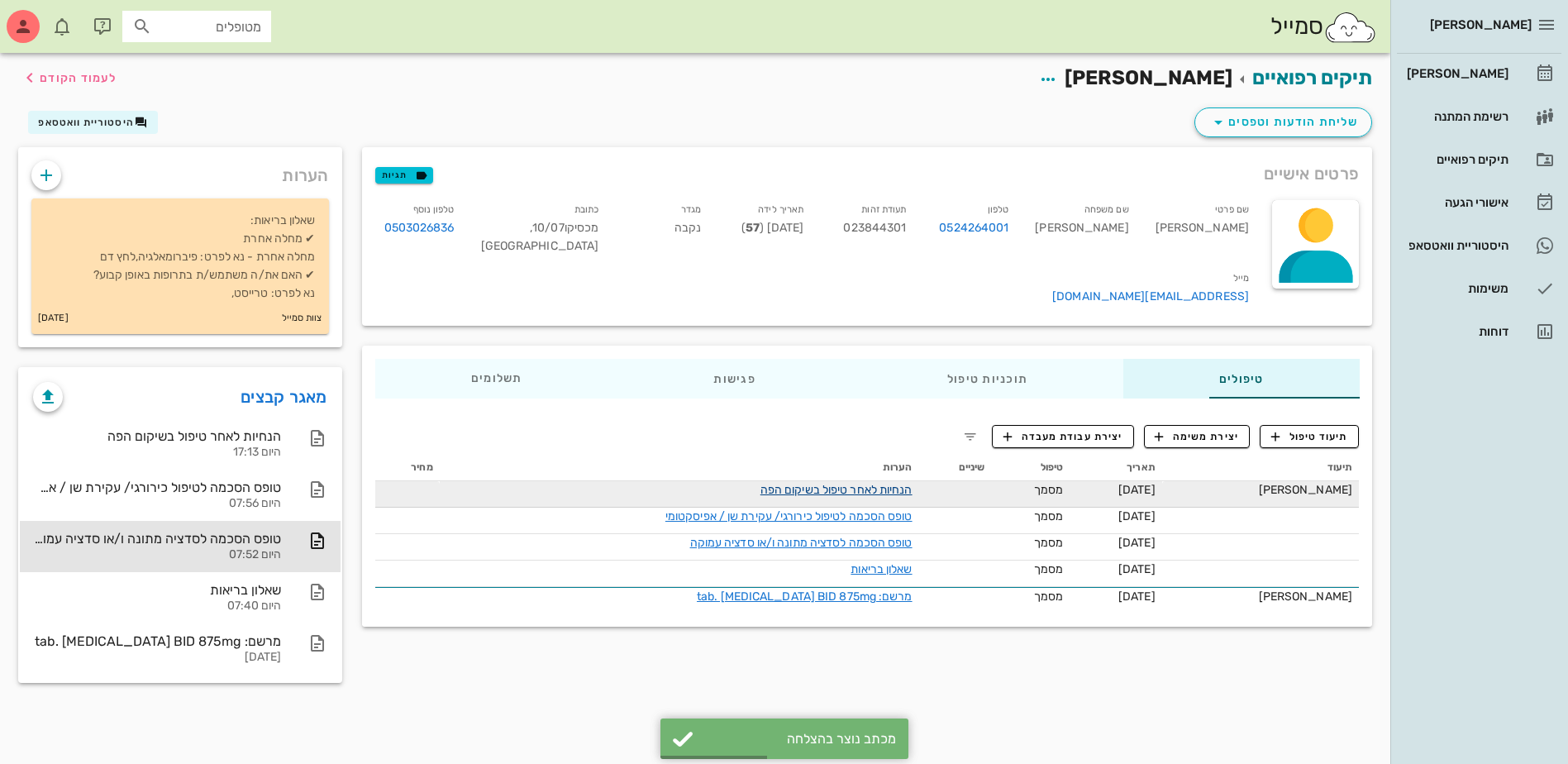
click at [803, 483] on link "הנחיות לאחר טיפול בשיקום הפה" at bounding box center [837, 489] width 153 height 14
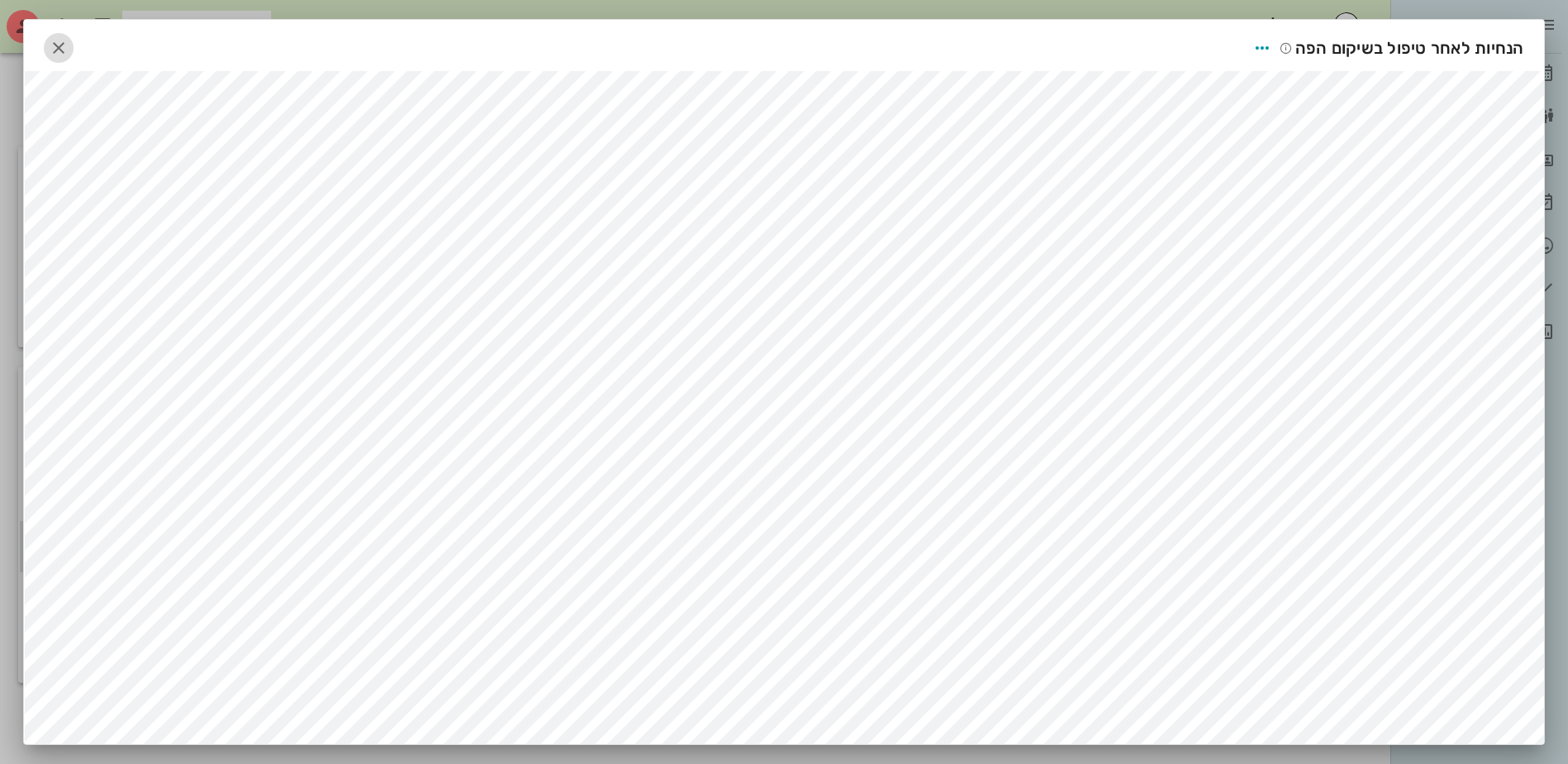
click at [65, 47] on icon "button" at bounding box center [58, 48] width 20 height 20
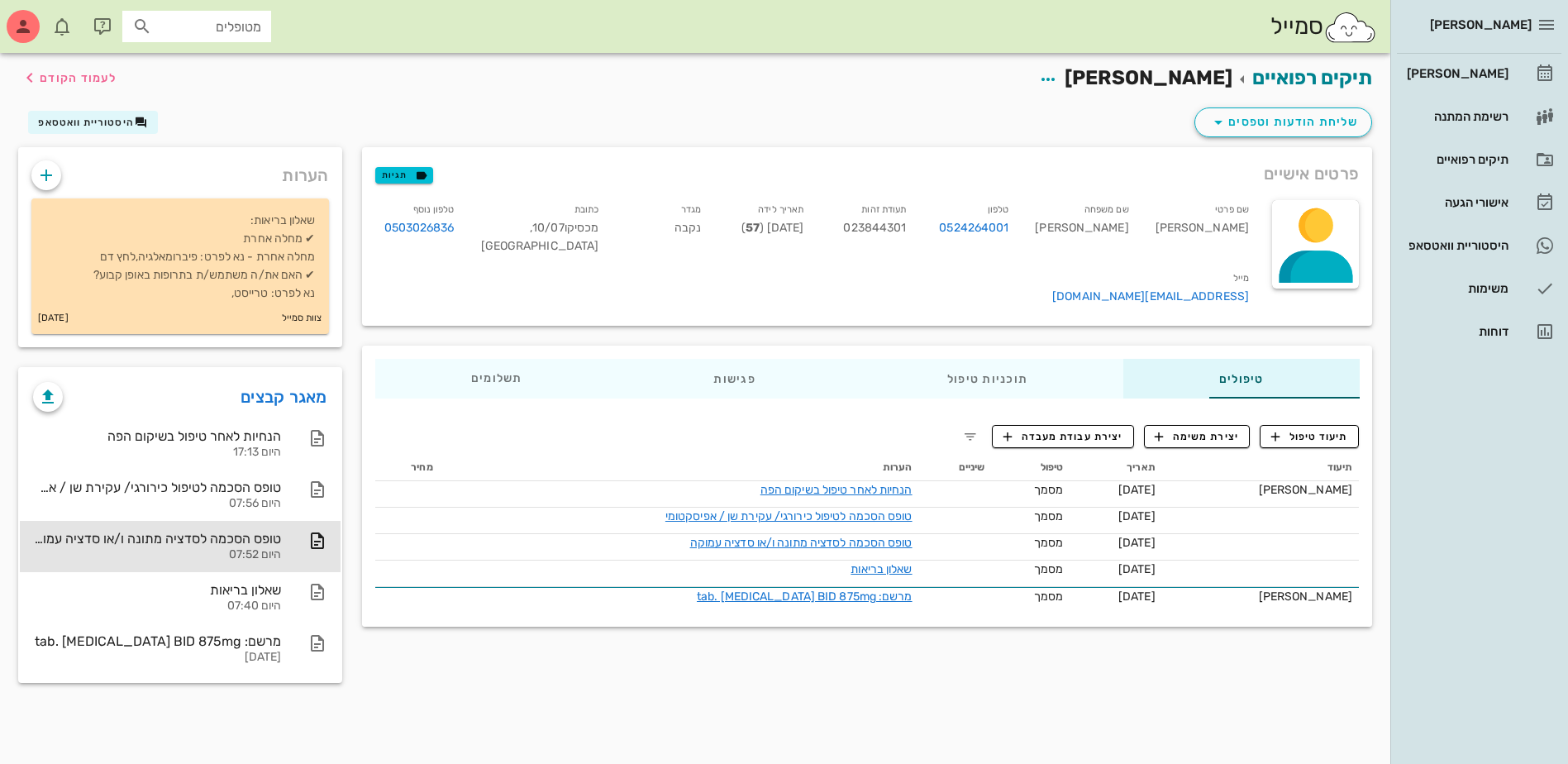
click at [755, 415] on div "תיעוד טיפול יצירת משימה יצירת עבודת מעבדה תיעוד תאריך טיפול שיניים הערות מחיר […" at bounding box center [867, 519] width 1010 height 215
click at [1451, 61] on div "[PERSON_NAME]" at bounding box center [1456, 73] width 105 height 27
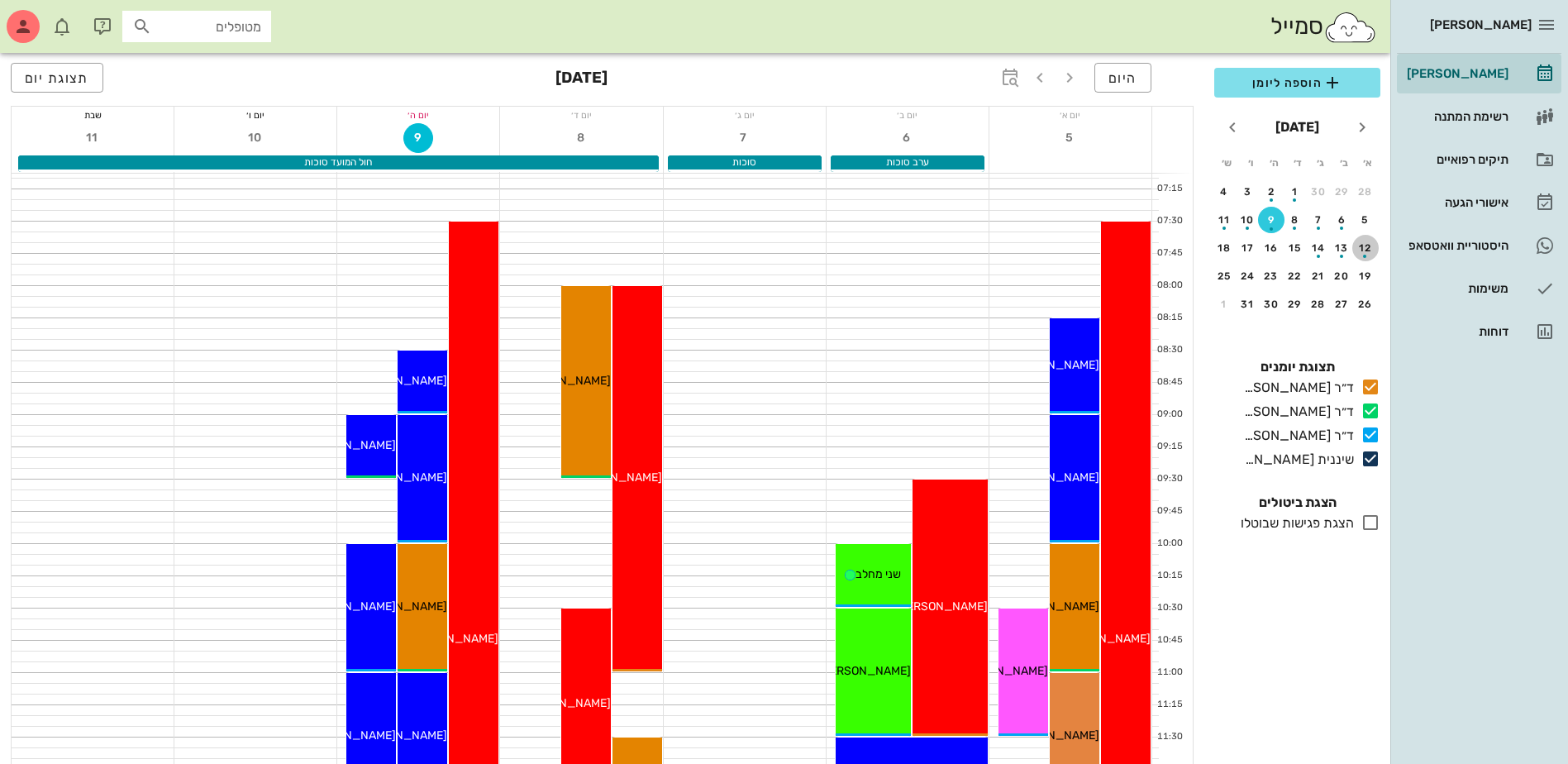
click at [1357, 249] on div "button" at bounding box center [1366, 252] width 27 height 10
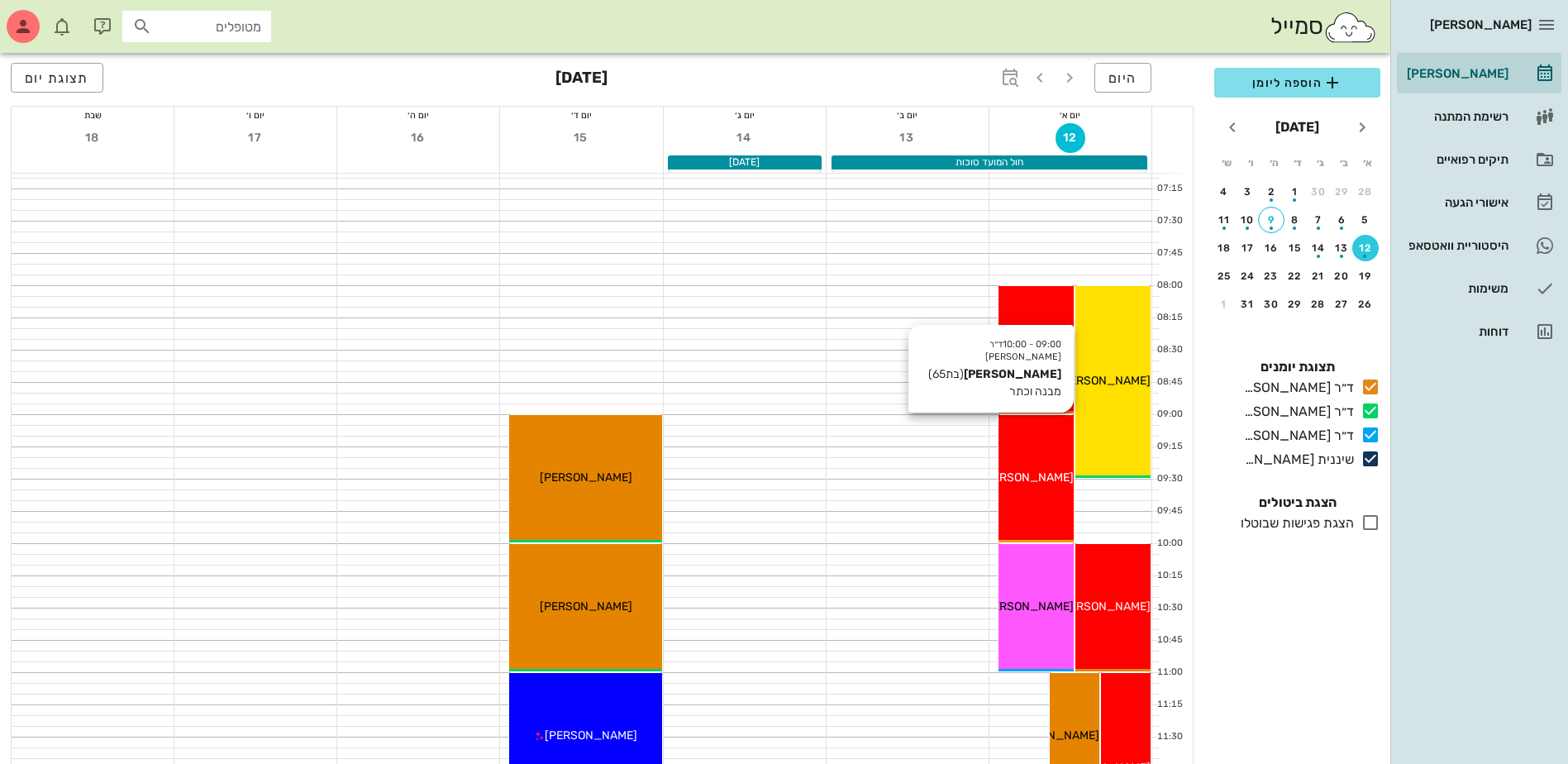
click at [1028, 485] on div "[PERSON_NAME]" at bounding box center [1035, 478] width 75 height 17
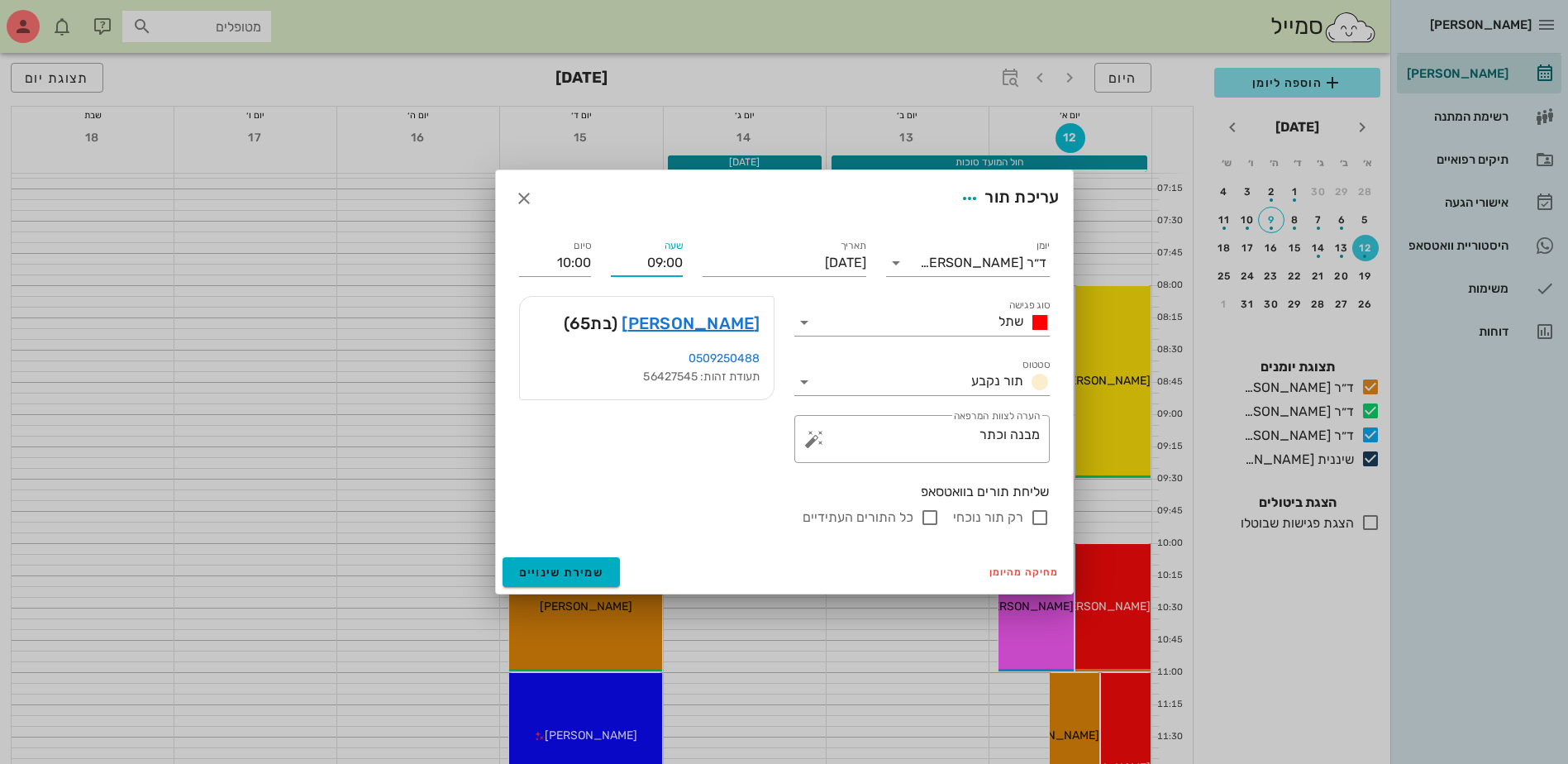
drag, startPoint x: 756, startPoint y: 238, endPoint x: 869, endPoint y: 233, distance: 113.1
click at [863, 239] on div "יומן ד״ר ג׳[PERSON_NAME] סוג פגישה שתל סטטוס תור נקבע תאריך [DATE] שעה 09:00 סי…" at bounding box center [784, 382] width 550 height 311
type input "08:00"
type input "09:00"
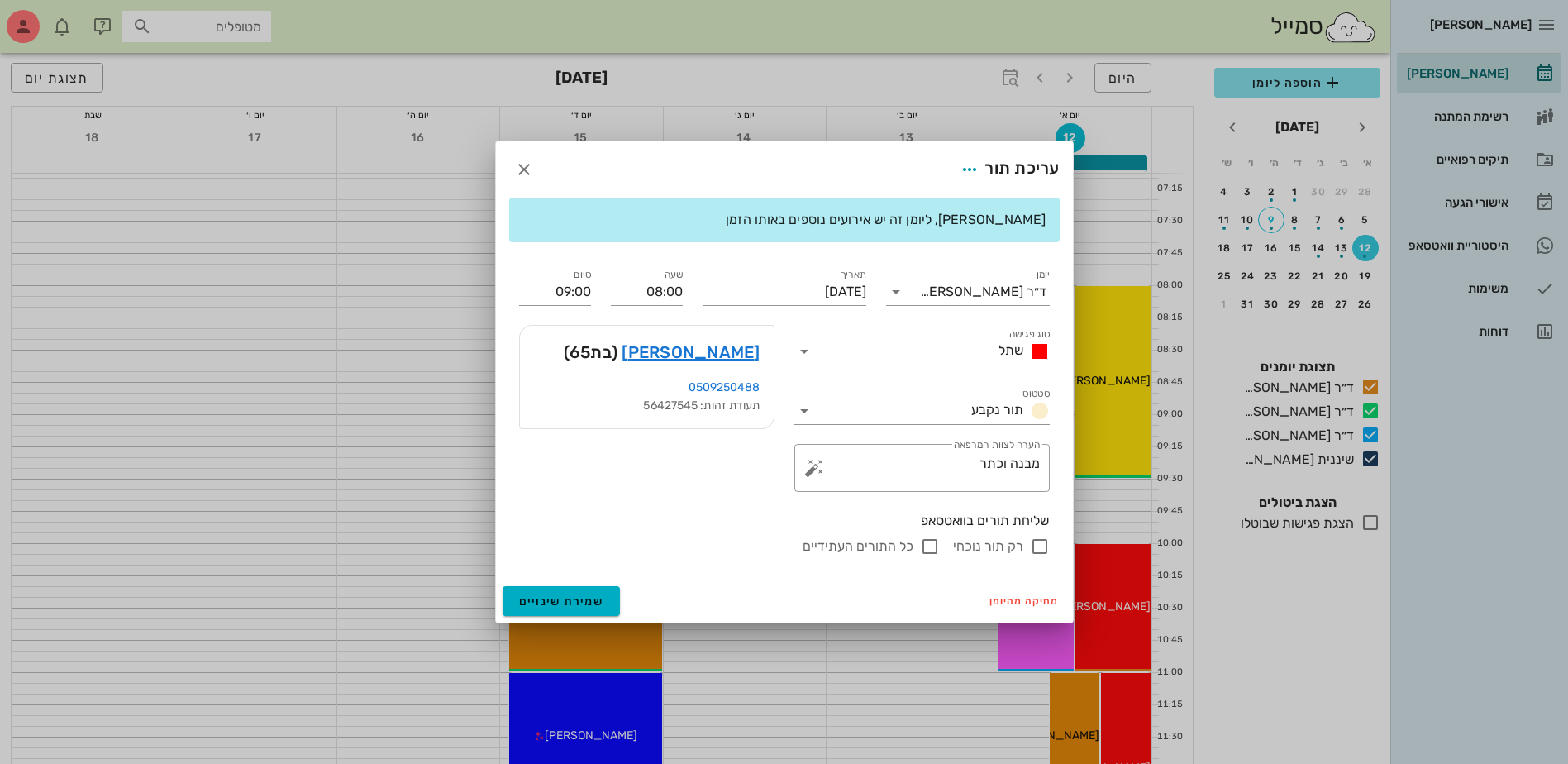
click at [624, 475] on div "יומן ד״ר ג׳[PERSON_NAME] סוג פגישה שתל סטטוס תור נקבע תאריך [DATE] שעה 08:00 סי…" at bounding box center [784, 411] width 550 height 311
click at [551, 600] on span "שמירת שינויים" at bounding box center [561, 601] width 85 height 14
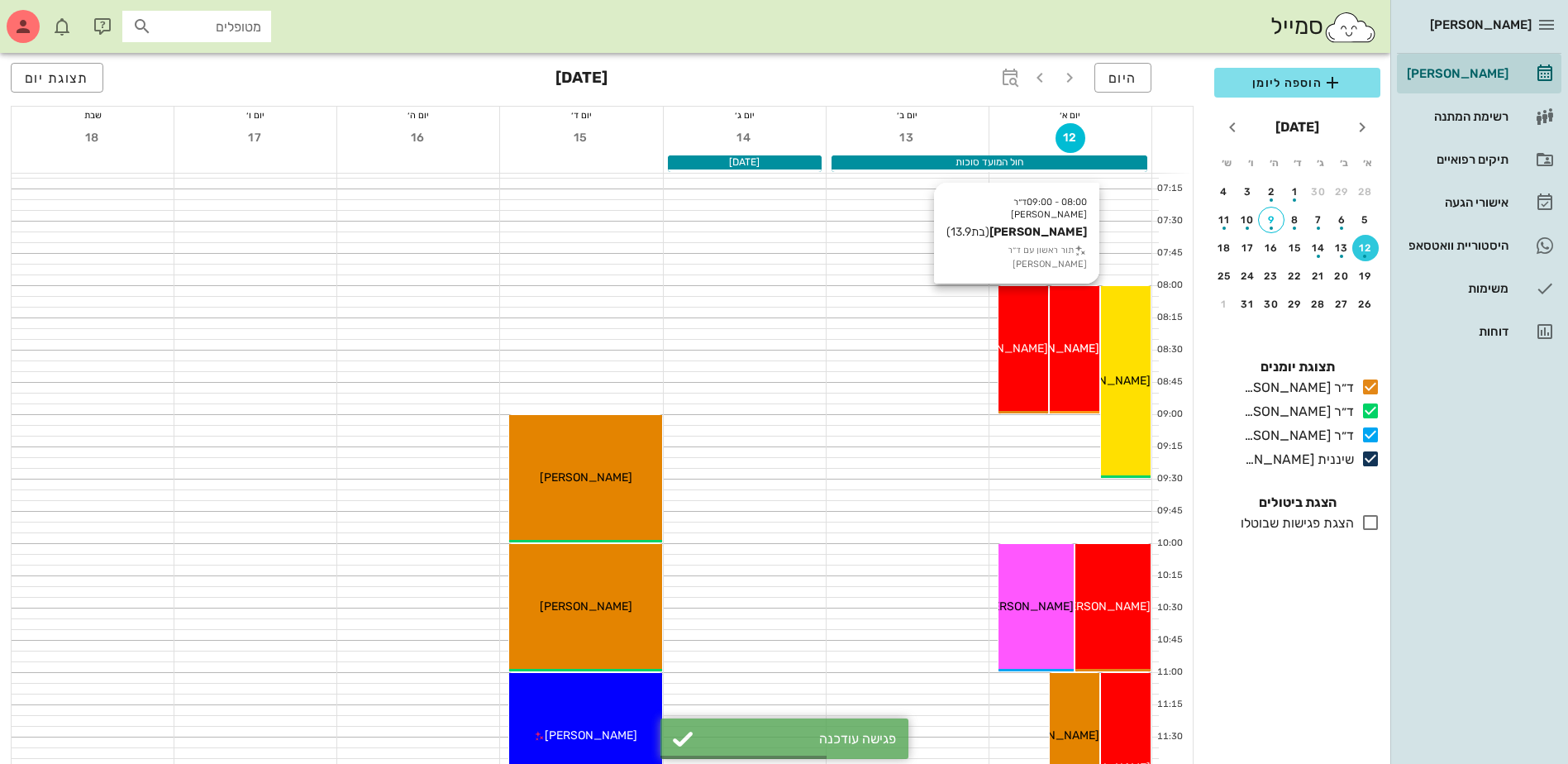
click at [1079, 352] on span "[PERSON_NAME]" at bounding box center [1052, 348] width 92 height 14
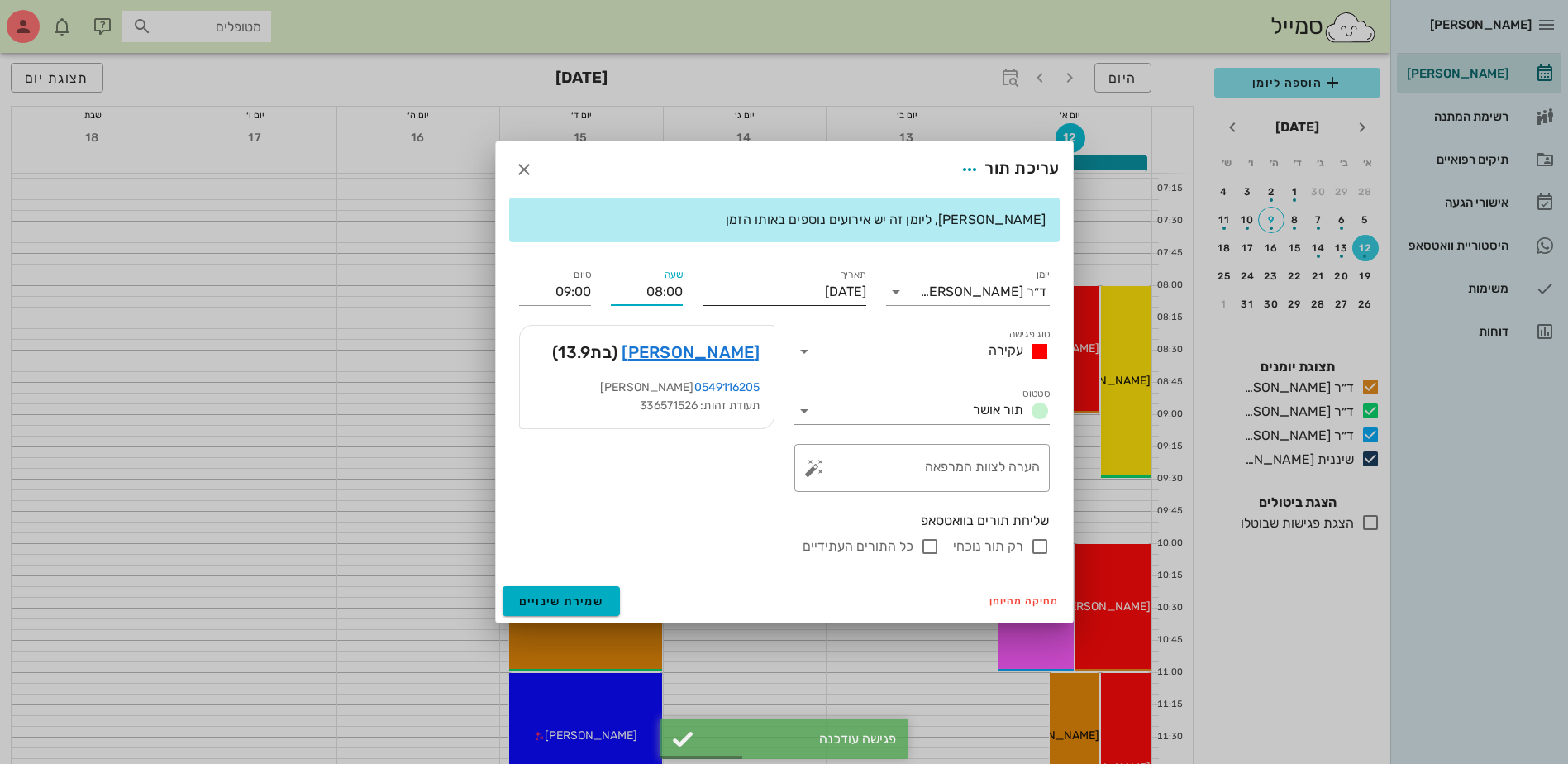
drag, startPoint x: 637, startPoint y: 289, endPoint x: 722, endPoint y: 288, distance: 85.0
click at [722, 288] on div "יומן ד״ר [PERSON_NAME] סוג פגישה עקירה סטטוס תור אושר תאריך [DATE] שעה 08:00 סי…" at bounding box center [784, 411] width 550 height 311
type input "09:00"
type input "10:00"
click at [556, 297] on div "יומן ד״ר ג׳[PERSON_NAME] סוג פגישה עקירה סטטוס תור אושר תאריך [DATE] שעה 09:00 …" at bounding box center [784, 411] width 550 height 311
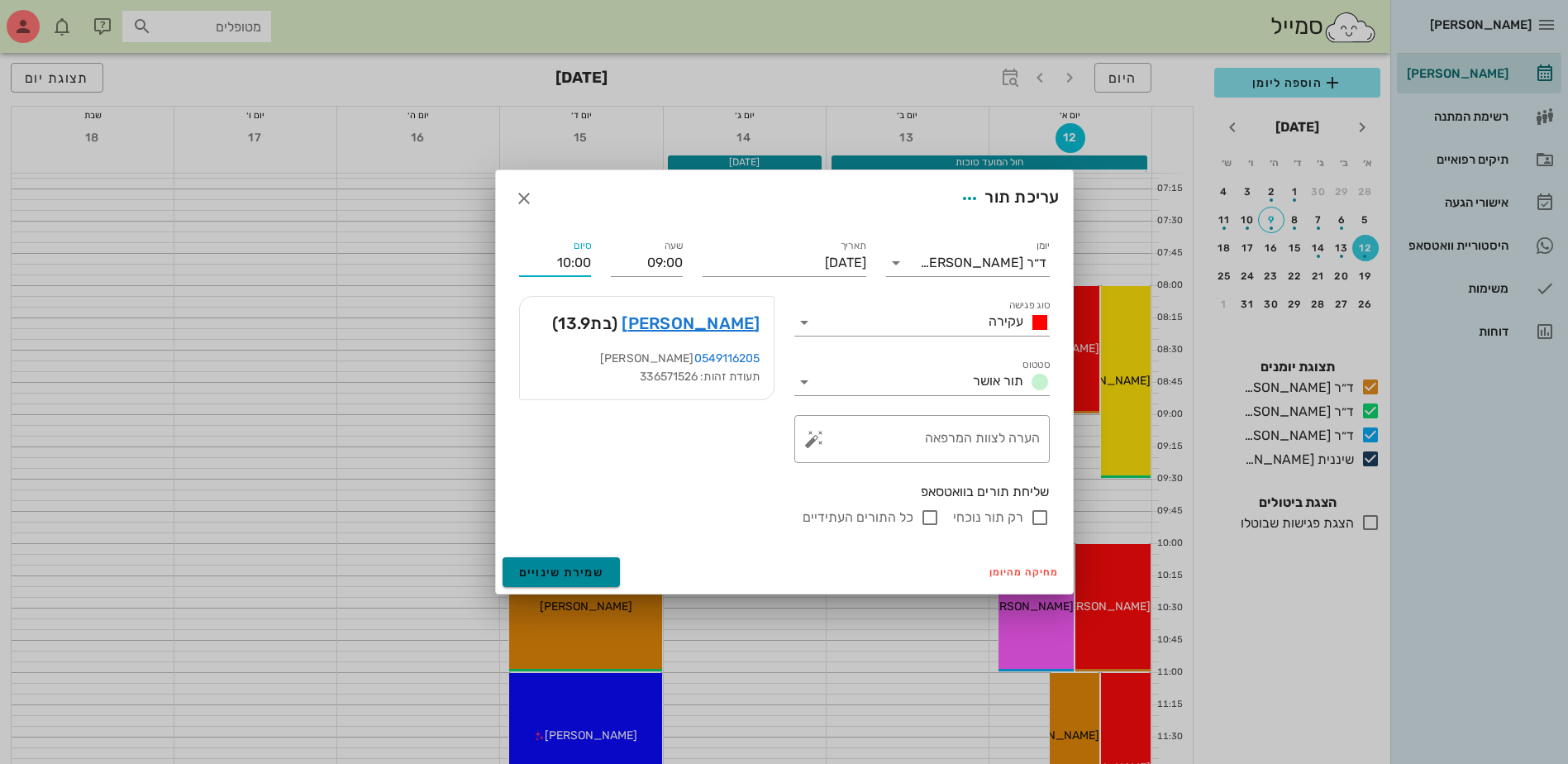
click at [562, 569] on span "שמירת שינויים" at bounding box center [561, 572] width 85 height 14
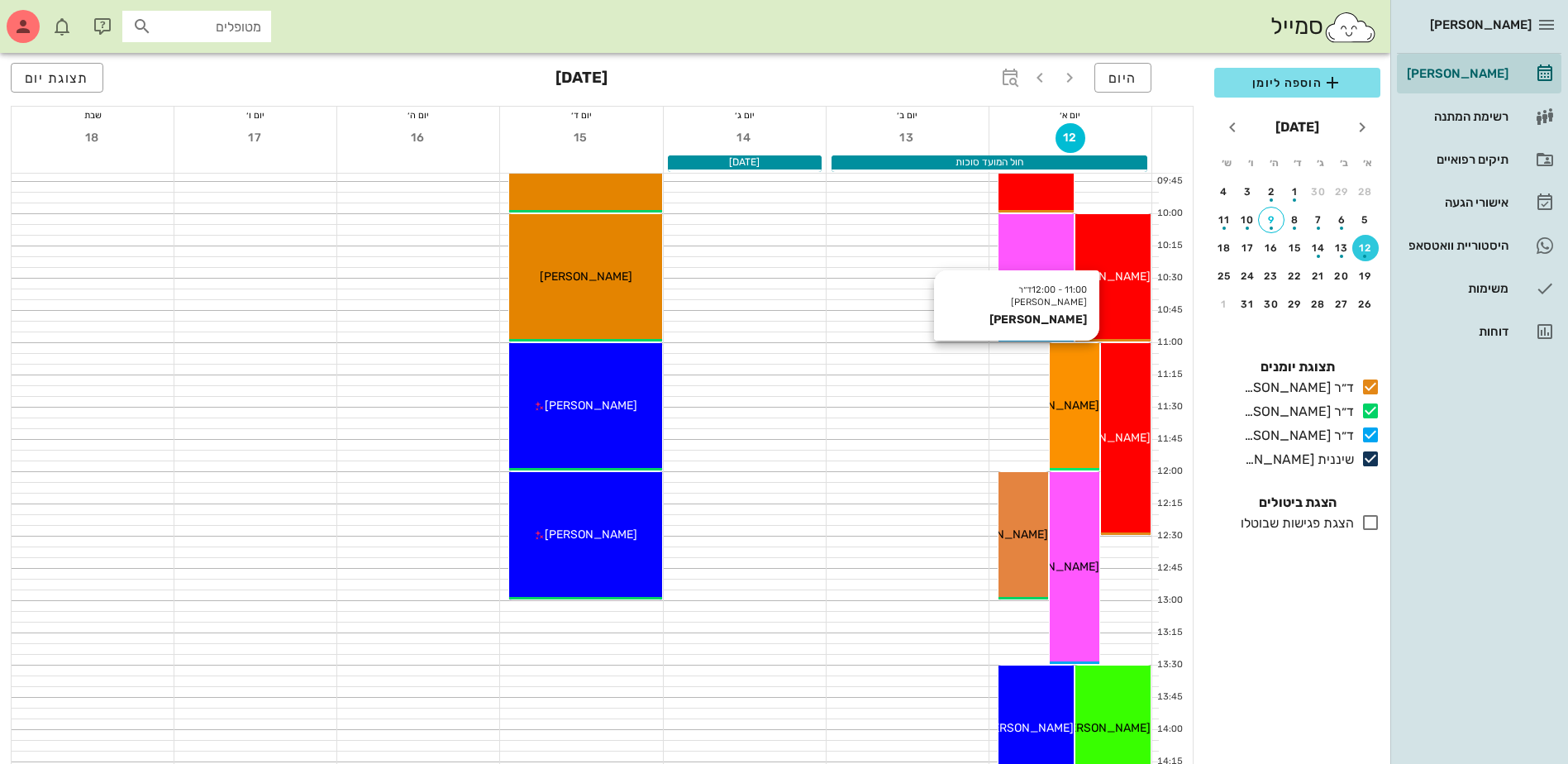
scroll to position [331, 0]
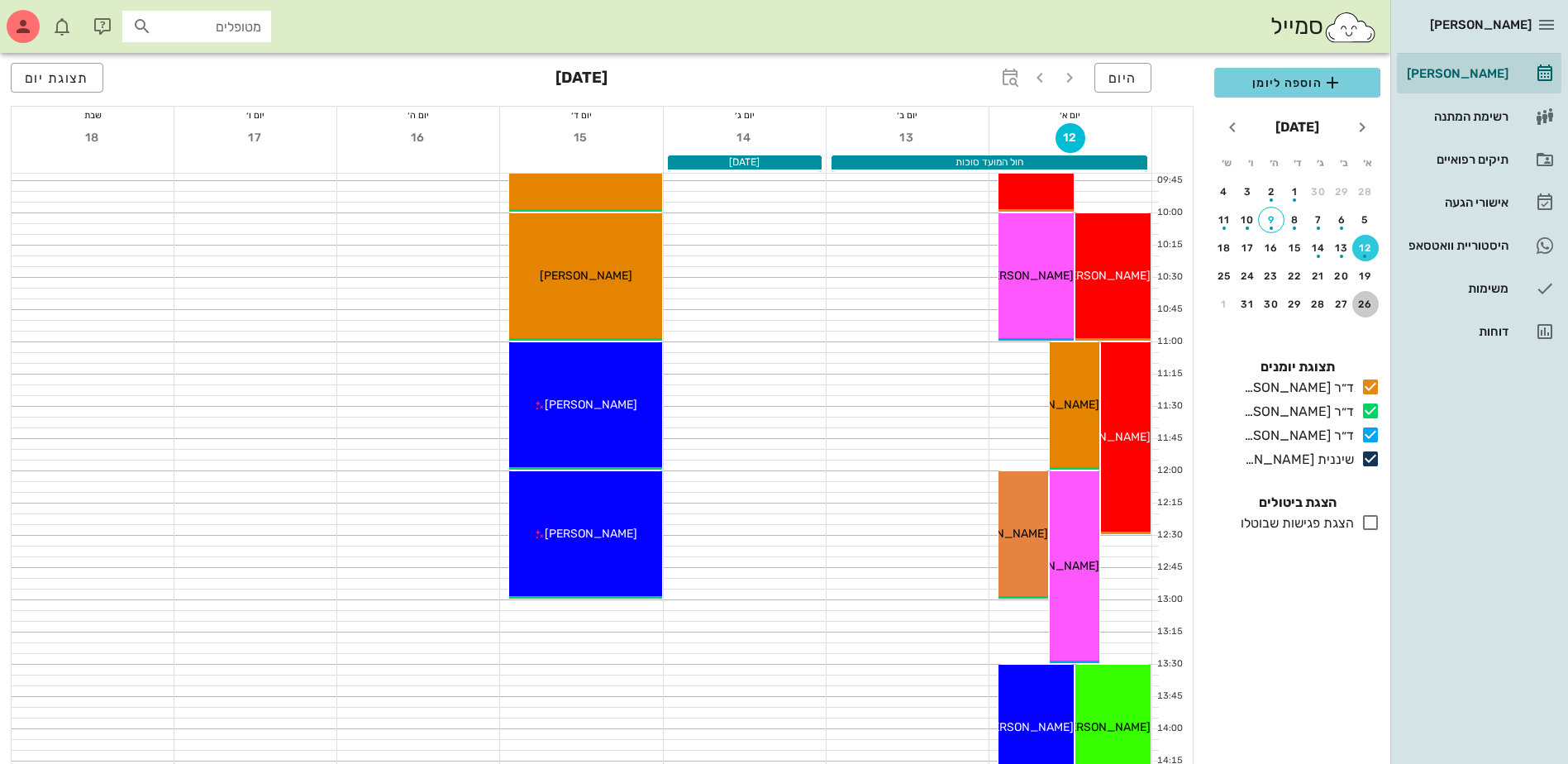
drag, startPoint x: 1361, startPoint y: 306, endPoint x: 1252, endPoint y: 78, distance: 252.7
click at [1361, 306] on div "26" at bounding box center [1366, 304] width 27 height 11
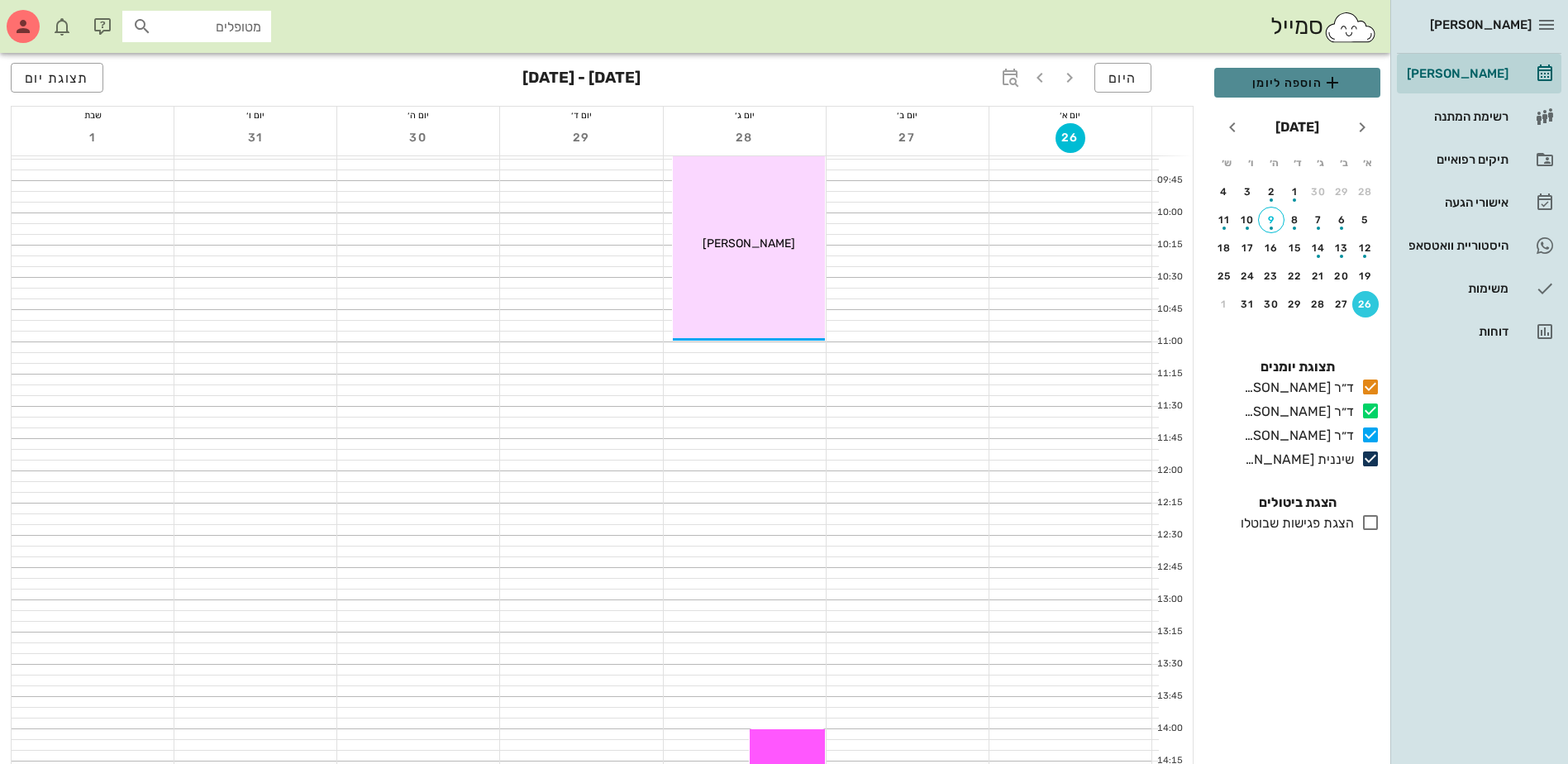
click at [1256, 89] on span "הוספה ליומן" at bounding box center [1297, 82] width 140 height 20
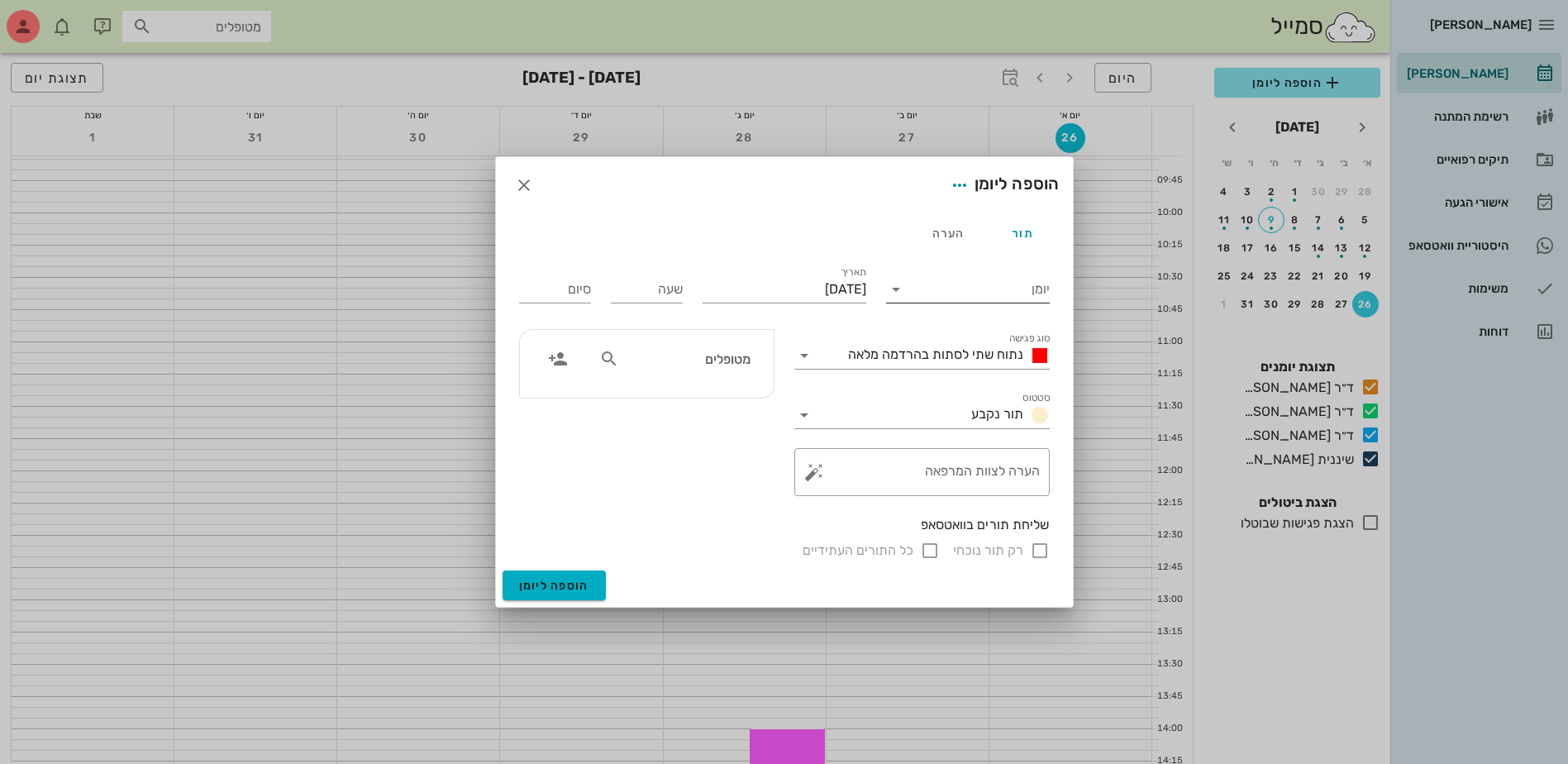
click at [1016, 288] on input "יומן" at bounding box center [979, 290] width 140 height 27
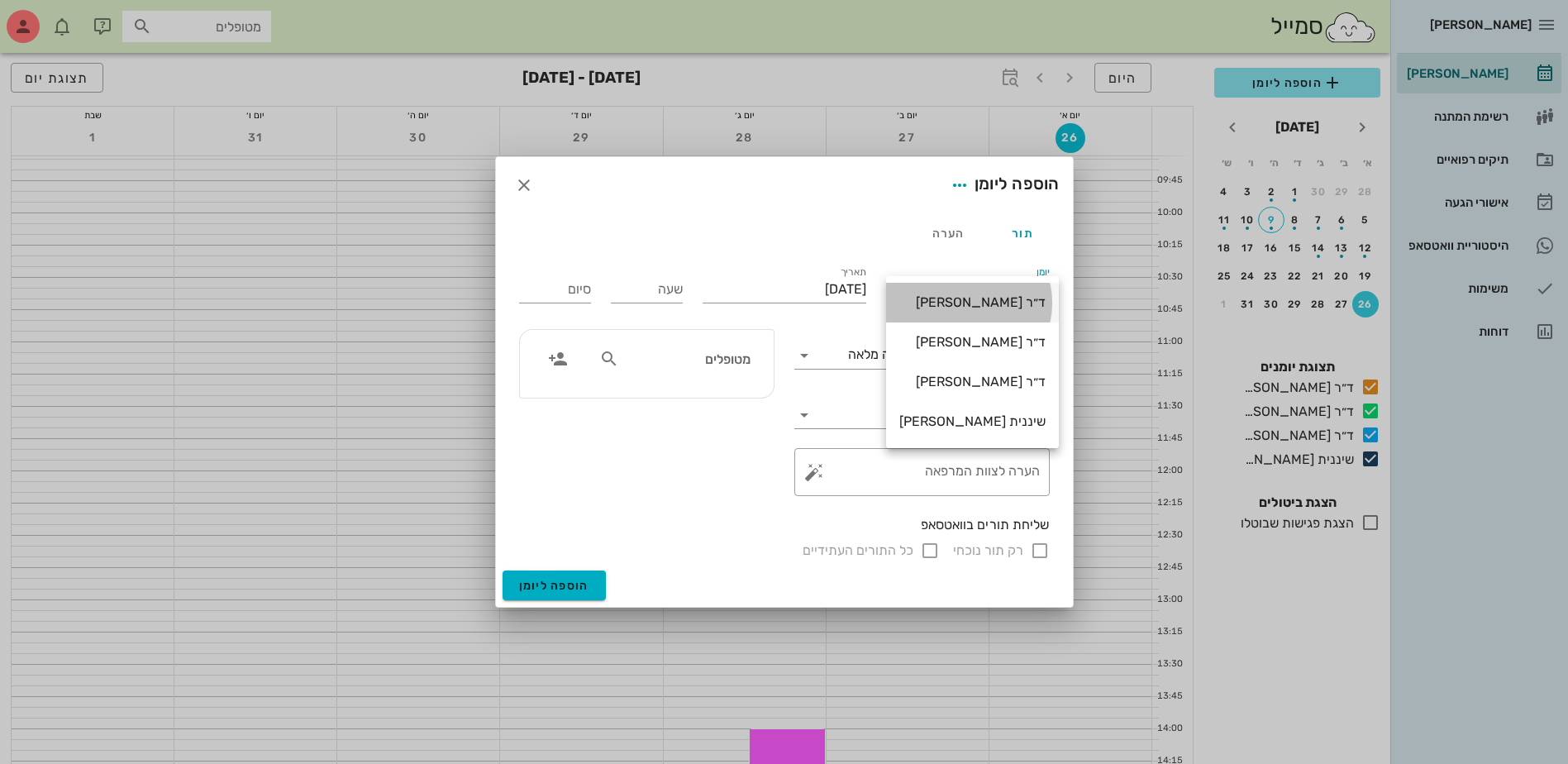
click at [979, 297] on div "ד״ר [PERSON_NAME]" at bounding box center [971, 302] width 146 height 15
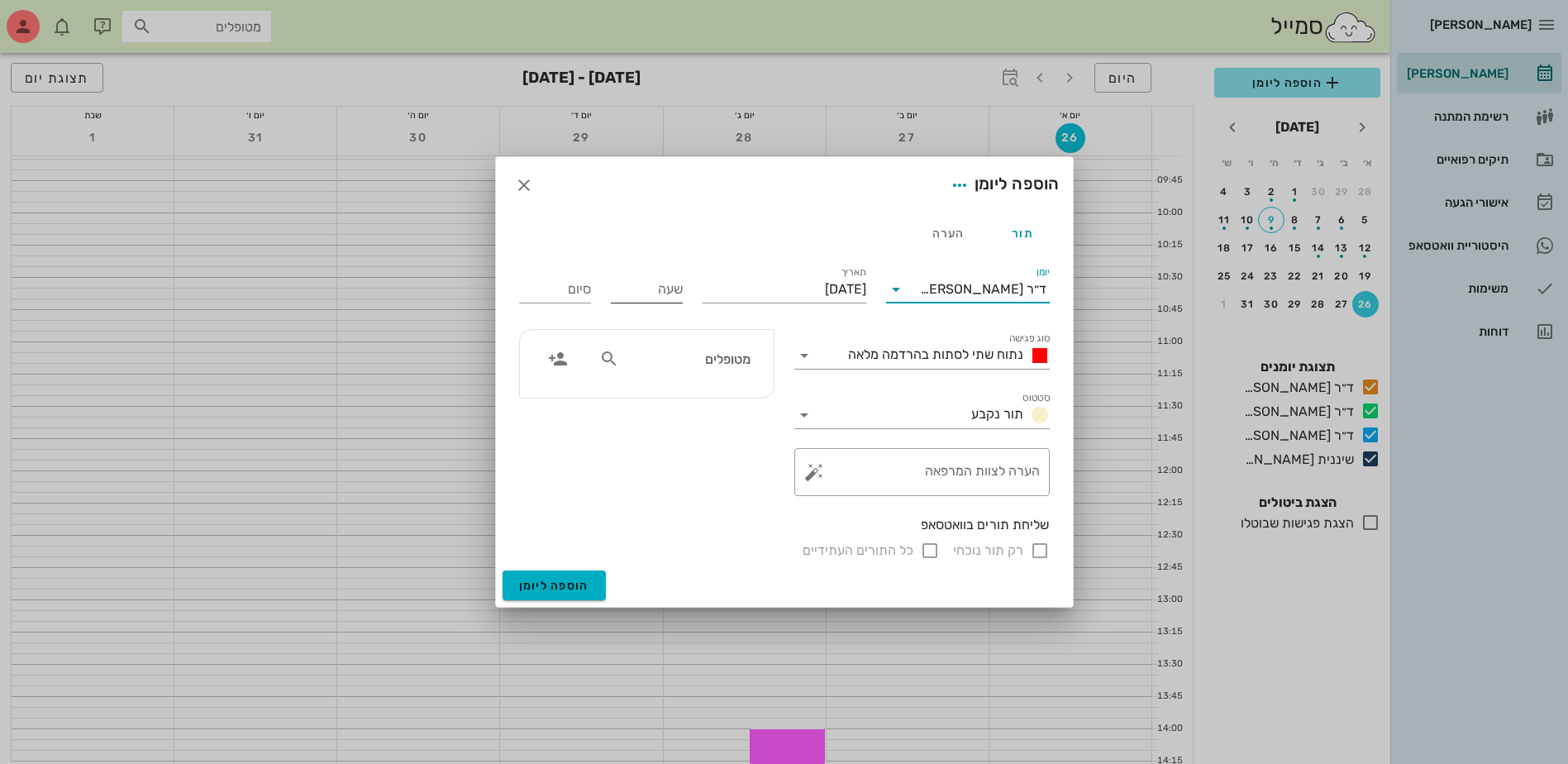
click at [631, 296] on input "שעה" at bounding box center [646, 290] width 71 height 27
type input "07:30"
click at [576, 290] on input "15:30" at bounding box center [555, 290] width 71 height 27
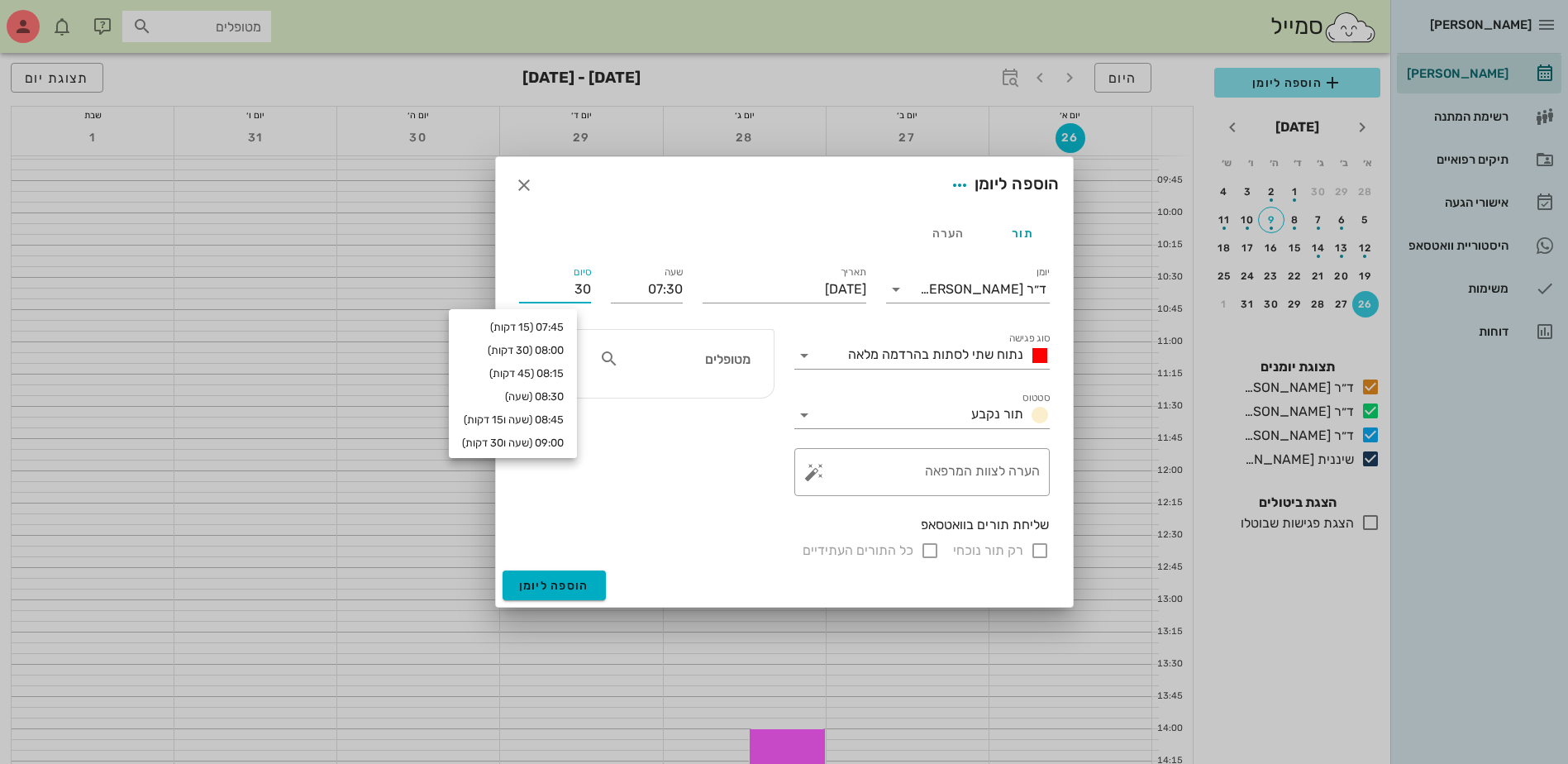
drag, startPoint x: 563, startPoint y: 286, endPoint x: 690, endPoint y: 318, distance: 131.0
click at [690, 318] on div "יומן ד״ר ג׳[PERSON_NAME] סוג פגישה נתוח שתי לסתות בהרדמה מלאה סטטוס תור נקבע תא…" at bounding box center [784, 411] width 550 height 318
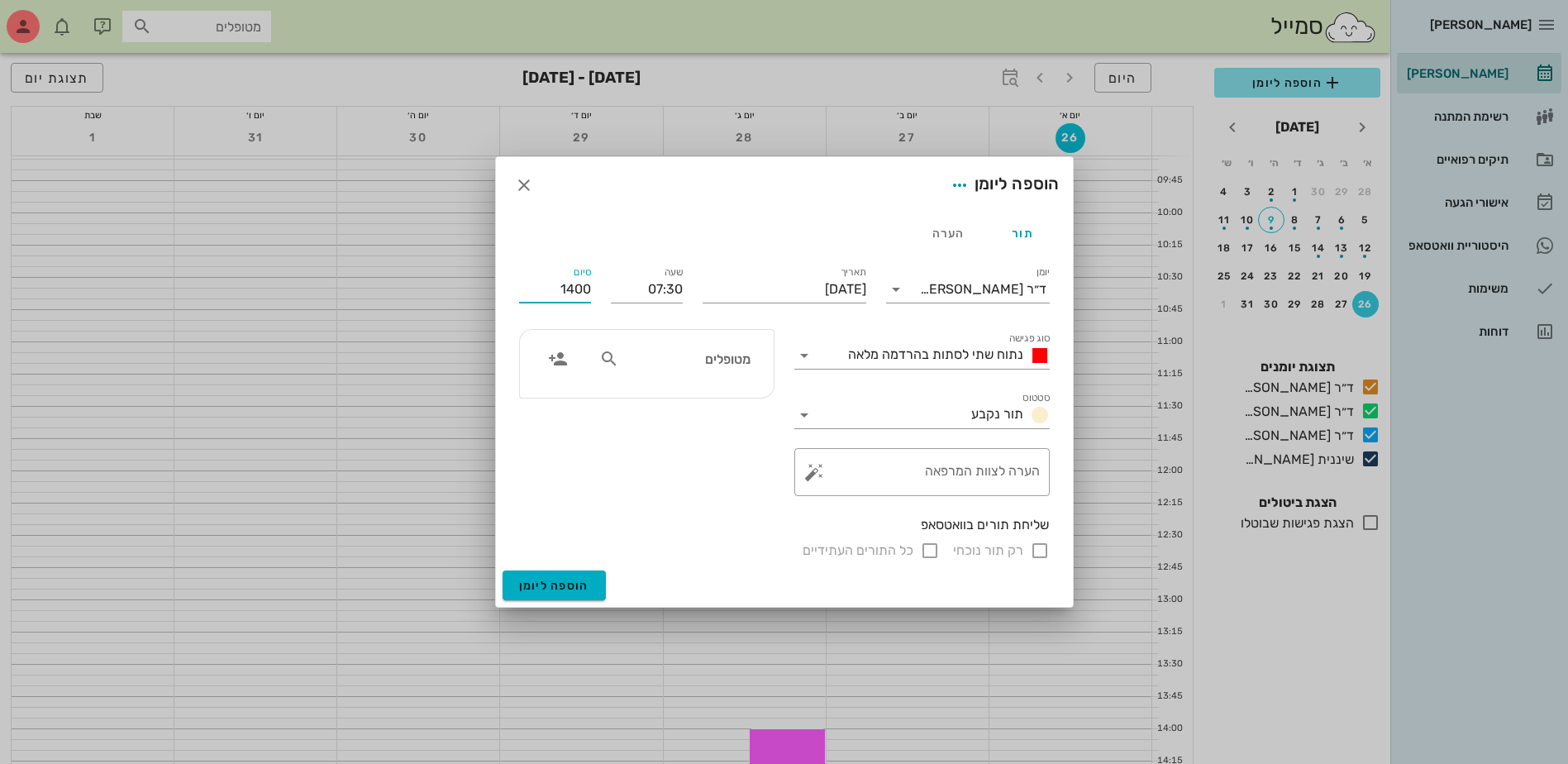
type input "14:00"
click at [721, 367] on input "text" at bounding box center [686, 359] width 128 height 22
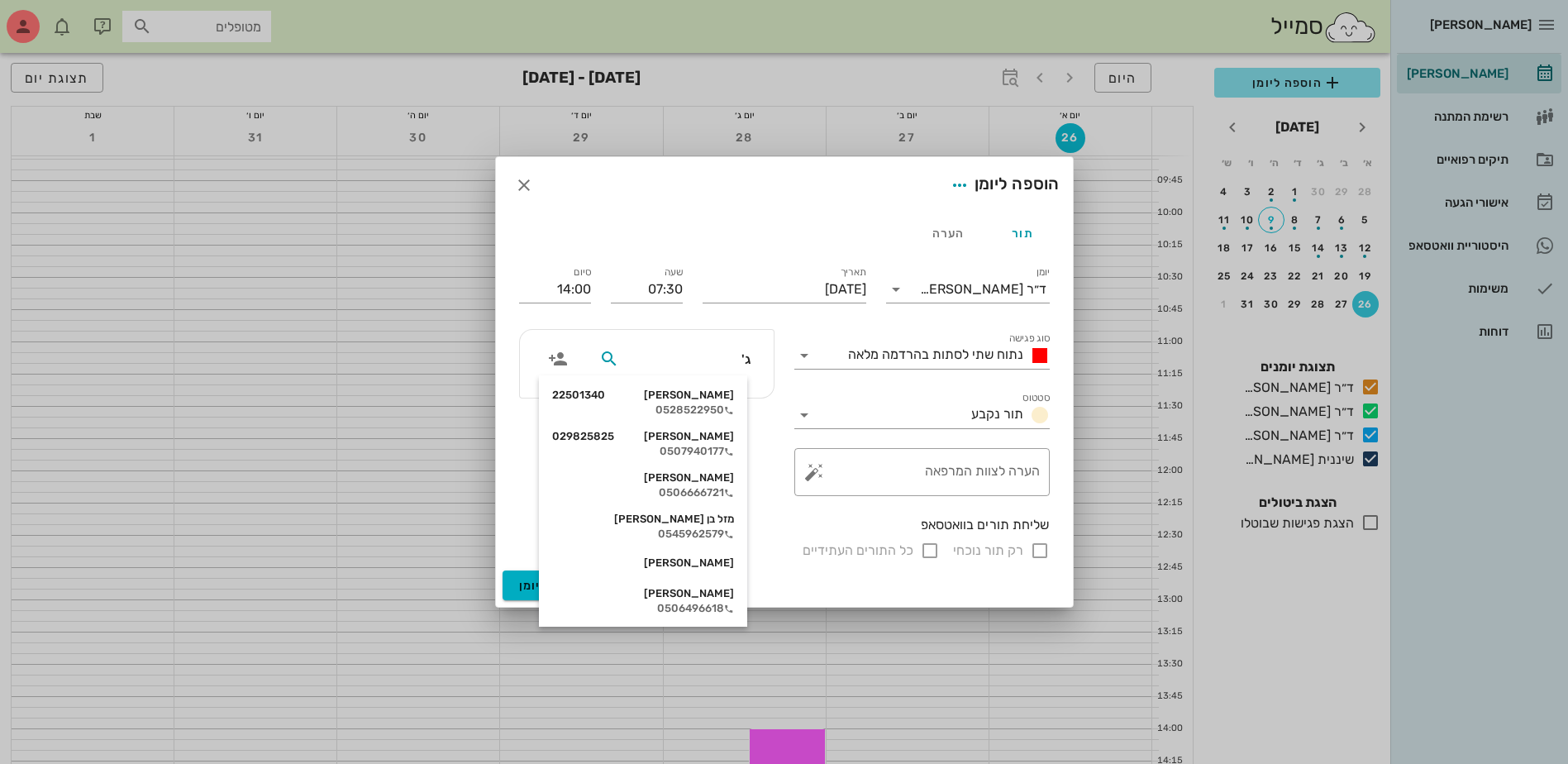
type input "ג'ל"
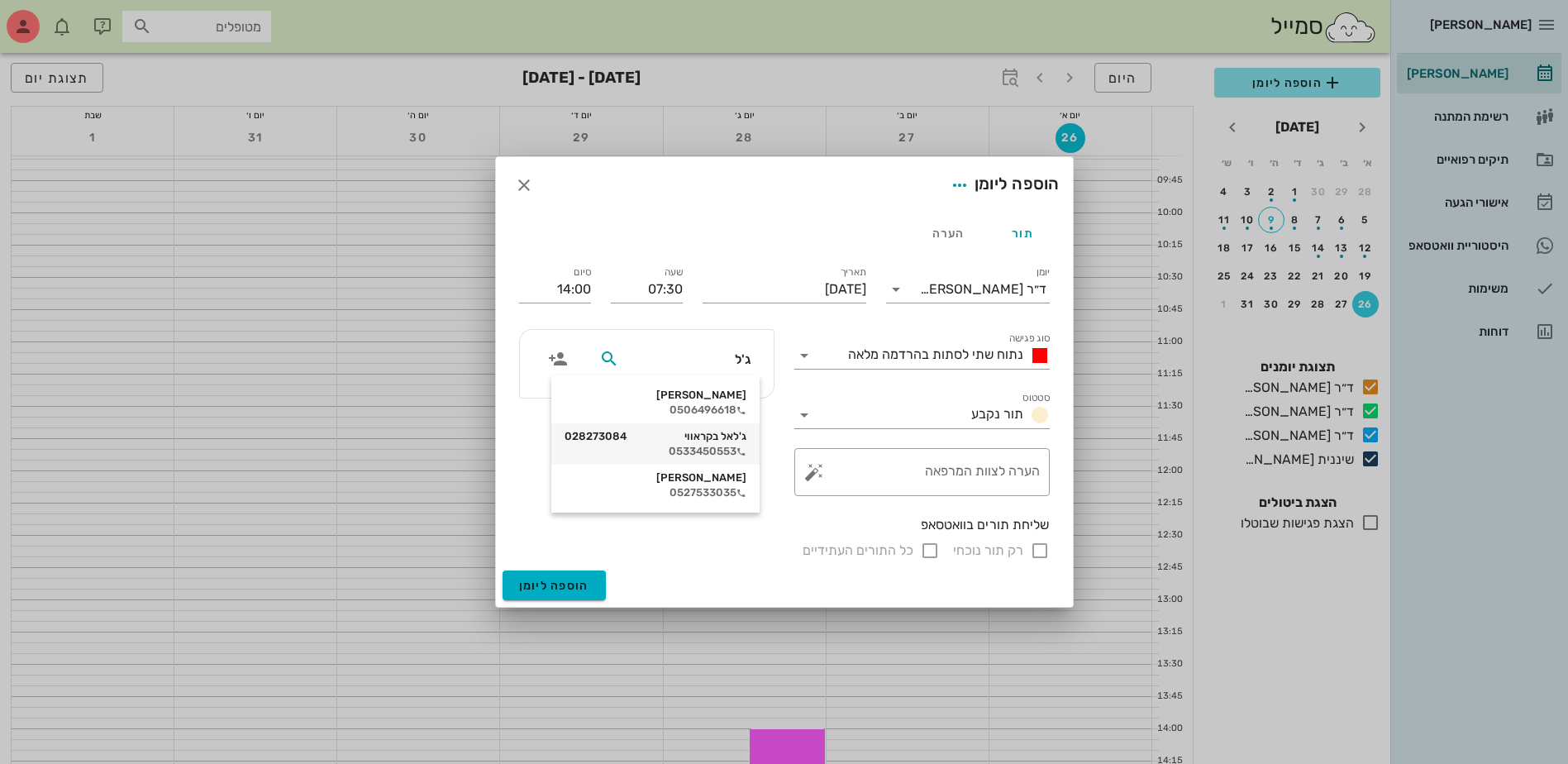
click at [708, 437] on div "ג'לאל בקראווי 028273084" at bounding box center [655, 437] width 182 height 13
click at [1040, 548] on input "רק תור נוכחי" at bounding box center [1039, 550] width 20 height 20
checkbox input "false"
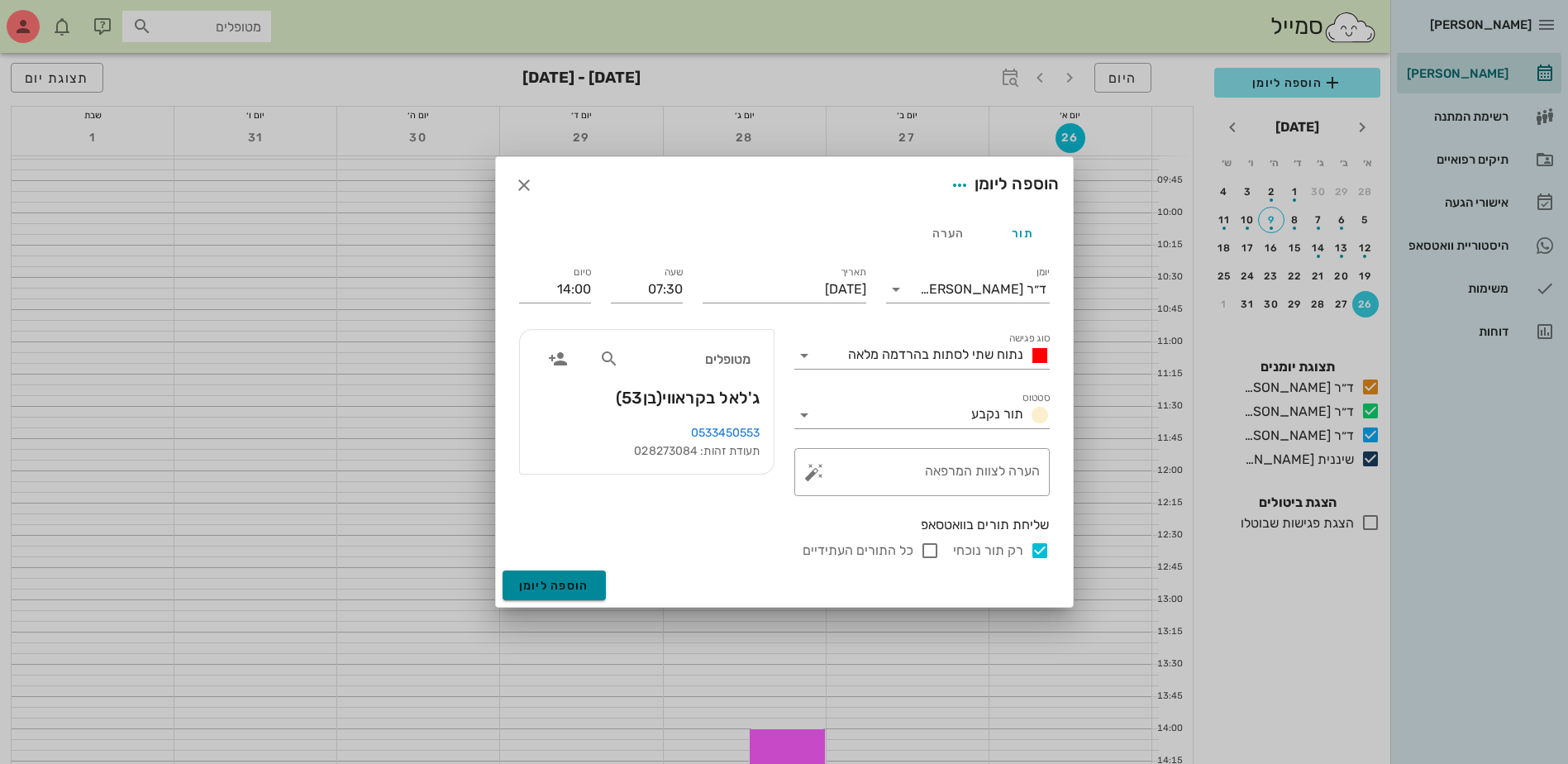
click at [550, 582] on span "הוספה ליומן" at bounding box center [555, 586] width 71 height 14
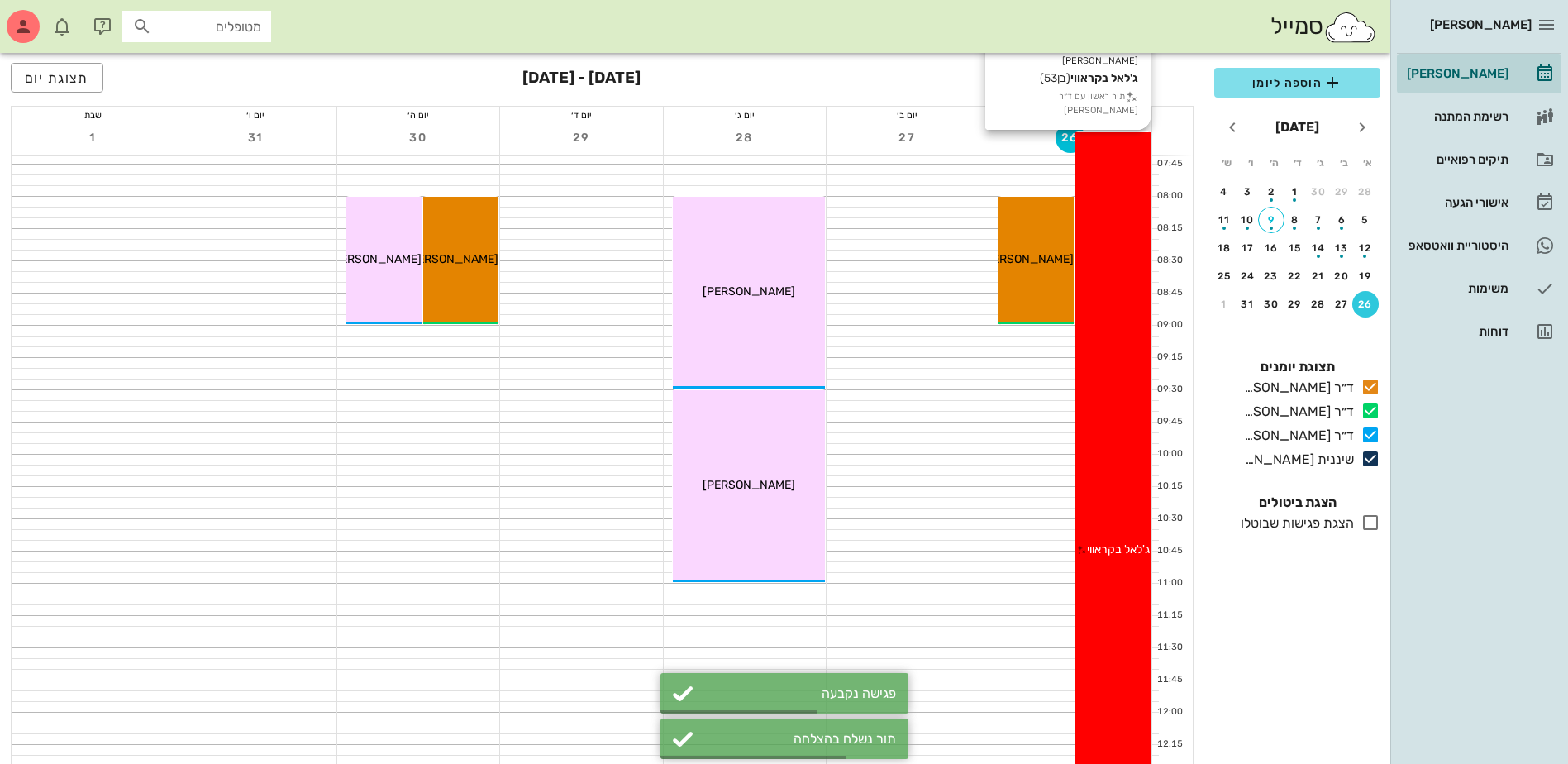
scroll to position [83, 0]
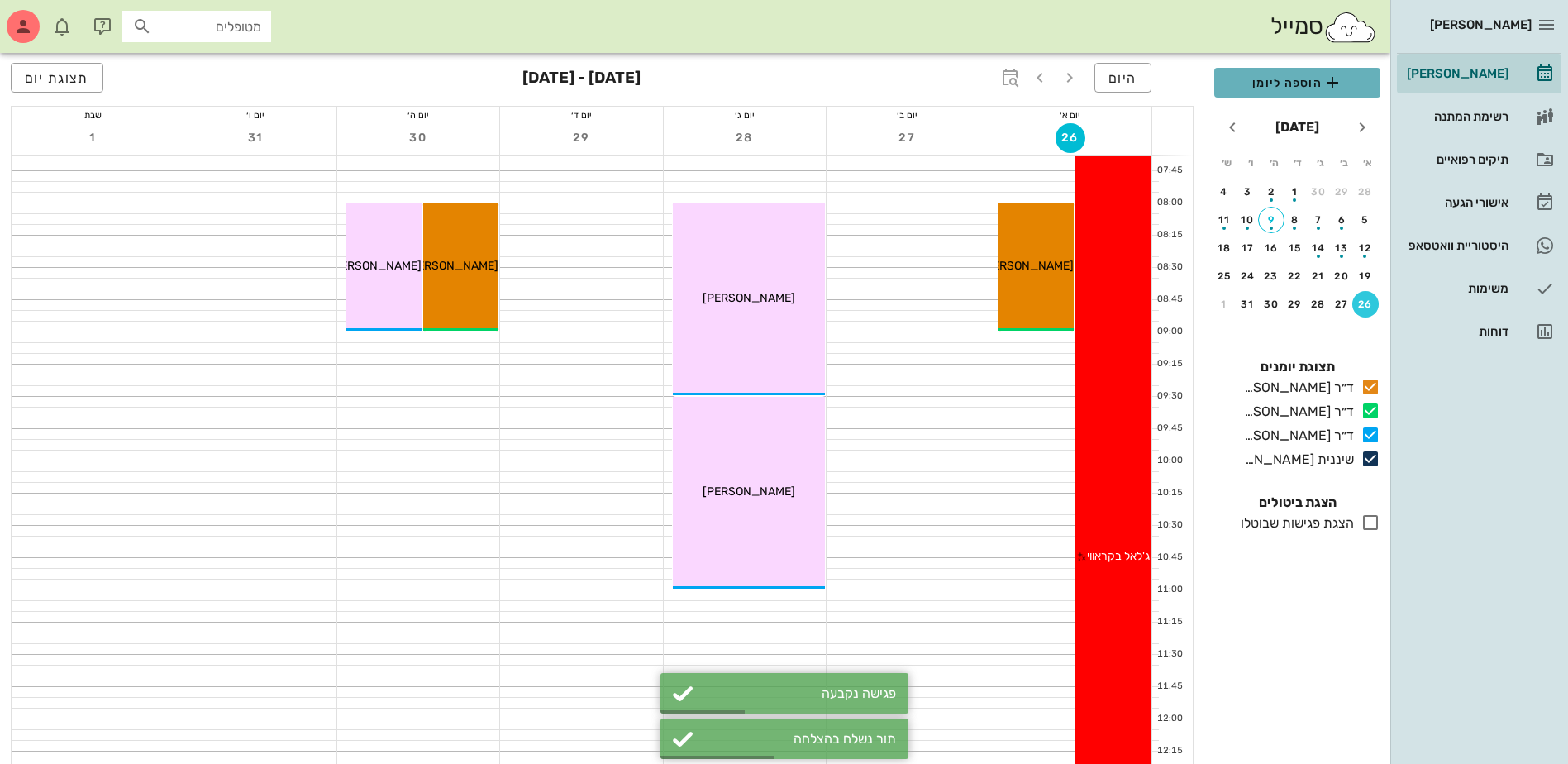
click at [1313, 83] on span "הוספה ליומן" at bounding box center [1297, 82] width 140 height 20
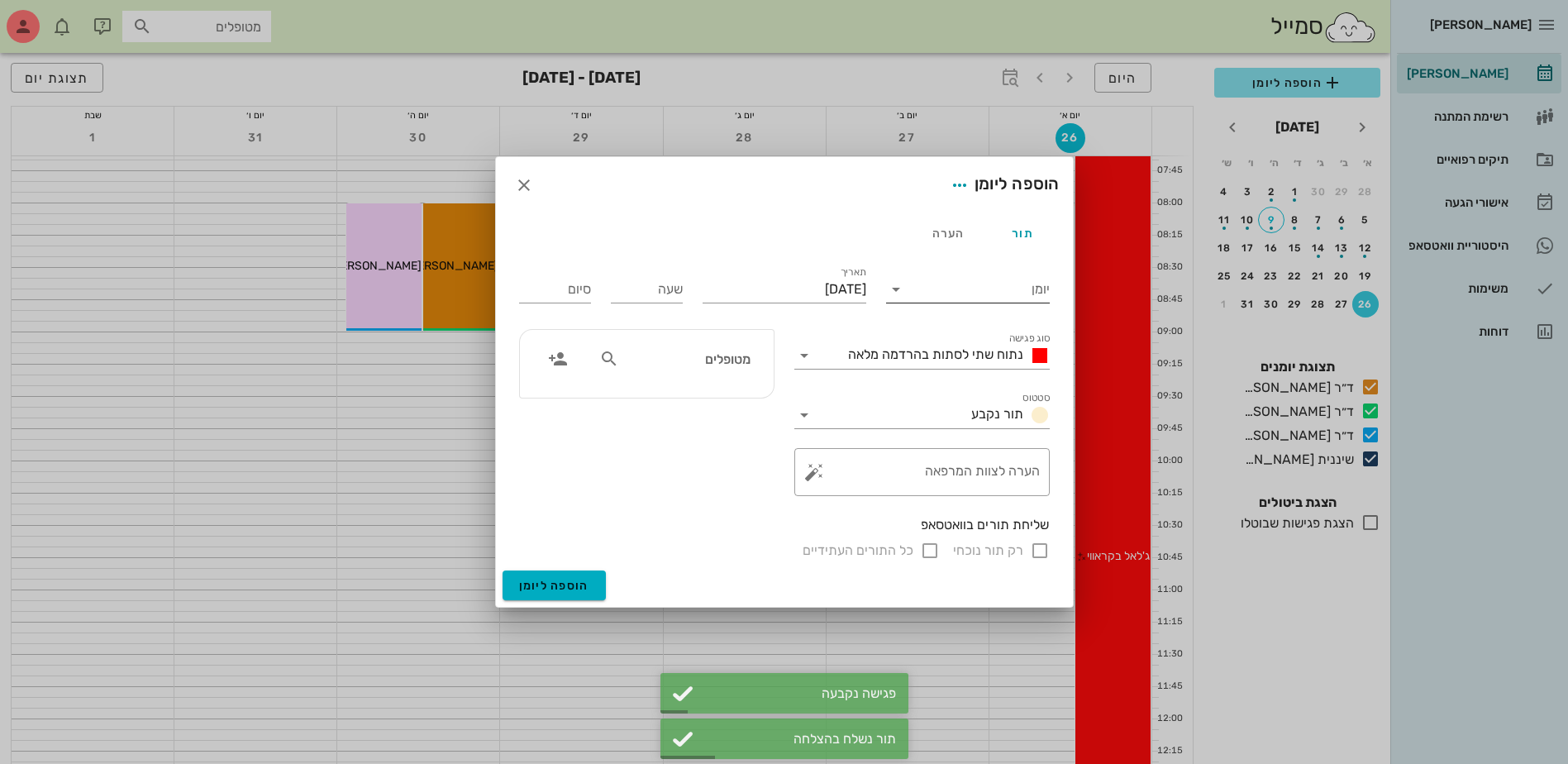
click at [948, 289] on input "יומן" at bounding box center [979, 290] width 140 height 27
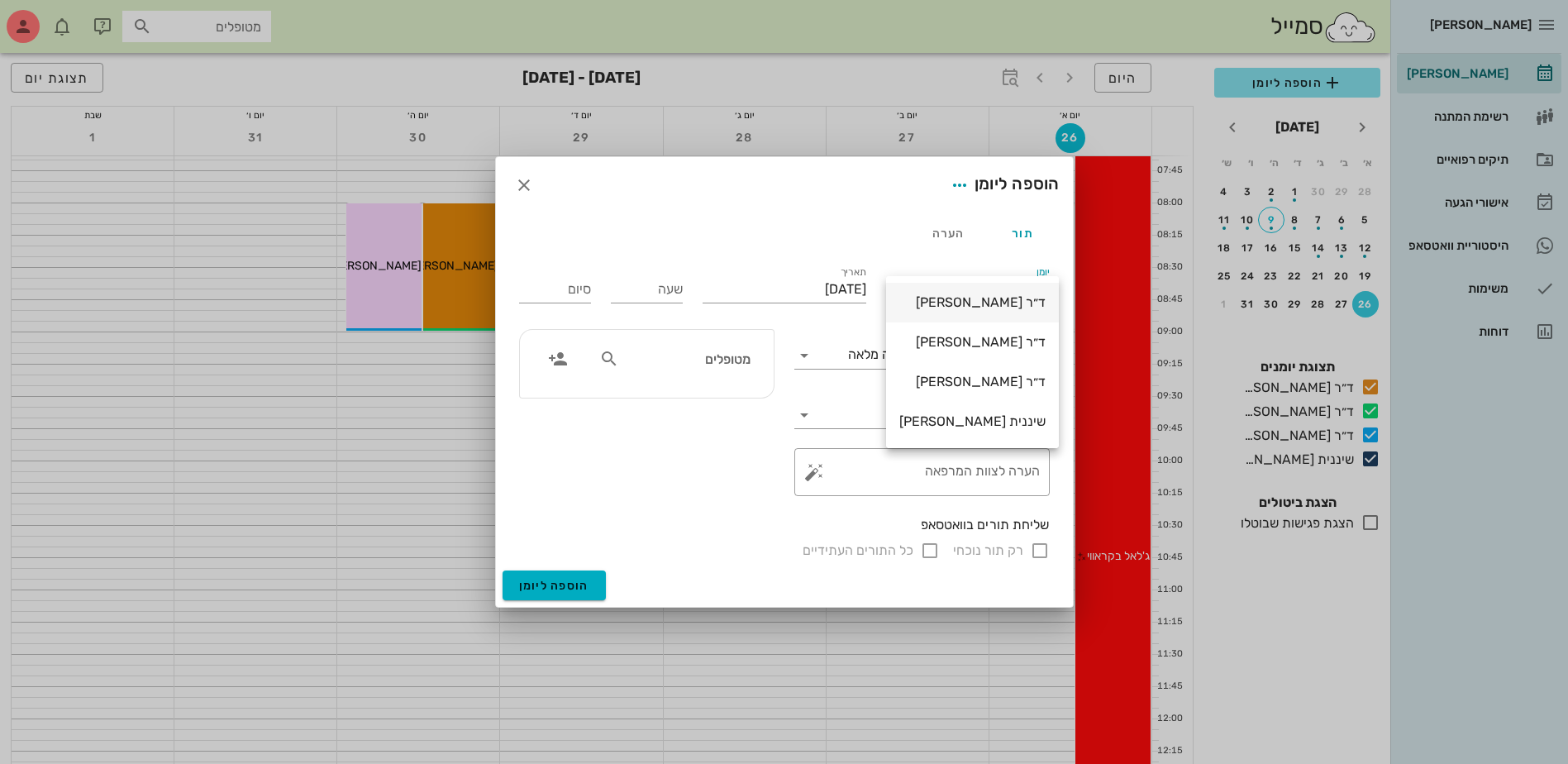
click at [972, 299] on div "ד״ר [PERSON_NAME]" at bounding box center [971, 302] width 146 height 15
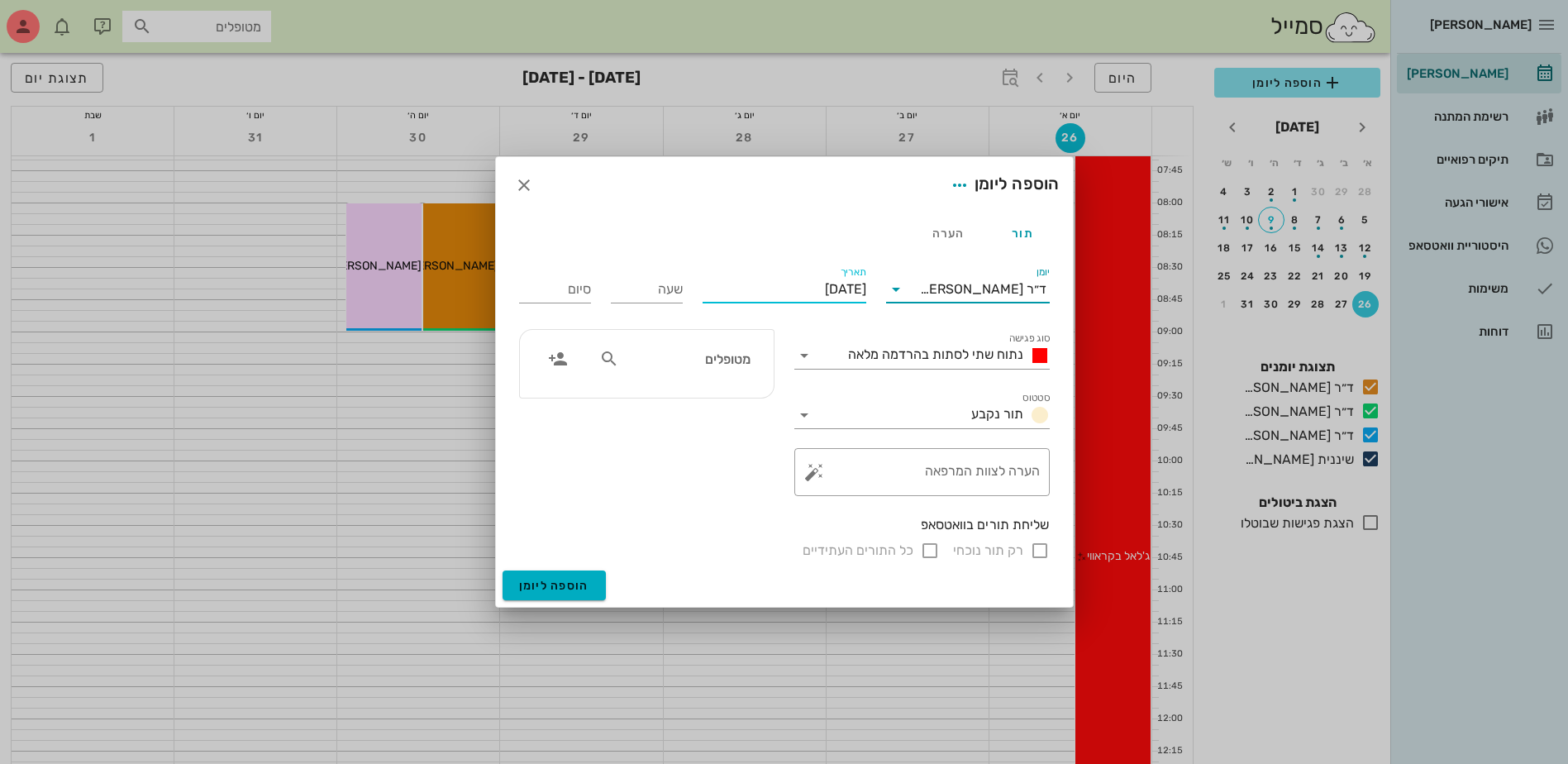
click at [762, 289] on input "[DATE]" at bounding box center [784, 290] width 164 height 27
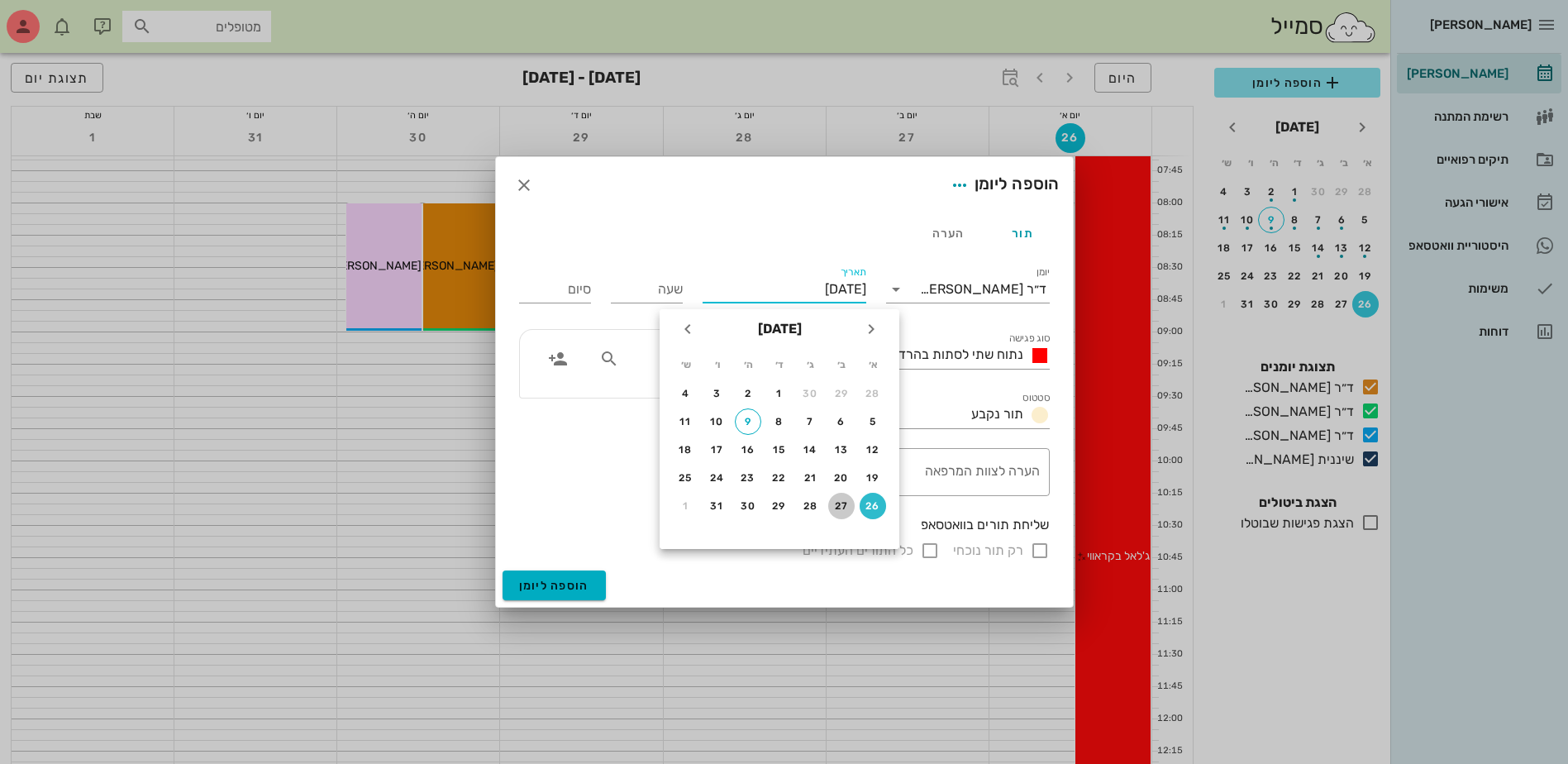
click at [845, 505] on div "27" at bounding box center [842, 506] width 27 height 11
type input "[DATE]"
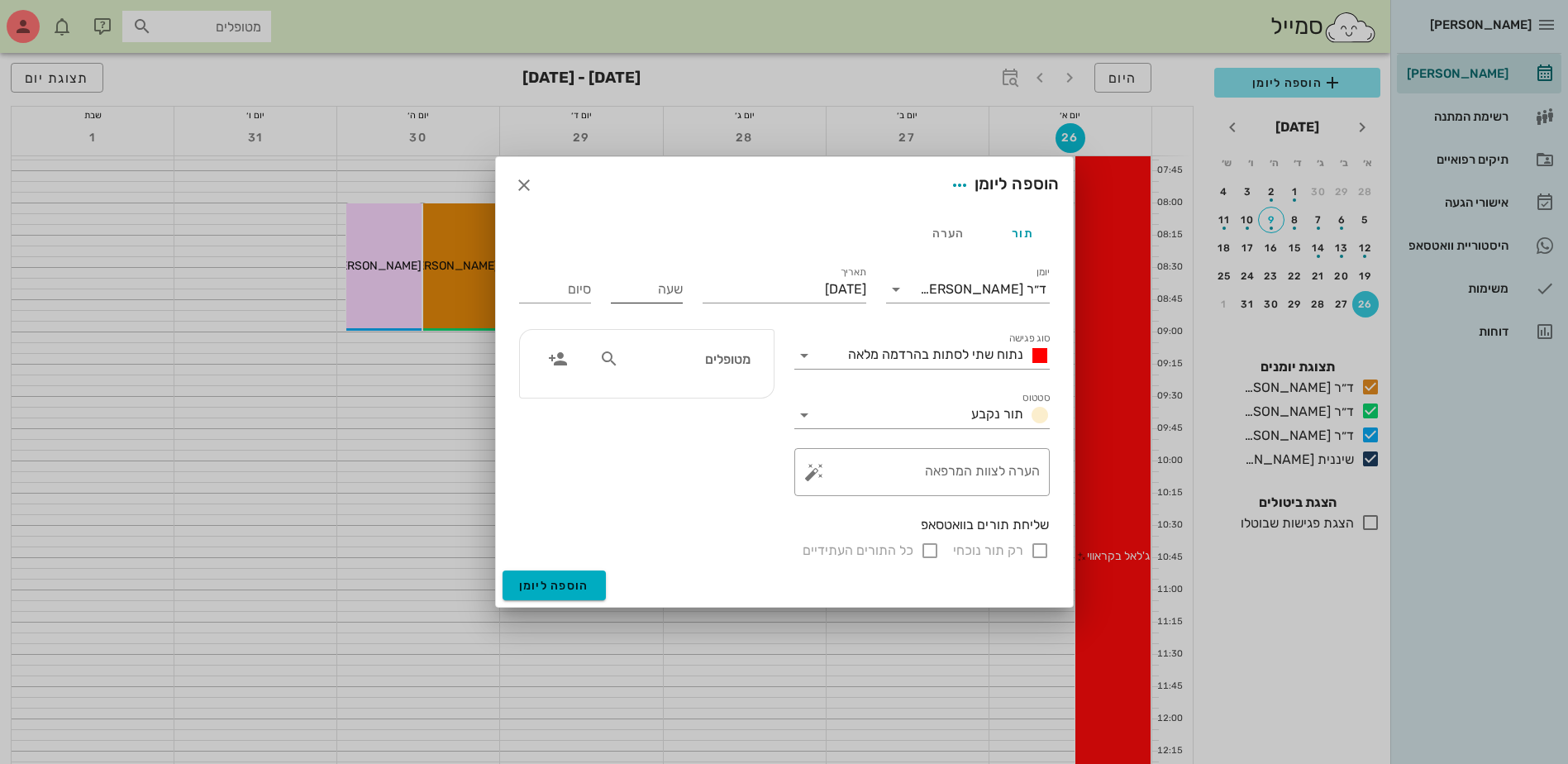
click at [661, 295] on input "שעה" at bounding box center [646, 290] width 71 height 27
type input "07:30"
click at [562, 288] on input "15:30" at bounding box center [555, 290] width 71 height 27
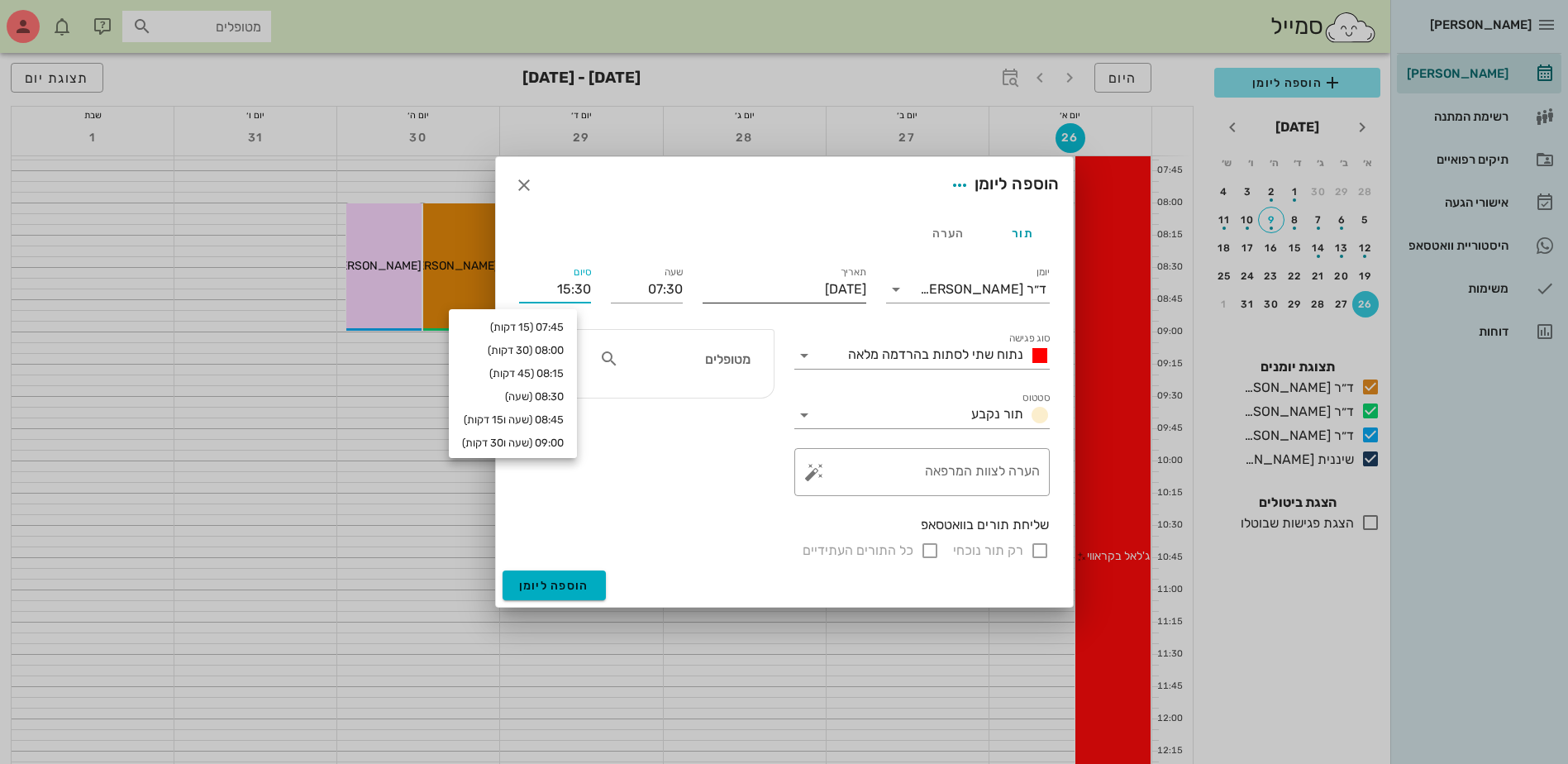
drag, startPoint x: 544, startPoint y: 293, endPoint x: 807, endPoint y: 296, distance: 263.0
click at [807, 296] on div "יומן ד״ר ג׳[PERSON_NAME] סוג פגישה נתוח שתי לסתות בהרדמה מלאה סטטוס תור נקבע תא…" at bounding box center [784, 411] width 550 height 318
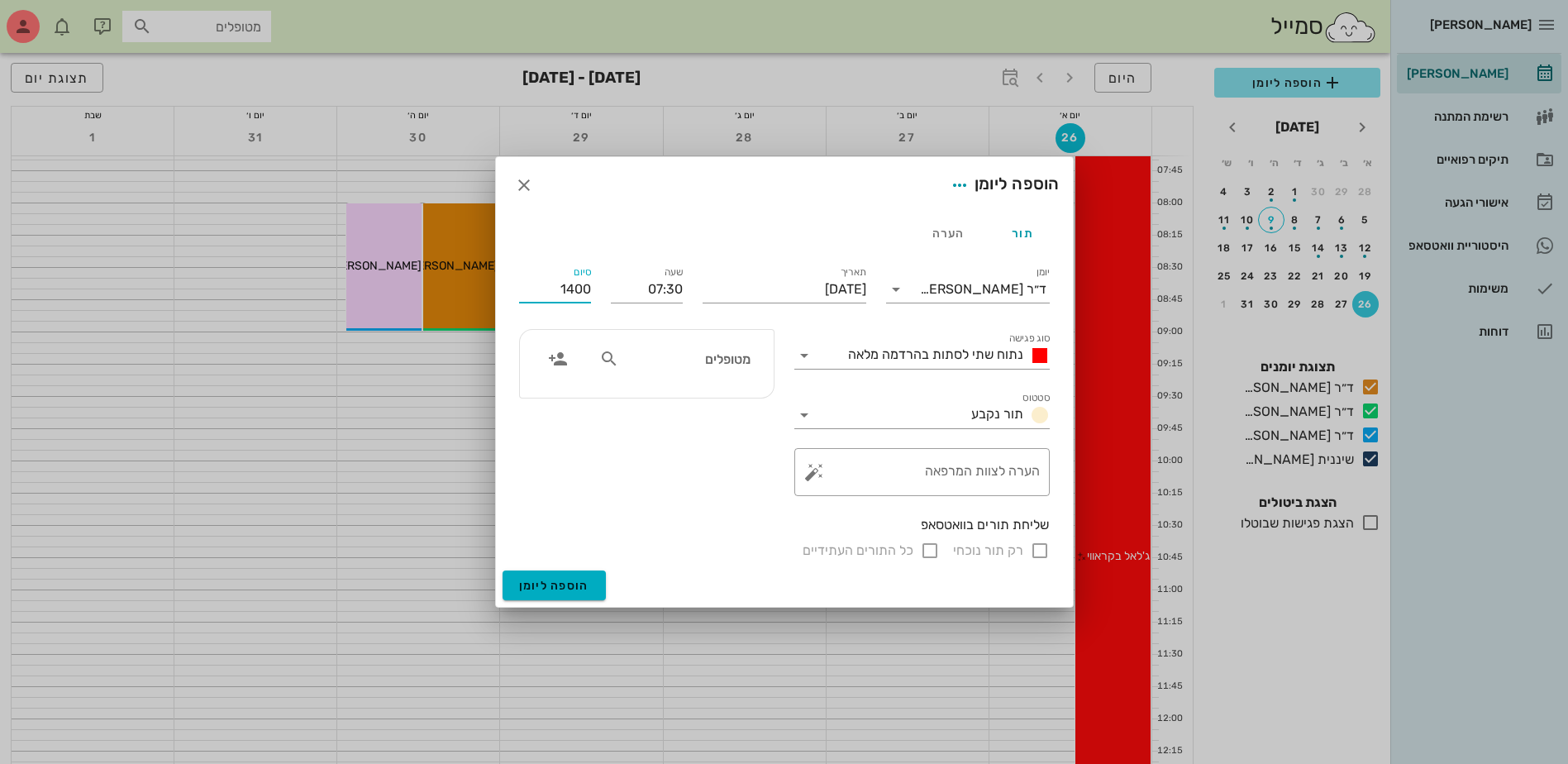
type input "14:00"
click at [737, 364] on input "text" at bounding box center [686, 359] width 128 height 22
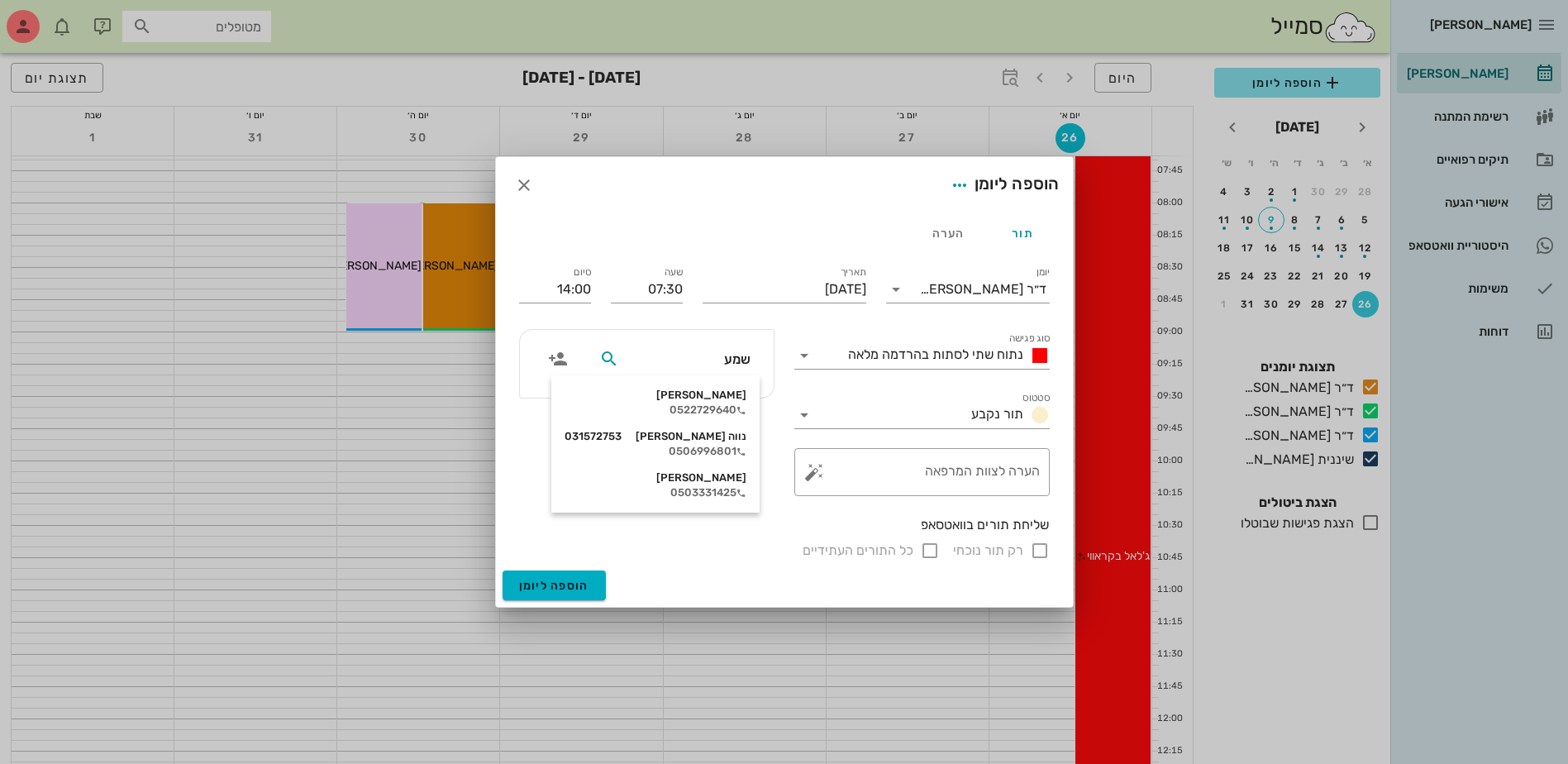
type input "שמעו"
click at [721, 404] on div "0522729640" at bounding box center [655, 410] width 182 height 13
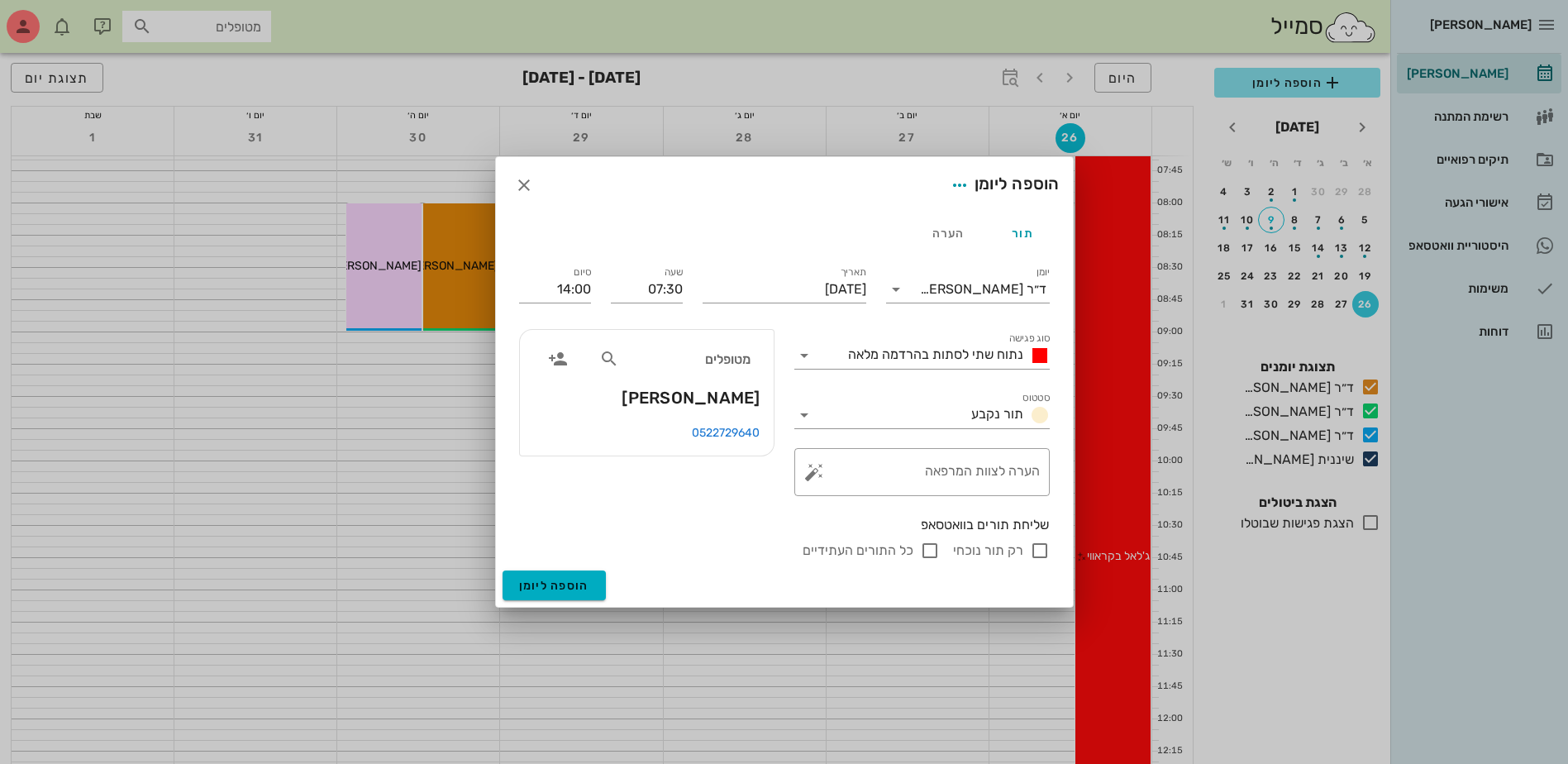
click at [1038, 554] on input "רק תור נוכחי" at bounding box center [1039, 550] width 20 height 20
checkbox input "false"
click at [548, 584] on span "הוספה ליומן" at bounding box center [555, 586] width 71 height 14
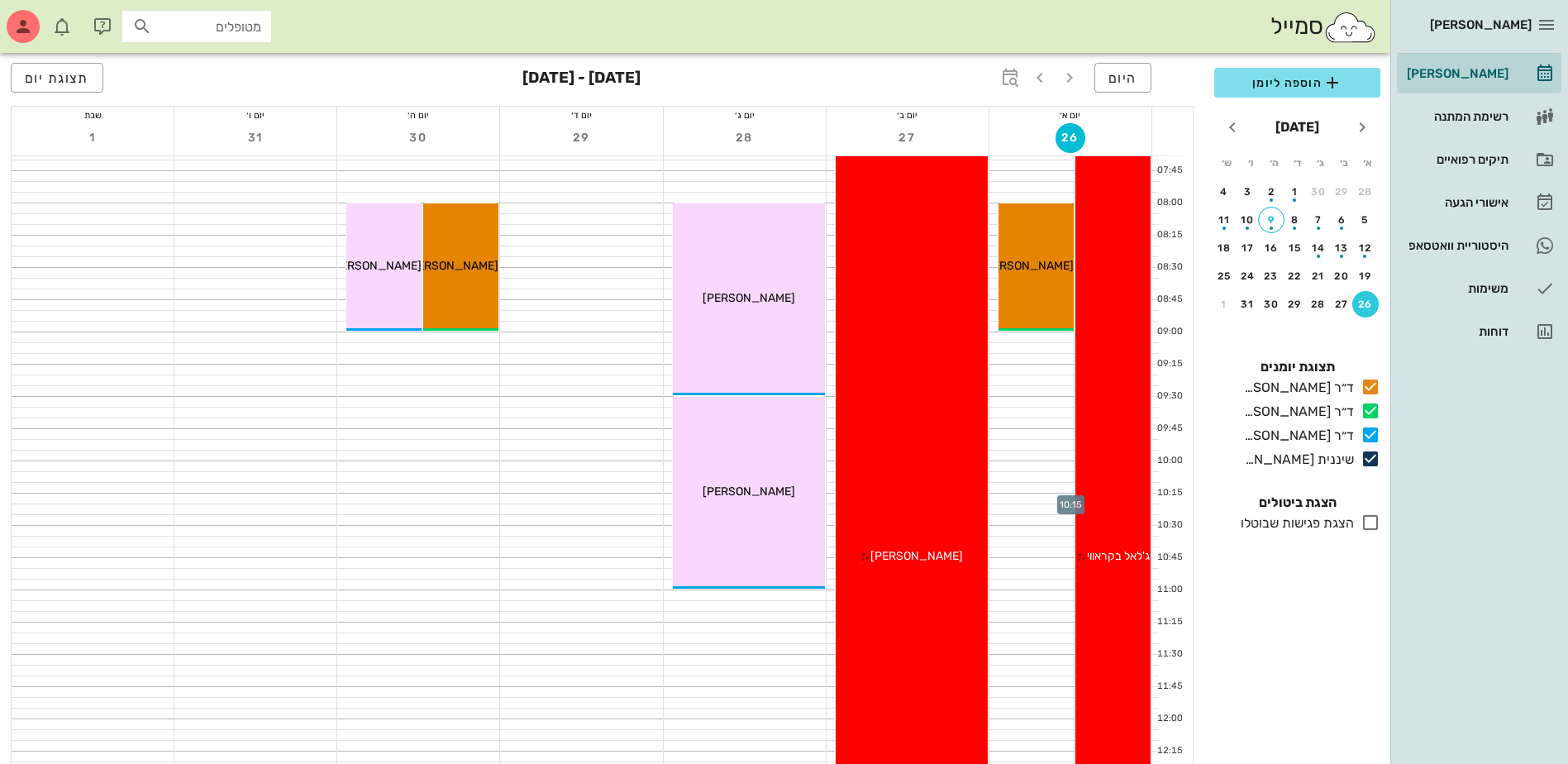
scroll to position [0, 0]
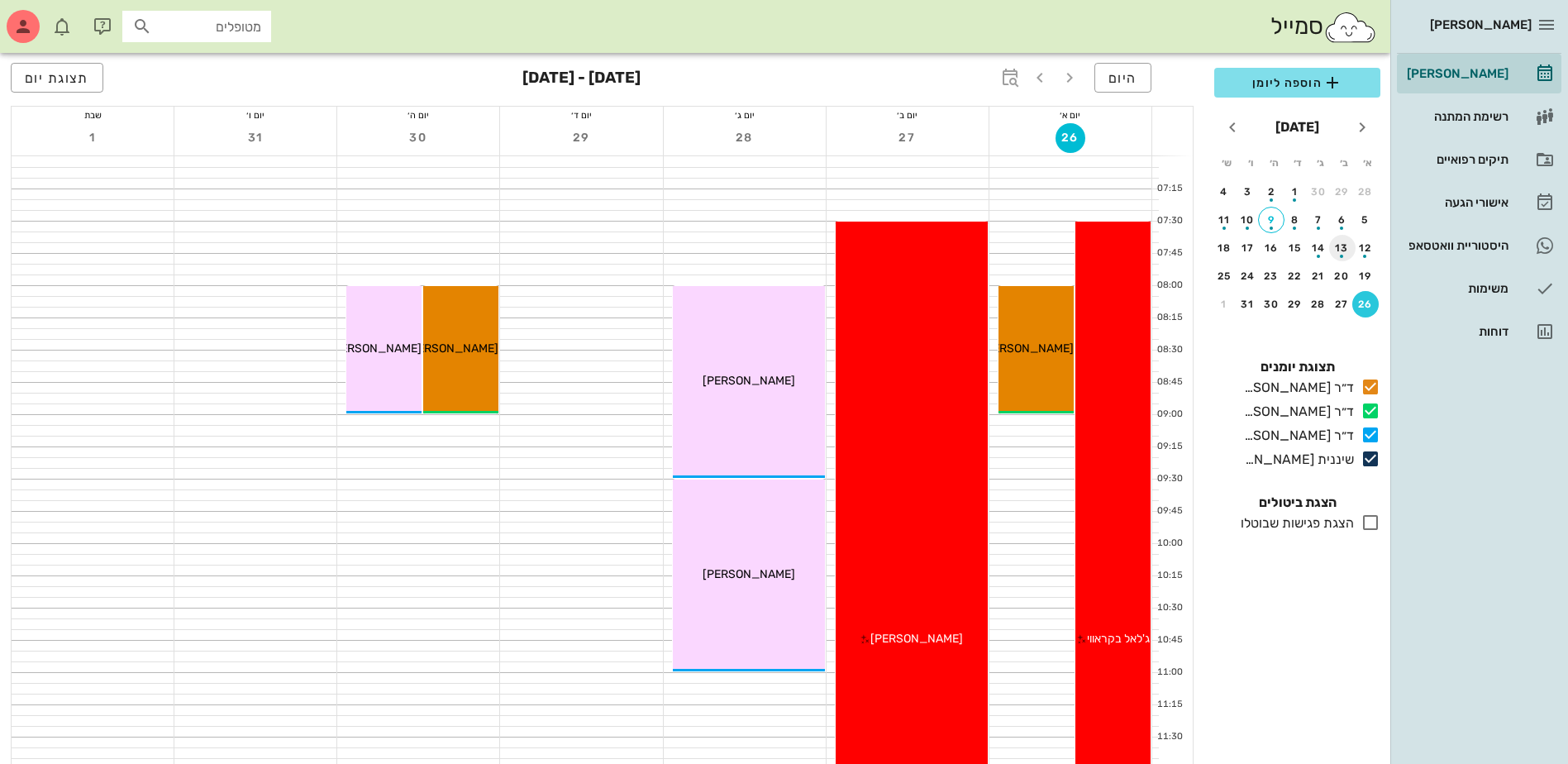
drag, startPoint x: 1358, startPoint y: 304, endPoint x: 1348, endPoint y: 254, distance: 51.0
click at [1358, 304] on div "26" at bounding box center [1366, 304] width 27 height 11
click at [1277, 88] on span "הוספה ליומן" at bounding box center [1297, 82] width 140 height 20
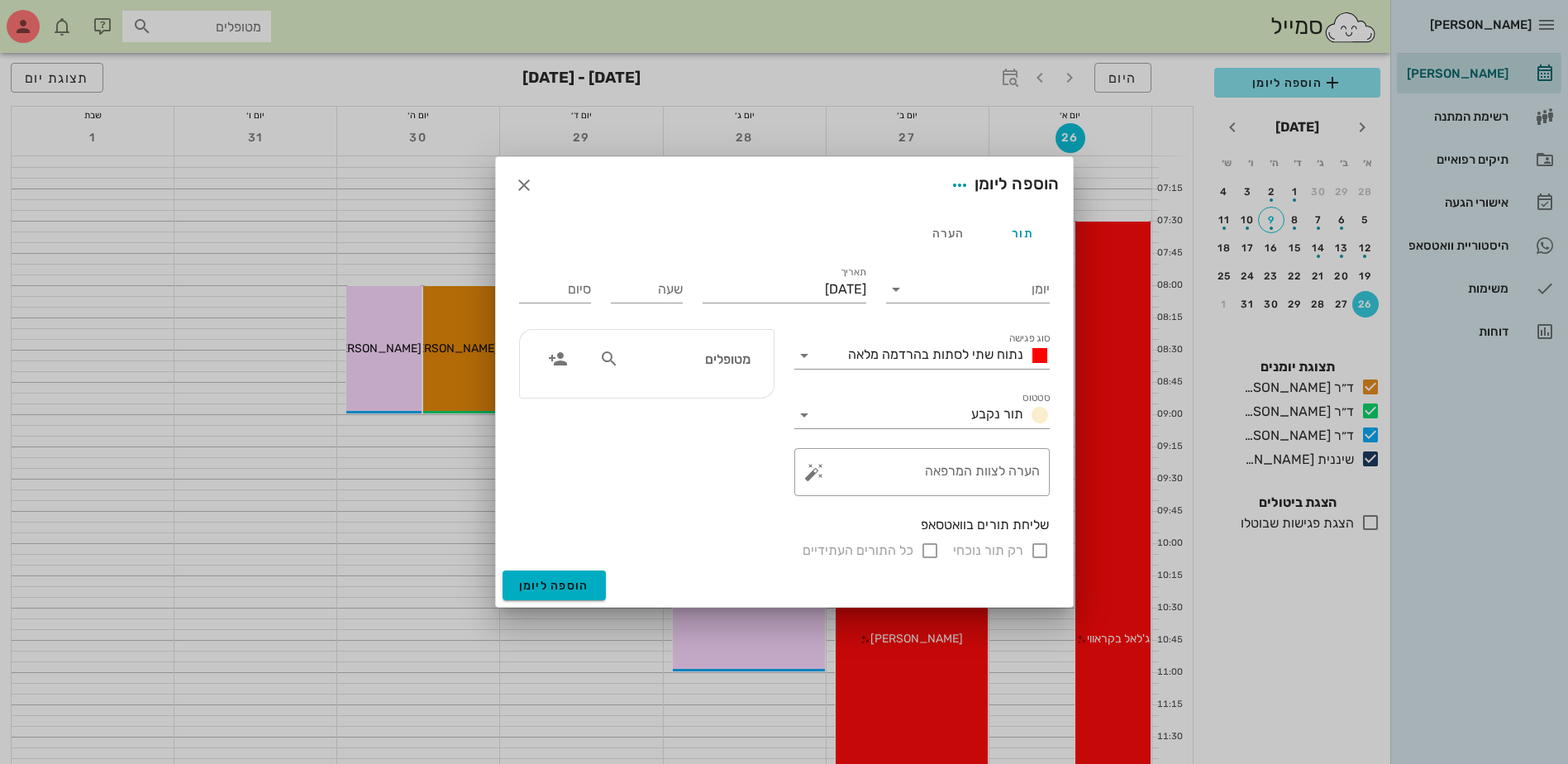
click at [645, 375] on div "מטופלים" at bounding box center [674, 363] width 171 height 41
click at [661, 368] on input "מטופלים" at bounding box center [686, 359] width 128 height 22
type input "פני"
click at [711, 398] on div "פני [PERSON_NAME] 055453005" at bounding box center [657, 396] width 182 height 13
click at [964, 281] on input "יומן" at bounding box center [979, 290] width 140 height 27
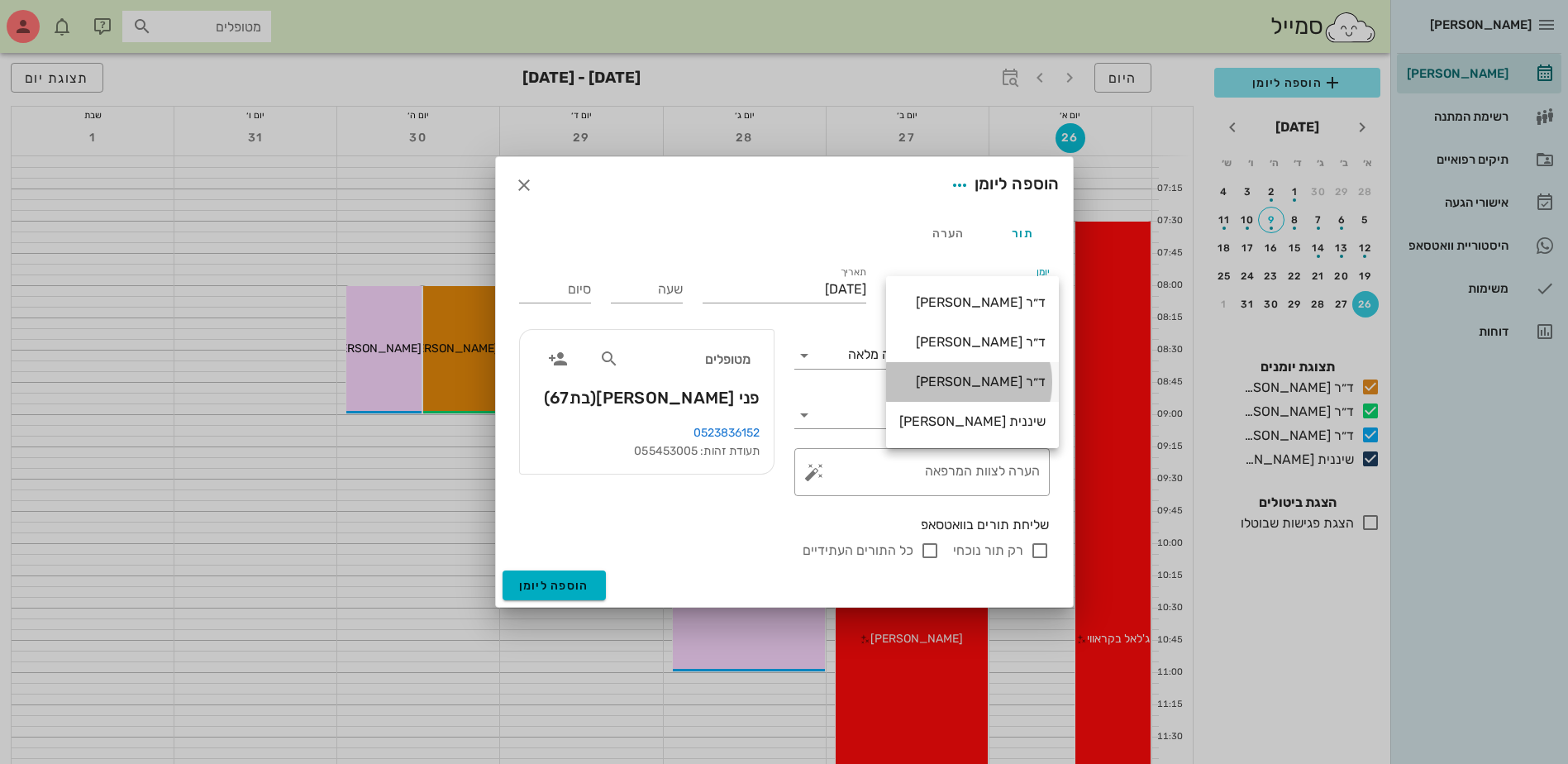
click at [973, 382] on div "ד״ר [PERSON_NAME]" at bounding box center [971, 382] width 146 height 15
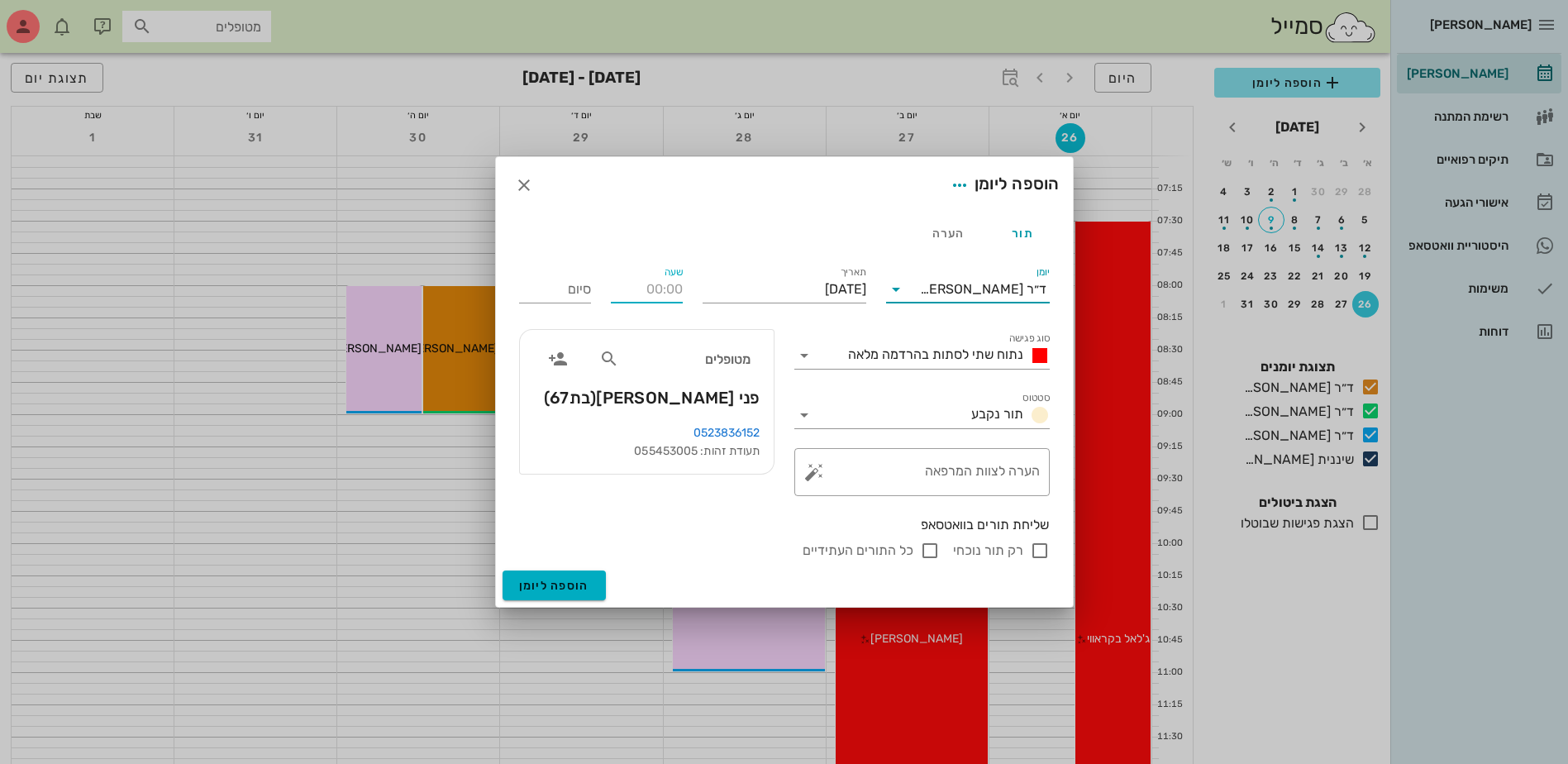
click at [662, 296] on input "שעה" at bounding box center [646, 290] width 71 height 27
click at [942, 365] on div "נתוח שתי לסתות בהרדמה מלאה" at bounding box center [934, 356] width 233 height 27
type input "08:30"
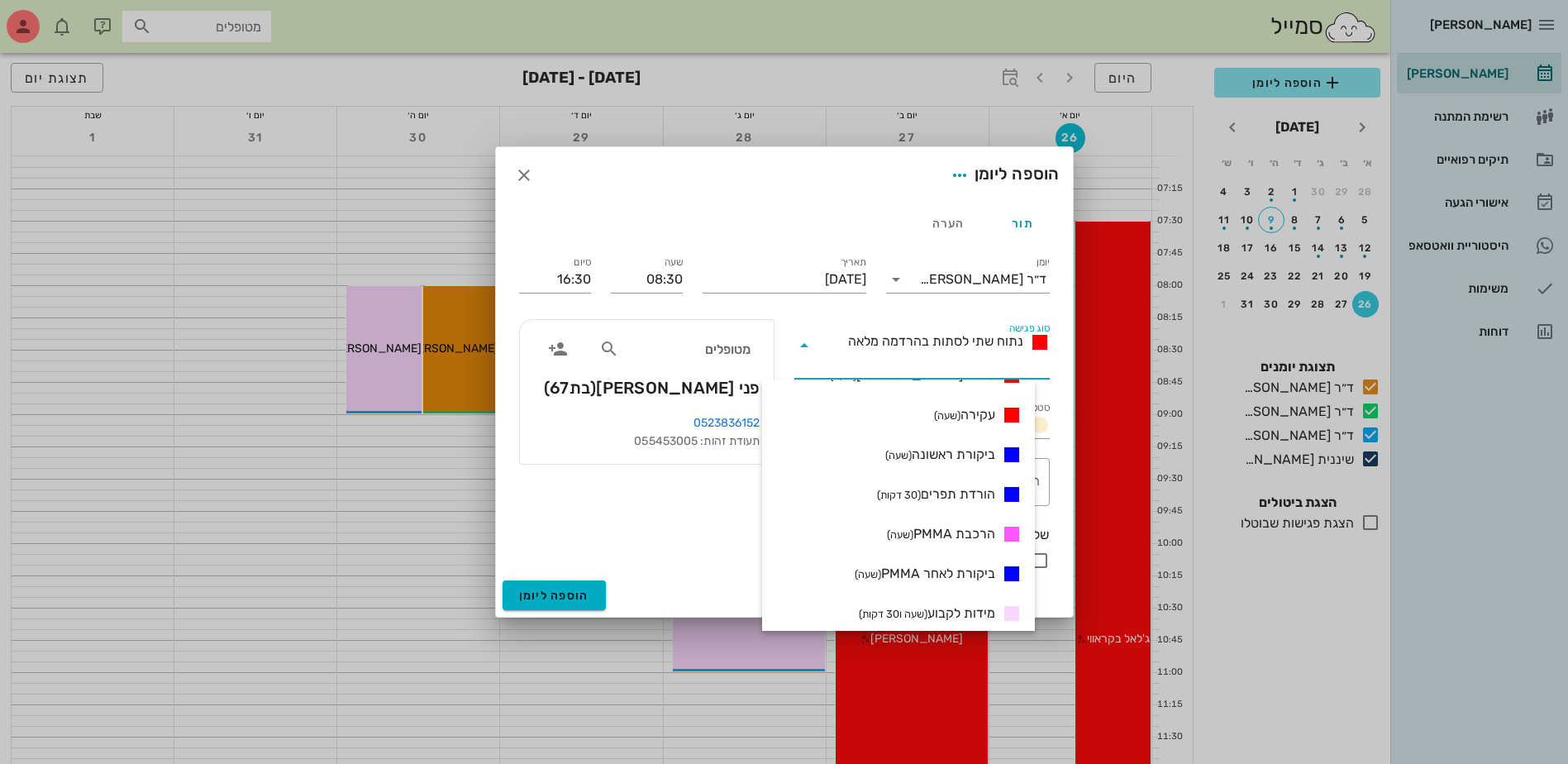
scroll to position [414, 0]
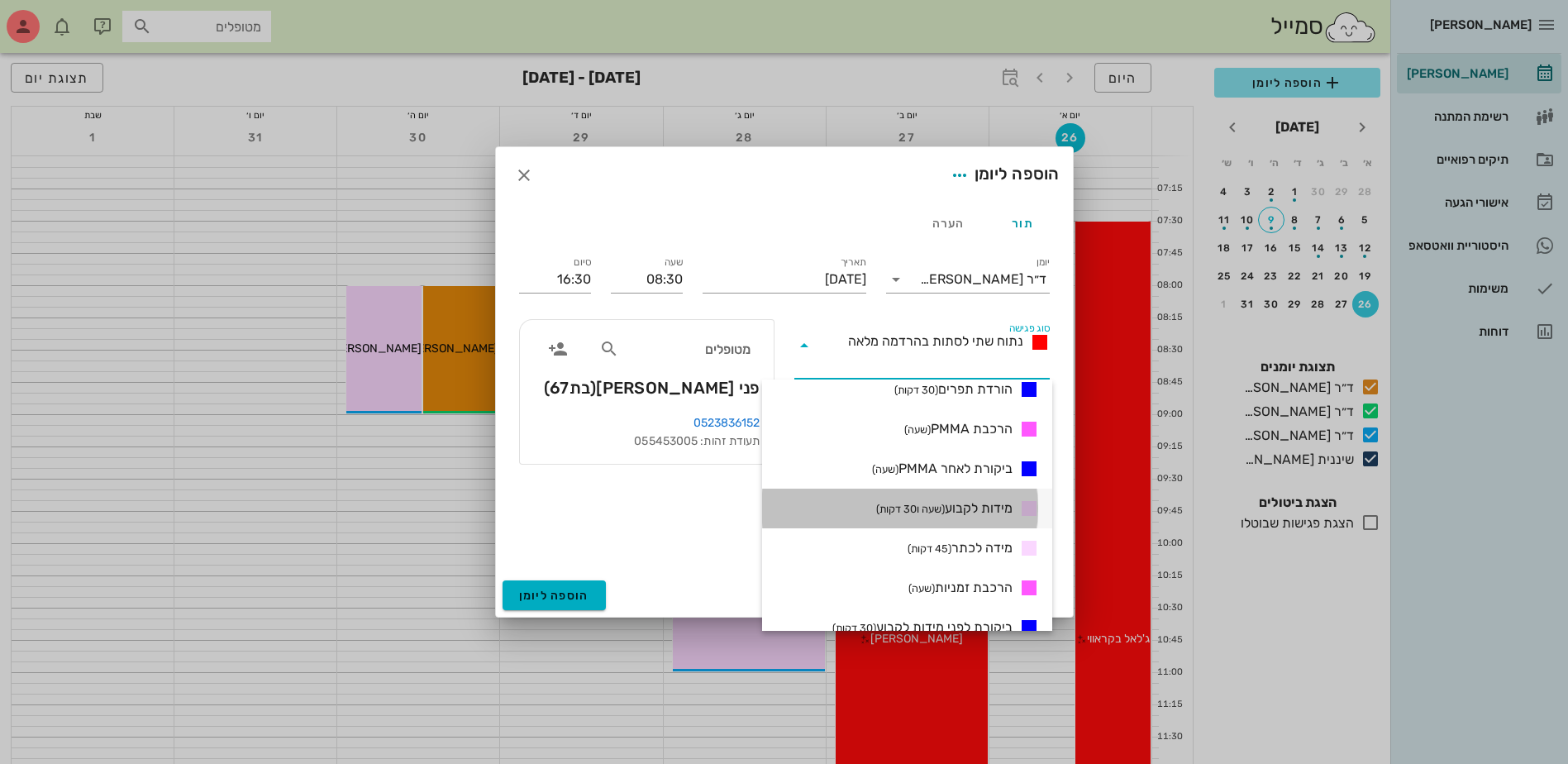
click at [960, 508] on span "מידות לקבוע (שעה ו30 דקות)" at bounding box center [944, 508] width 136 height 20
type input "10:00"
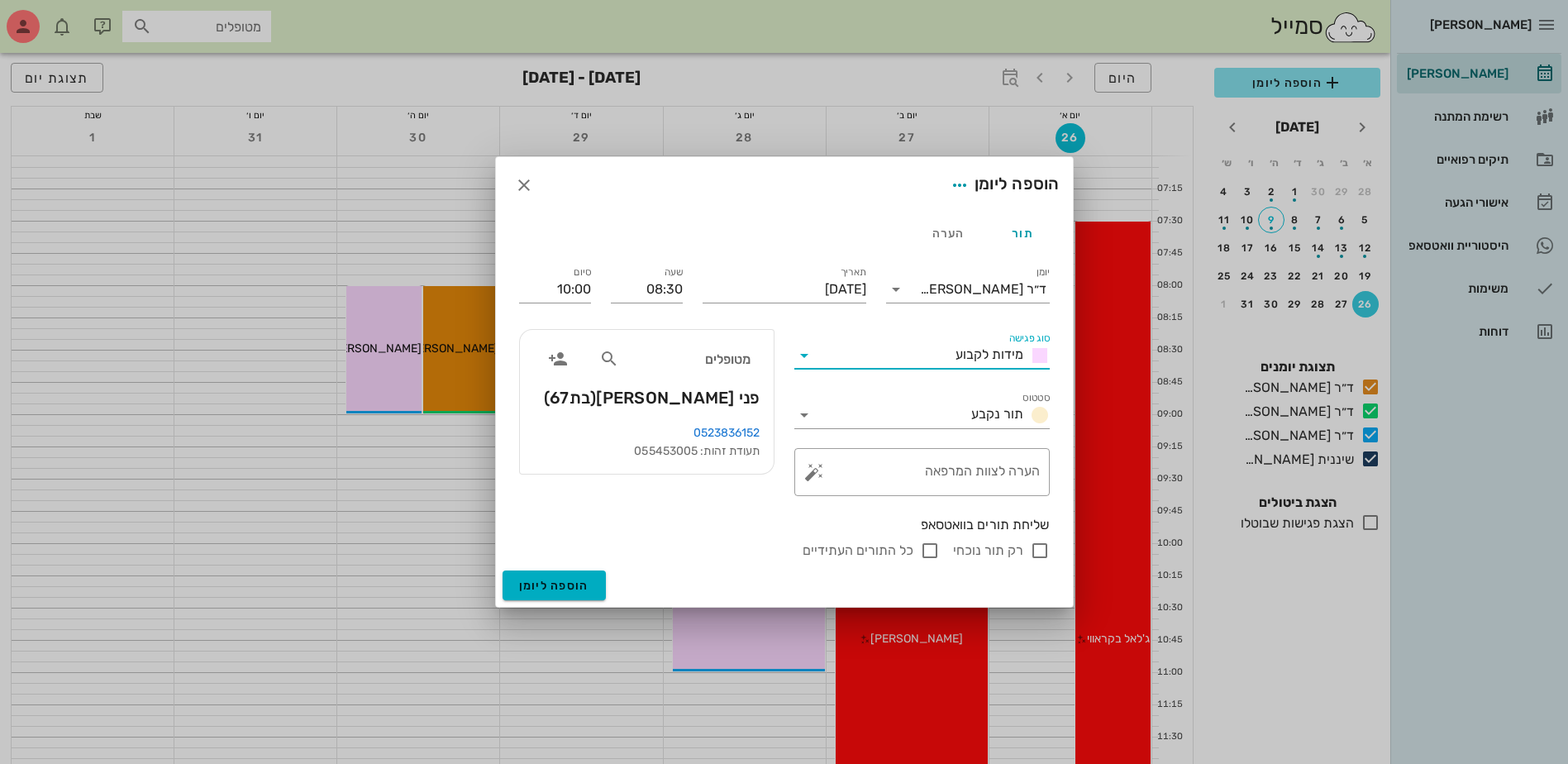
click at [811, 566] on div "שליחת תורים בוואטסאפ רק תור נוכחי כל התורים העתידיים" at bounding box center [784, 539] width 550 height 65
click at [562, 589] on span "הוספה ליומן" at bounding box center [555, 586] width 71 height 14
